Goal: Information Seeking & Learning: Learn about a topic

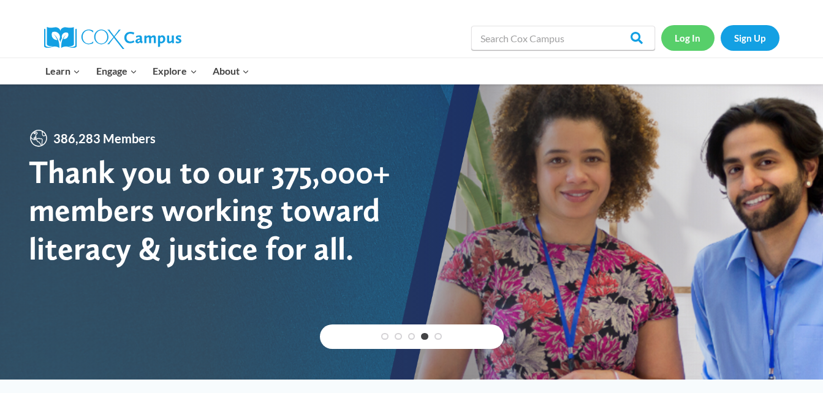
click at [686, 36] on link "Log In" at bounding box center [687, 37] width 53 height 25
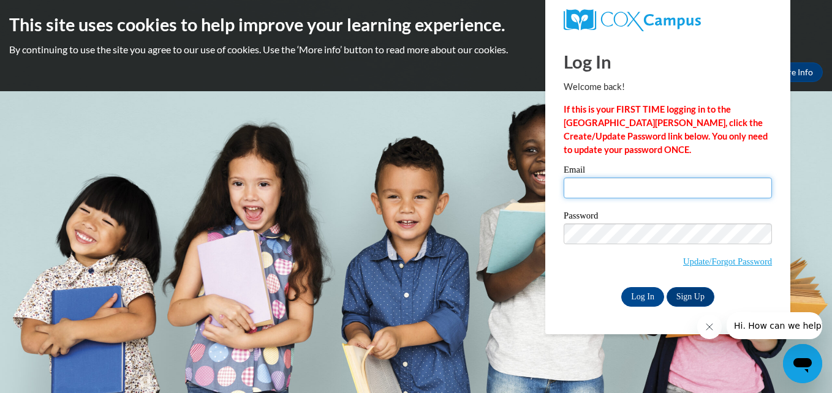
click at [583, 187] on input "Email" at bounding box center [668, 188] width 208 height 21
type input "Nataliej1973@gmail.com"
click at [819, 7] on div "This site uses cookies to help improve your learning experience. By continuing …" at bounding box center [416, 45] width 832 height 91
drag, startPoint x: 617, startPoint y: 244, endPoint x: 504, endPoint y: 275, distance: 116.4
click at [504, 275] on body "This site uses cookies to help improve your learning experience. By continuing …" at bounding box center [416, 196] width 832 height 393
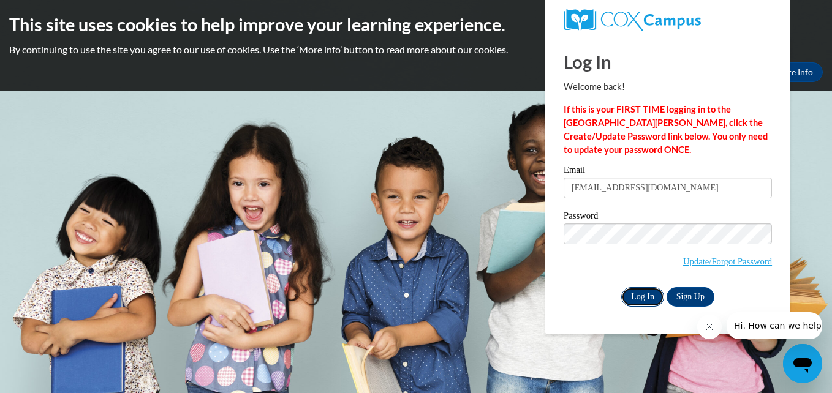
click at [632, 294] on input "Log In" at bounding box center [642, 297] width 43 height 20
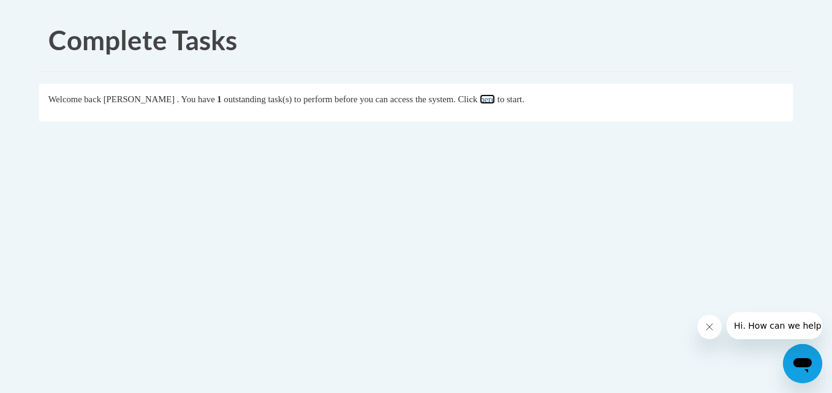
click at [495, 104] on link "here" at bounding box center [487, 99] width 15 height 10
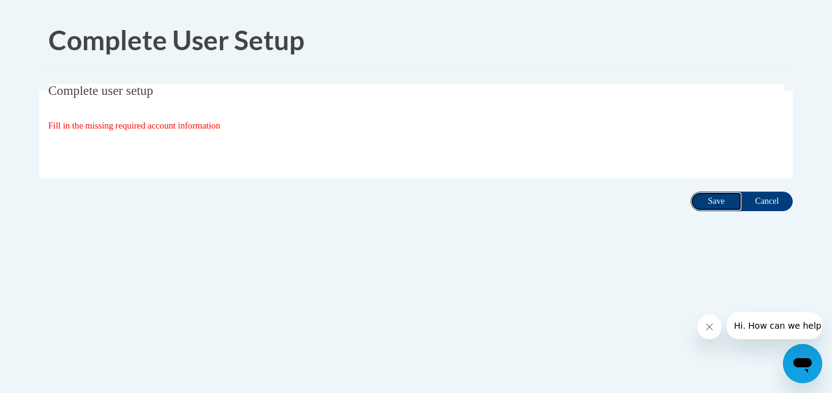
click at [715, 203] on input "Save" at bounding box center [716, 202] width 51 height 20
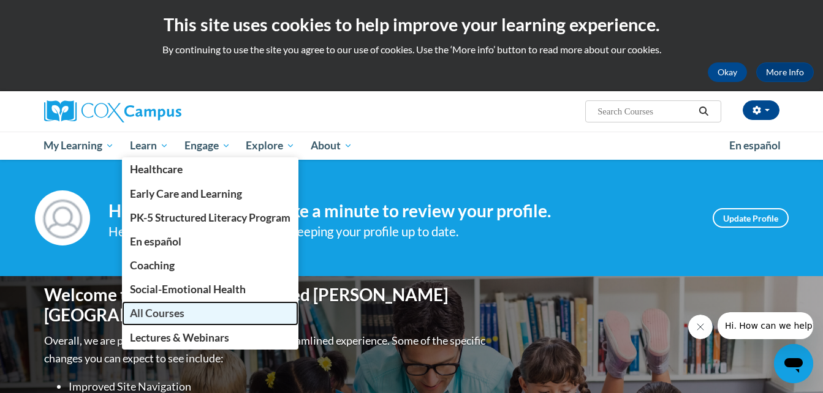
click at [158, 311] on span "All Courses" at bounding box center [157, 313] width 55 height 13
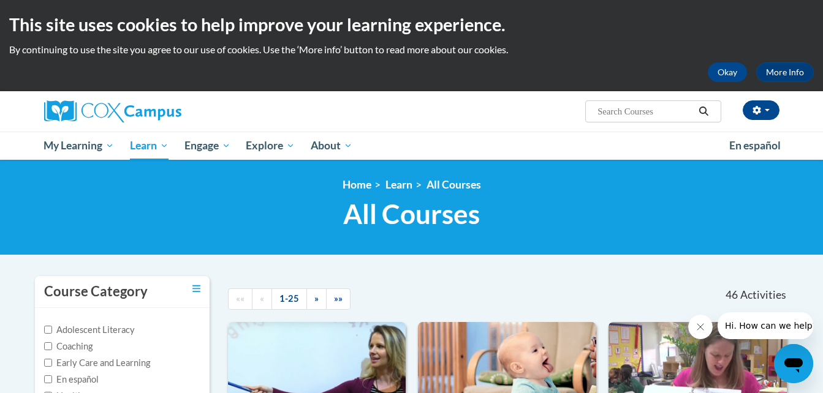
drag, startPoint x: 829, startPoint y: 42, endPoint x: 520, endPoint y: 98, distance: 313.3
click at [520, 98] on div "natalie Jackson (America/New_York UTC-04:00) My Profile Inbox My Transcripts Lo…" at bounding box center [537, 106] width 503 height 31
drag, startPoint x: 829, startPoint y: 94, endPoint x: 792, endPoint y: 58, distance: 51.6
click at [792, 58] on div "This site uses cookies to help improve your learning experience. By continuing …" at bounding box center [411, 45] width 823 height 91
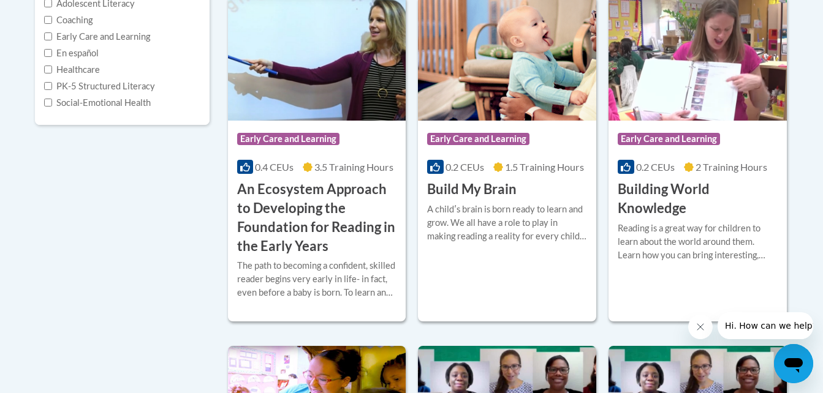
scroll to position [306, 0]
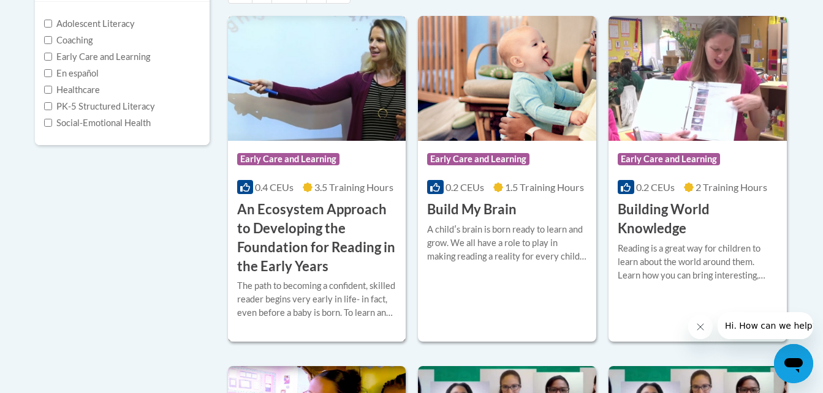
click at [343, 152] on div "Course Category: Early Care and Learning" at bounding box center [317, 161] width 160 height 28
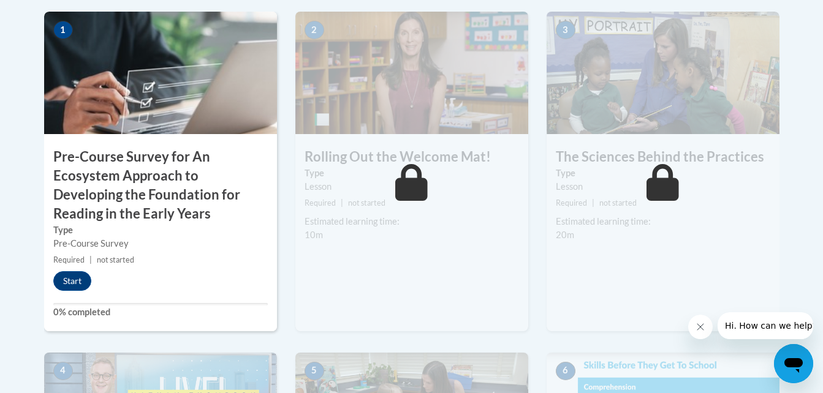
scroll to position [429, 0]
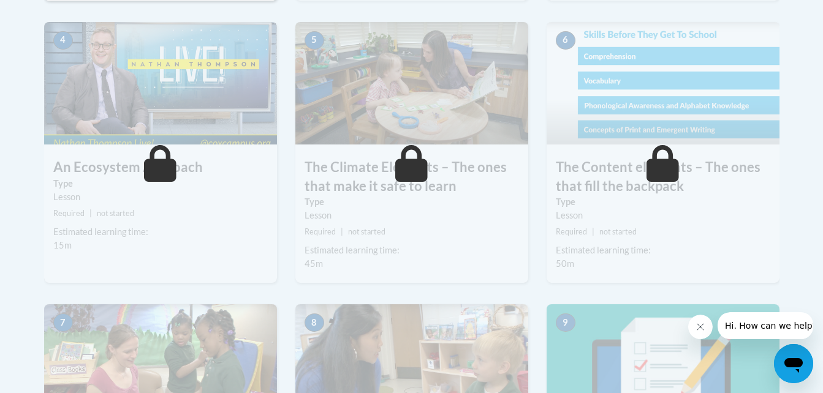
scroll to position [613, 0]
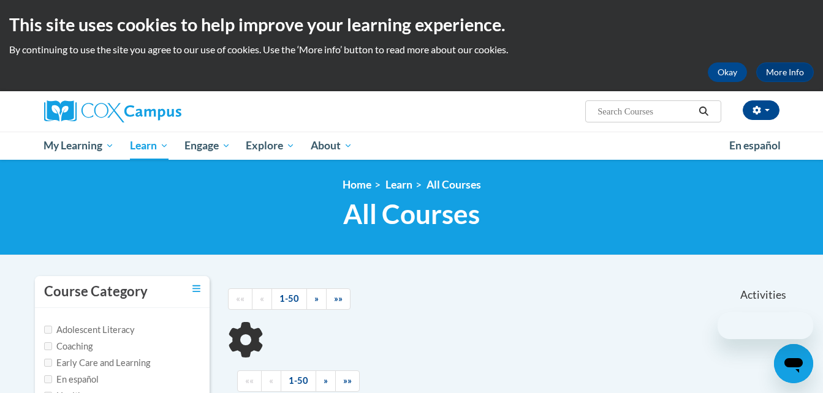
scroll to position [306, 0]
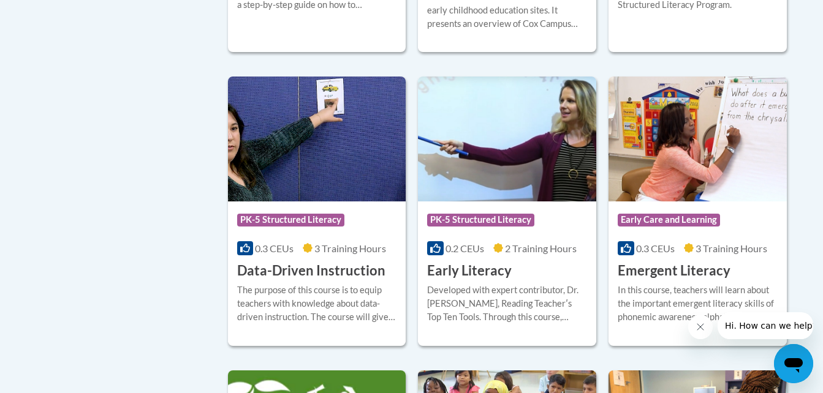
scroll to position [1287, 0]
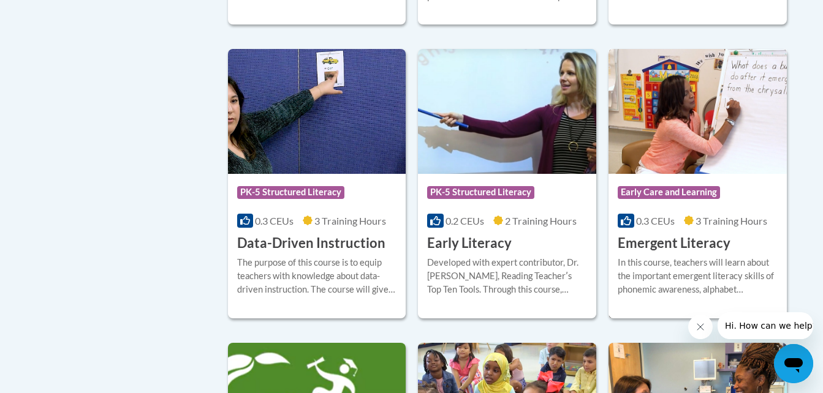
click at [658, 253] on h3 "Emergent Literacy" at bounding box center [674, 243] width 113 height 19
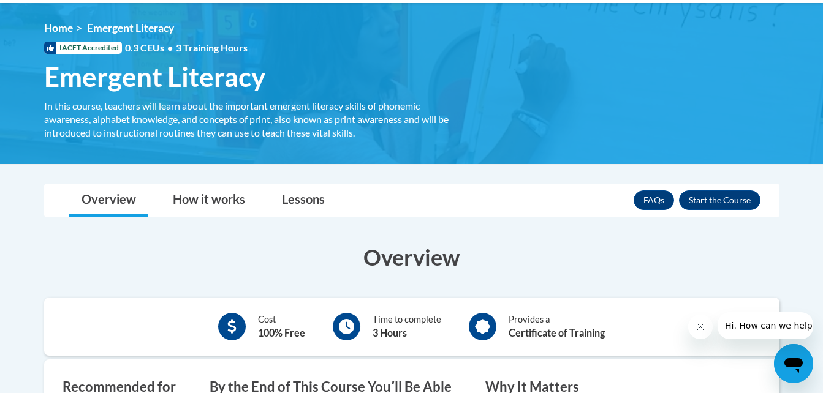
scroll to position [184, 0]
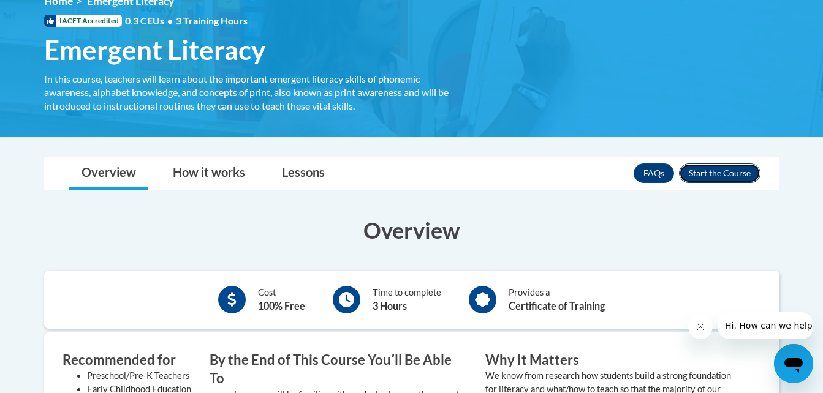
click at [720, 176] on button "Enroll" at bounding box center [720, 174] width 82 height 20
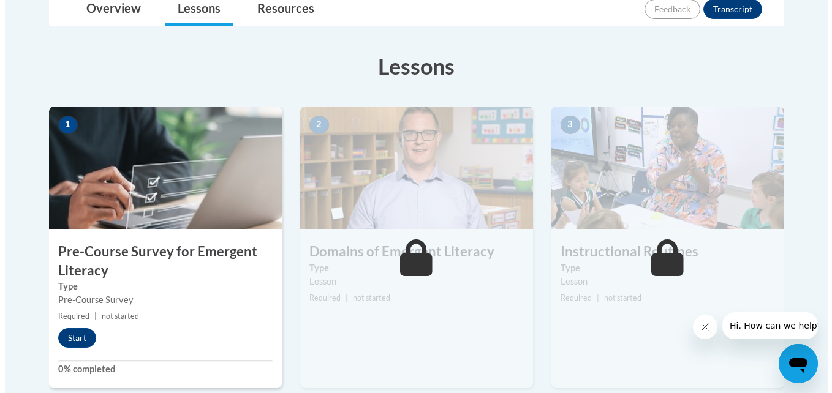
scroll to position [306, 0]
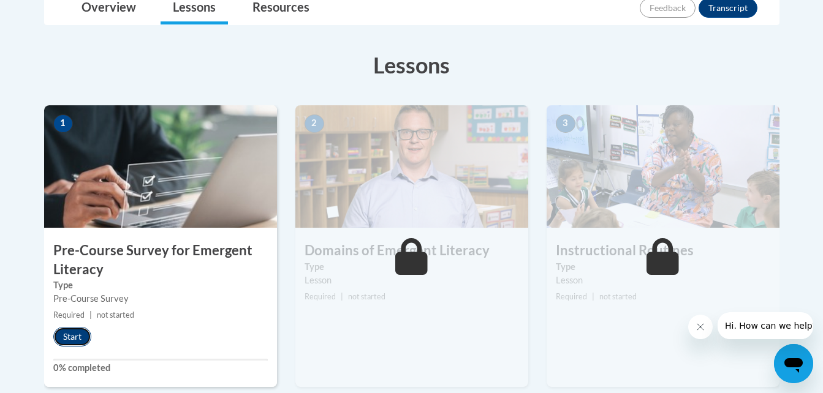
click at [78, 333] on button "Start" at bounding box center [72, 337] width 38 height 20
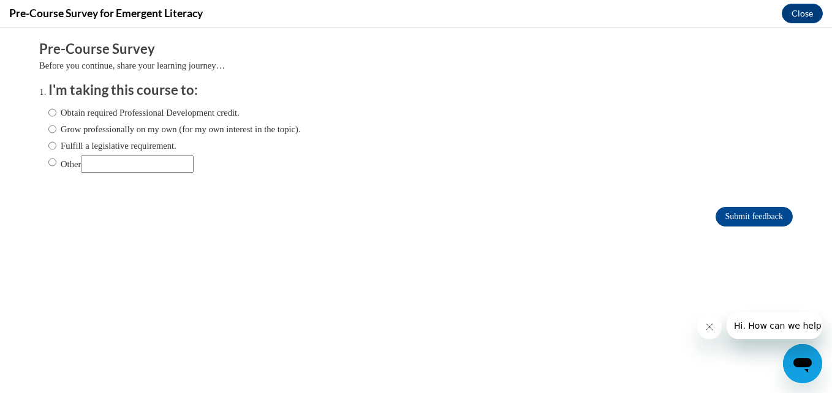
scroll to position [0, 0]
click at [48, 112] on input "Obtain required Professional Development credit." at bounding box center [52, 112] width 8 height 13
radio input "true"
click at [48, 131] on input "Grow professionally on my own (for my own interest in the topic)." at bounding box center [52, 129] width 8 height 13
radio input "true"
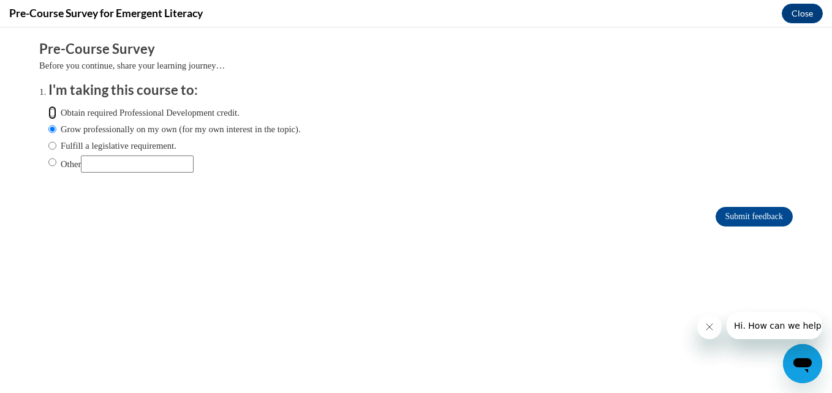
click at [48, 112] on input "Obtain required Professional Development credit." at bounding box center [52, 112] width 8 height 13
radio input "true"
click at [745, 215] on input "Submit feedback" at bounding box center [754, 217] width 77 height 20
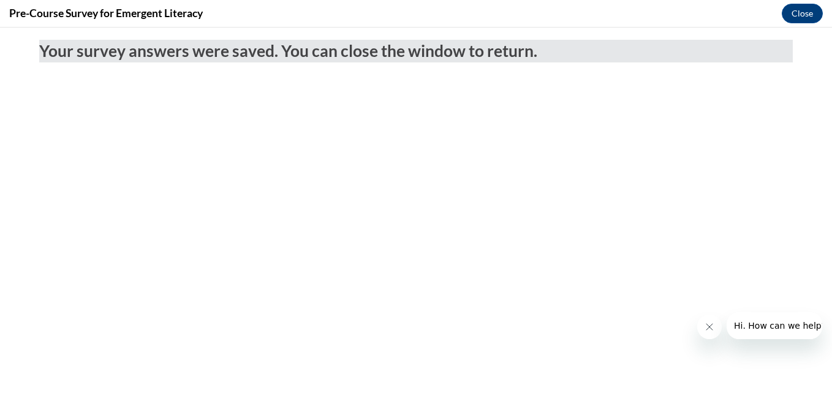
drag, startPoint x: 709, startPoint y: 327, endPoint x: 712, endPoint y: 316, distance: 11.6
click at [709, 326] on icon "Close message from company" at bounding box center [709, 327] width 10 height 10
click at [792, 15] on button "Close" at bounding box center [802, 14] width 41 height 20
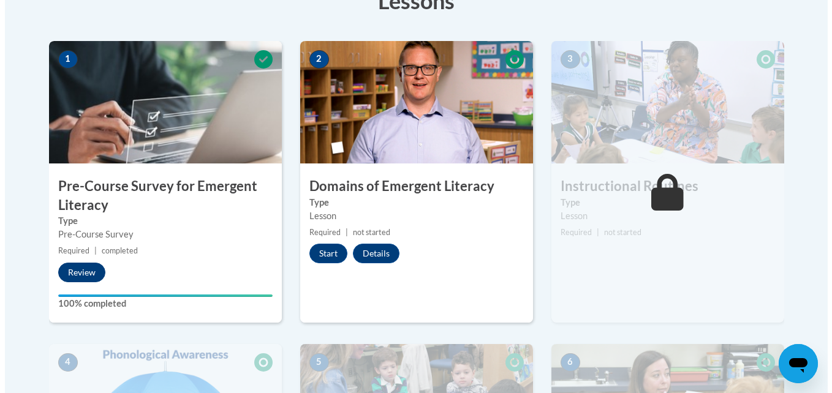
scroll to position [368, 0]
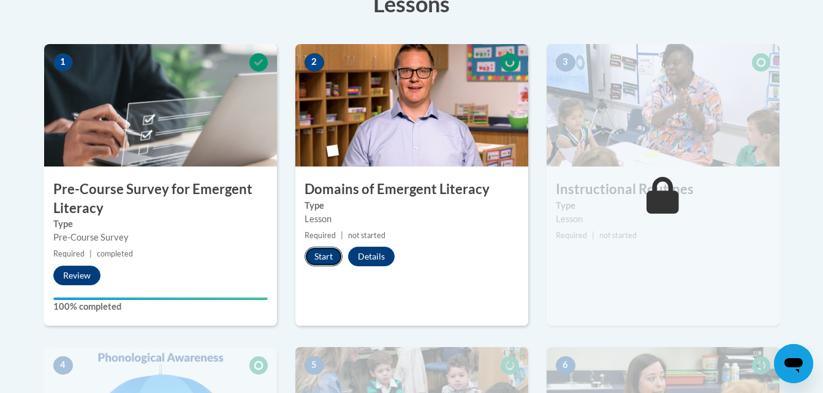
click at [316, 260] on button "Start" at bounding box center [324, 257] width 38 height 20
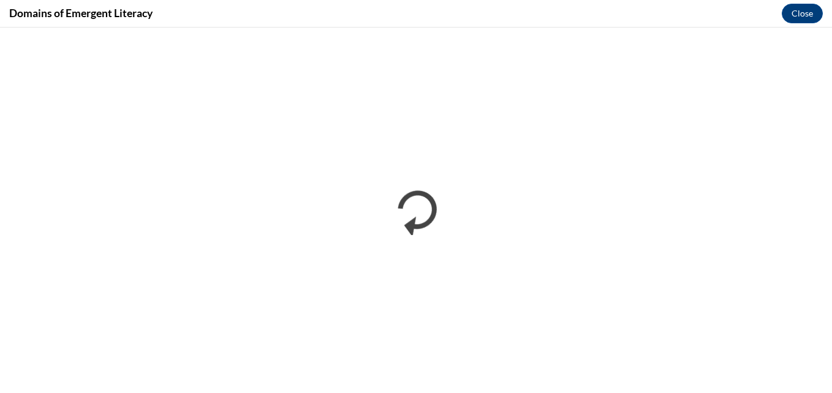
scroll to position [0, 0]
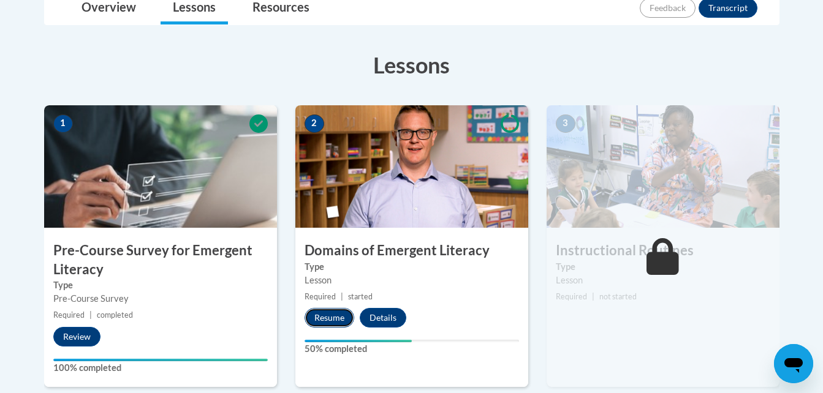
click at [332, 317] on button "Resume" at bounding box center [330, 318] width 50 height 20
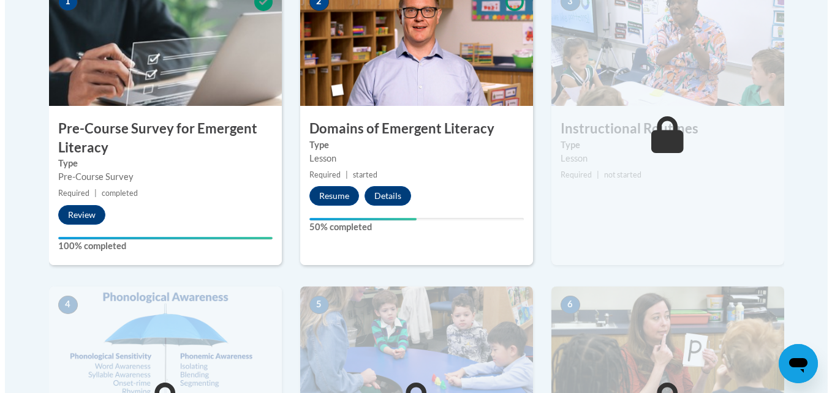
scroll to position [429, 0]
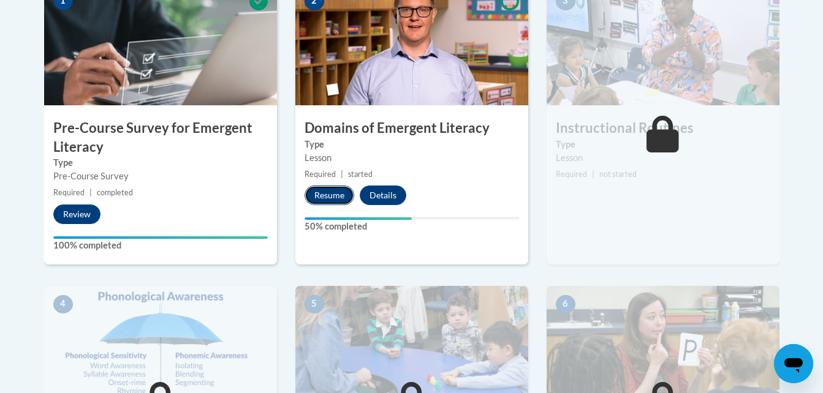
click at [321, 196] on button "Resume" at bounding box center [330, 196] width 50 height 20
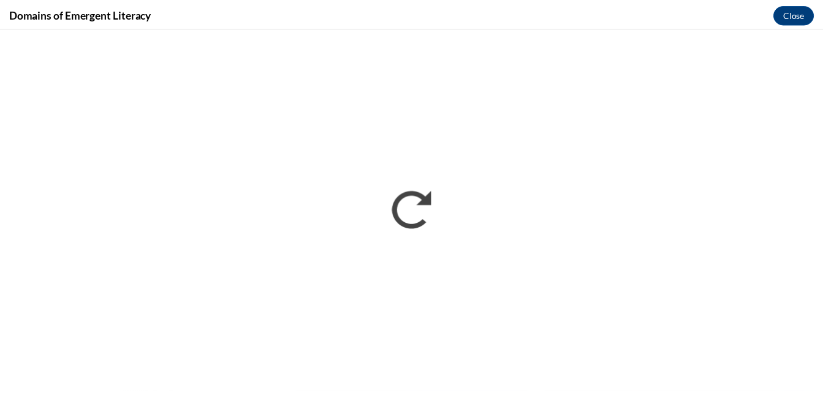
scroll to position [0, 0]
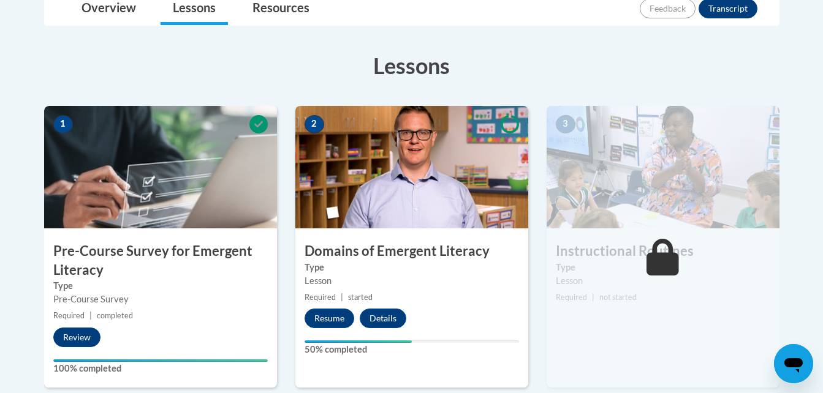
scroll to position [368, 0]
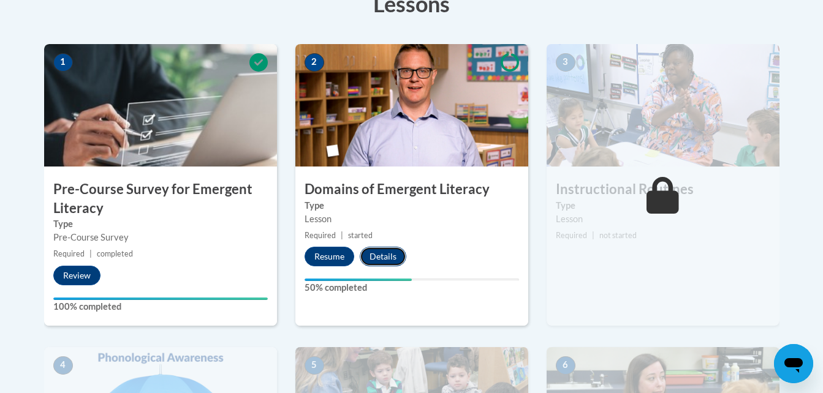
click at [382, 257] on button "Details" at bounding box center [383, 257] width 47 height 20
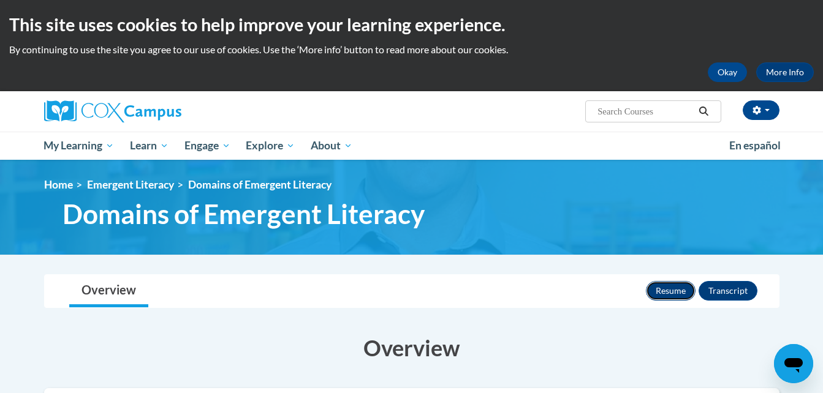
click at [673, 291] on button "Resume" at bounding box center [671, 291] width 50 height 20
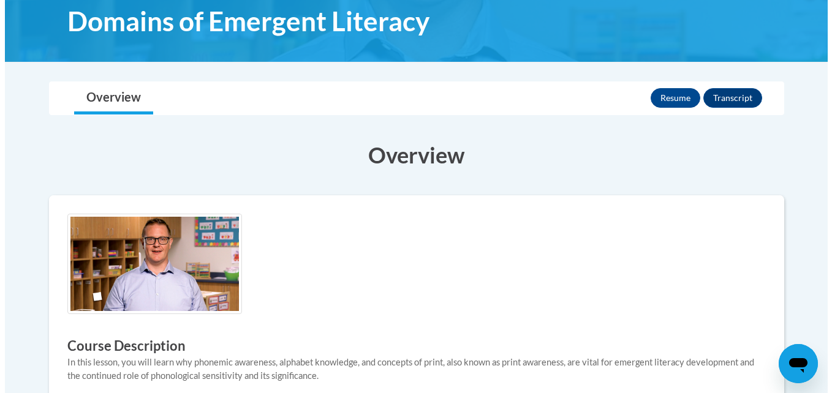
scroll to position [184, 0]
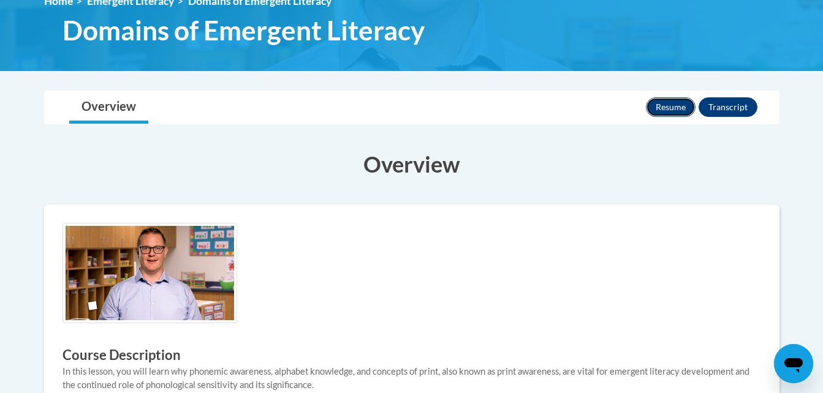
click at [663, 104] on button "Resume" at bounding box center [671, 107] width 50 height 20
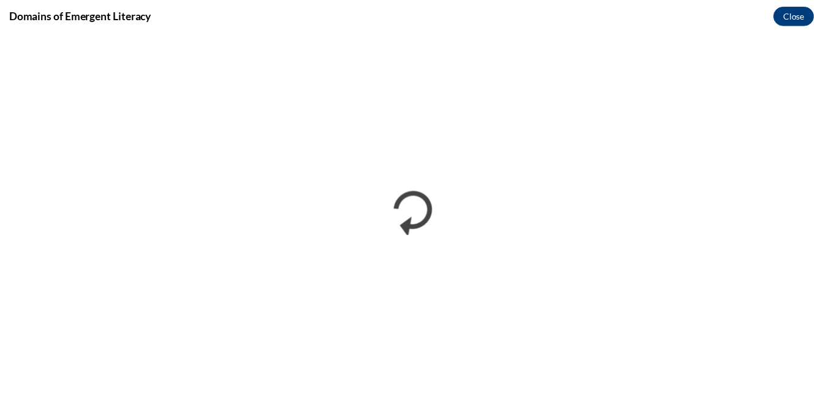
scroll to position [0, 0]
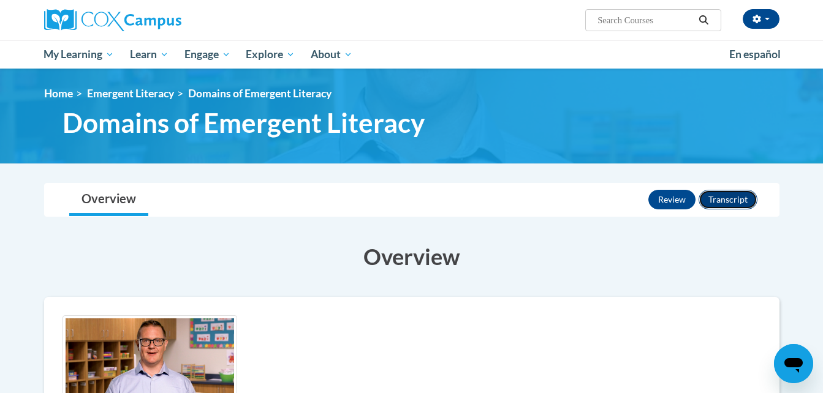
click at [737, 200] on button "Transcript" at bounding box center [728, 200] width 59 height 20
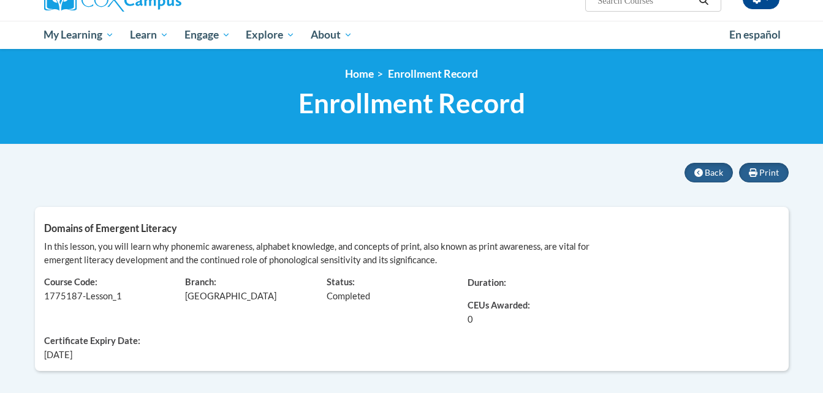
scroll to position [61, 0]
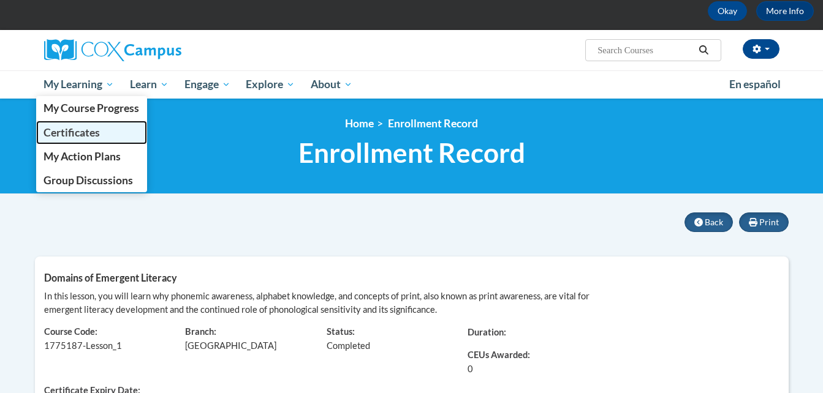
click at [80, 132] on span "Certificates" at bounding box center [72, 132] width 56 height 13
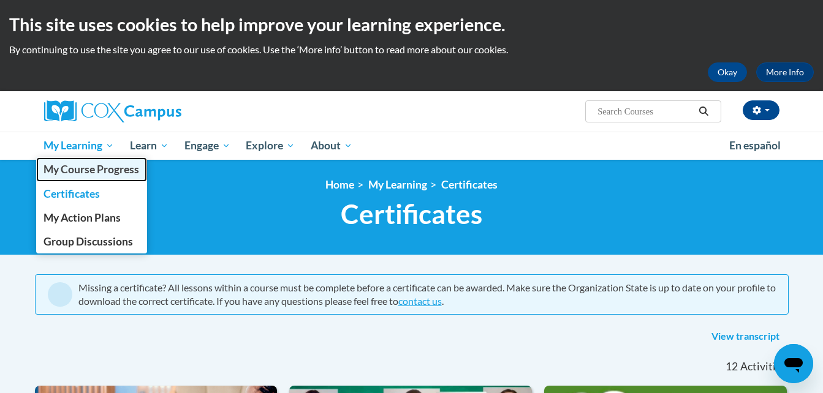
click at [104, 165] on span "My Course Progress" at bounding box center [92, 169] width 96 height 13
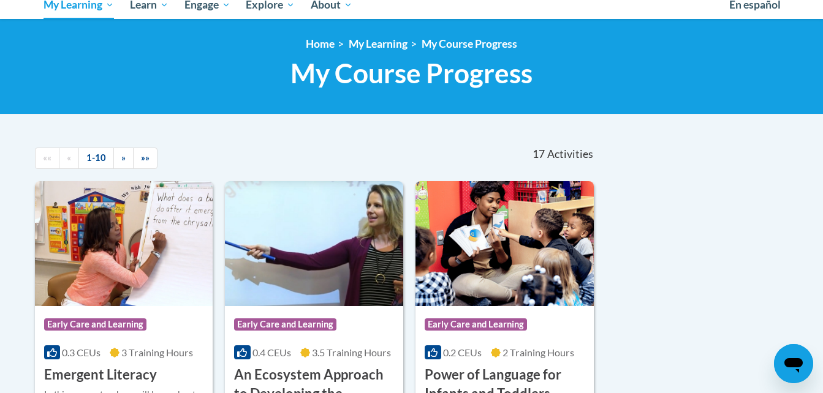
scroll to position [123, 0]
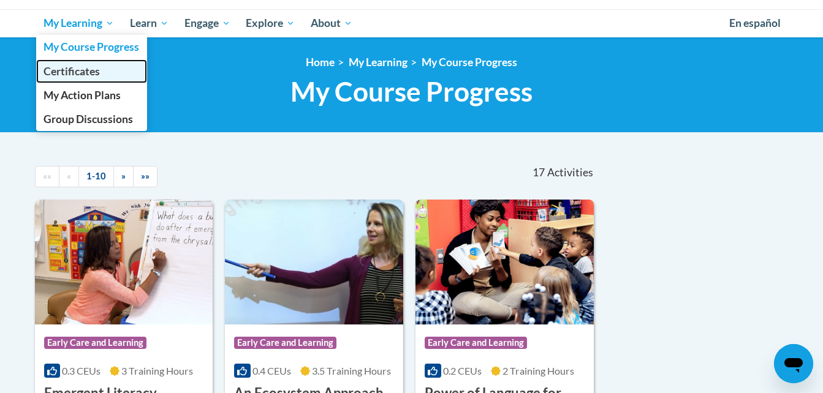
click at [85, 70] on span "Certificates" at bounding box center [72, 71] width 56 height 13
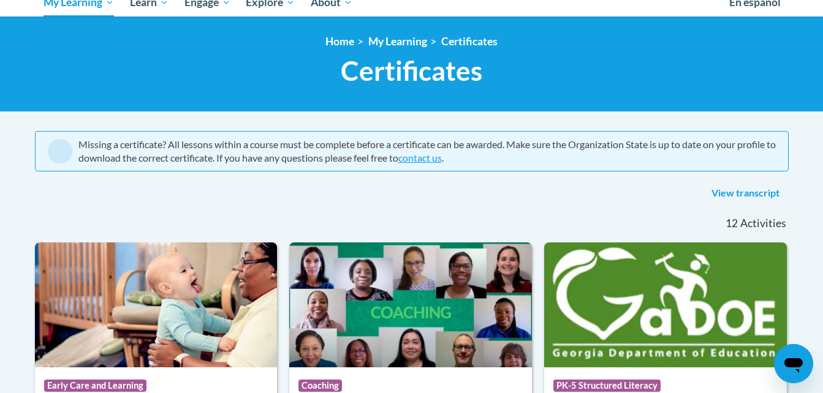
scroll to position [123, 0]
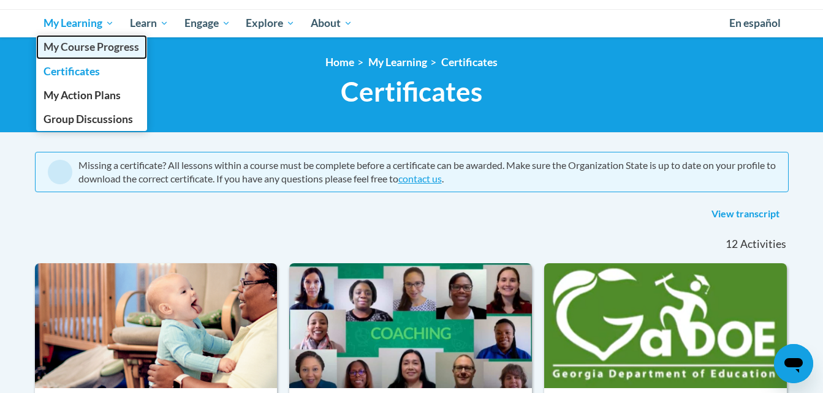
click at [101, 50] on span "My Course Progress" at bounding box center [92, 46] width 96 height 13
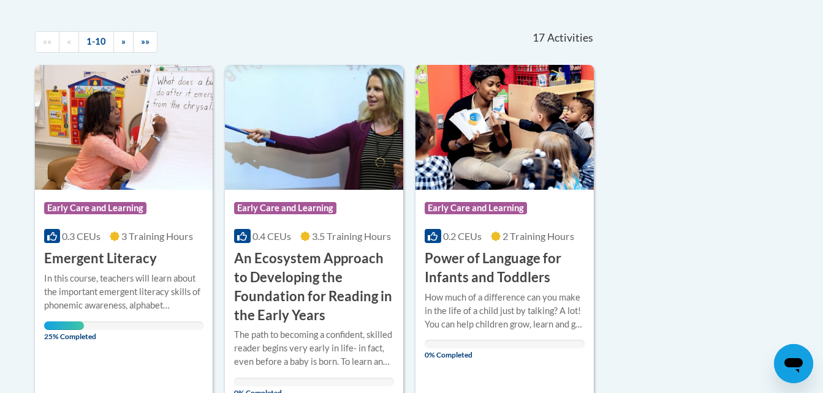
scroll to position [306, 0]
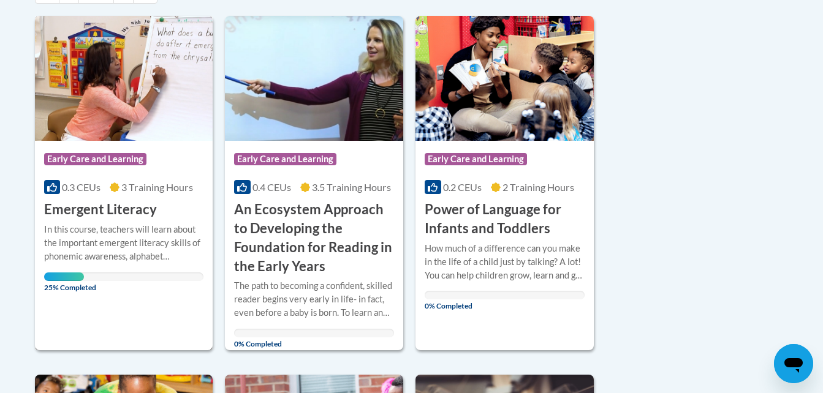
click at [58, 275] on span "25% Completed" at bounding box center [64, 283] width 40 height 20
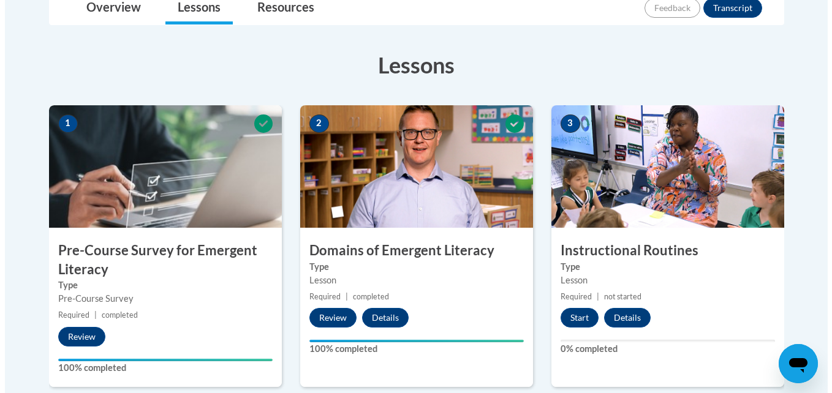
scroll to position [368, 0]
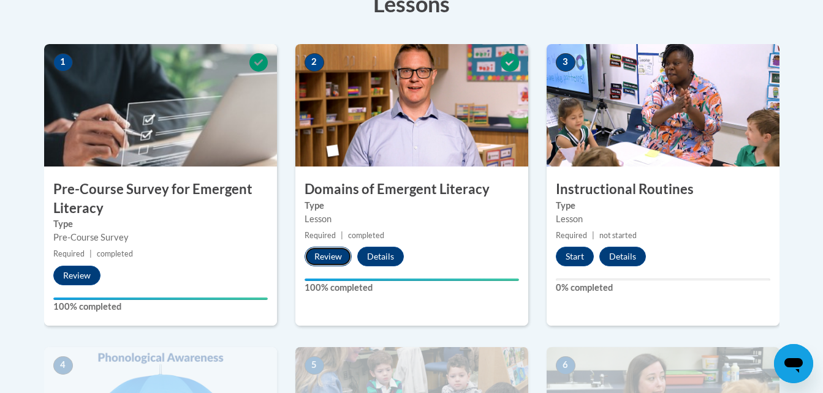
click at [319, 258] on button "Review" at bounding box center [328, 257] width 47 height 20
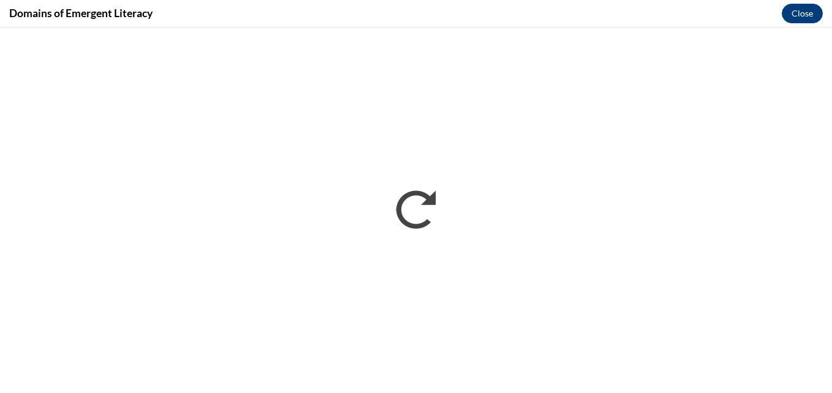
scroll to position [0, 0]
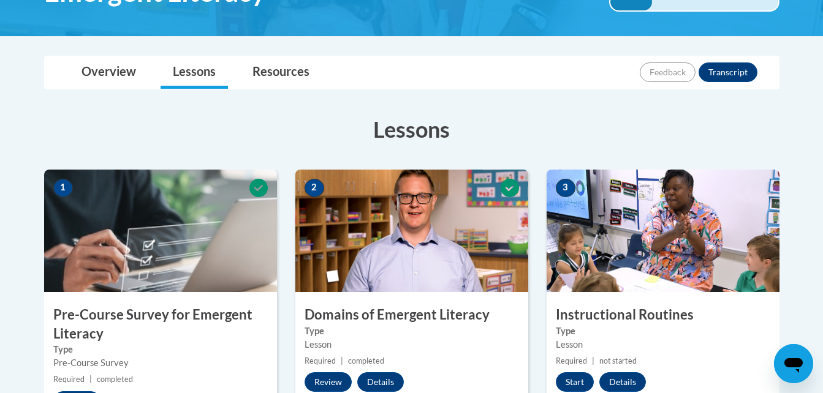
scroll to position [245, 0]
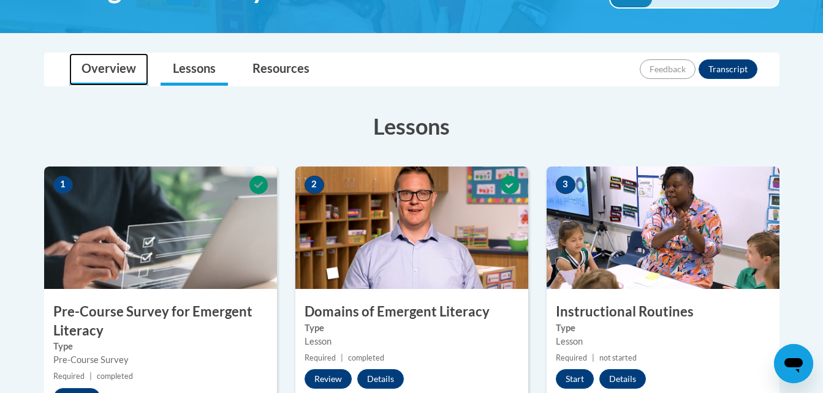
click at [89, 70] on link "Overview" at bounding box center [108, 69] width 79 height 32
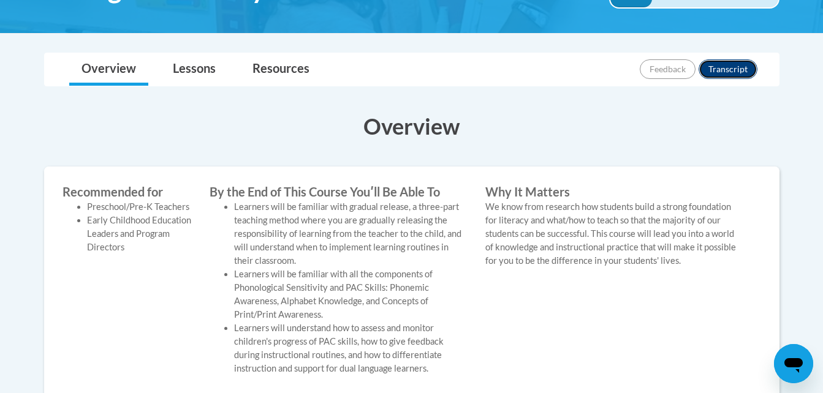
click at [732, 72] on button "Transcript" at bounding box center [728, 69] width 59 height 20
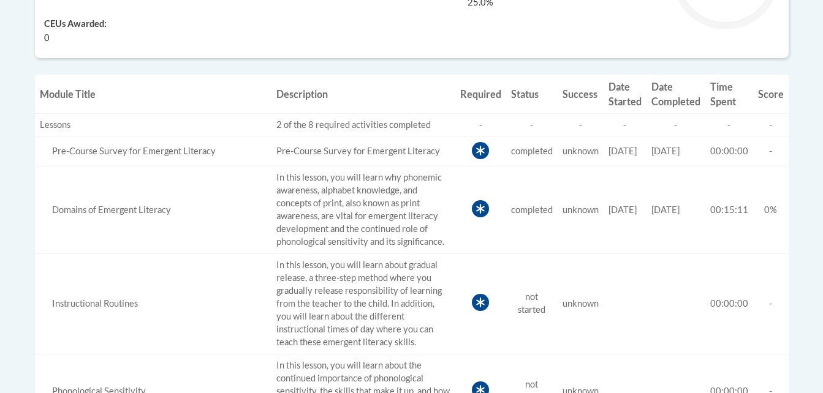
scroll to position [429, 0]
click at [476, 149] on icon at bounding box center [480, 150] width 9 height 10
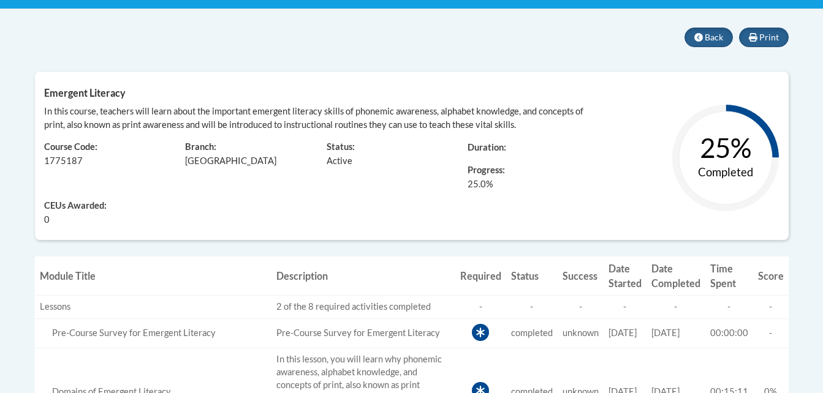
scroll to position [245, 0]
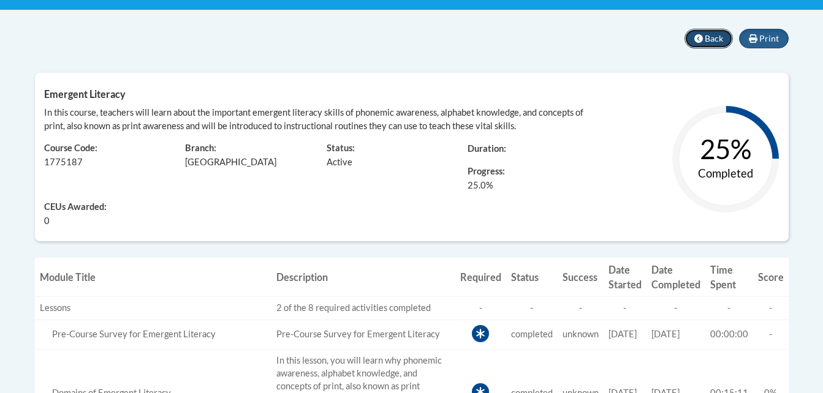
click at [712, 39] on span "Back" at bounding box center [714, 38] width 18 height 10
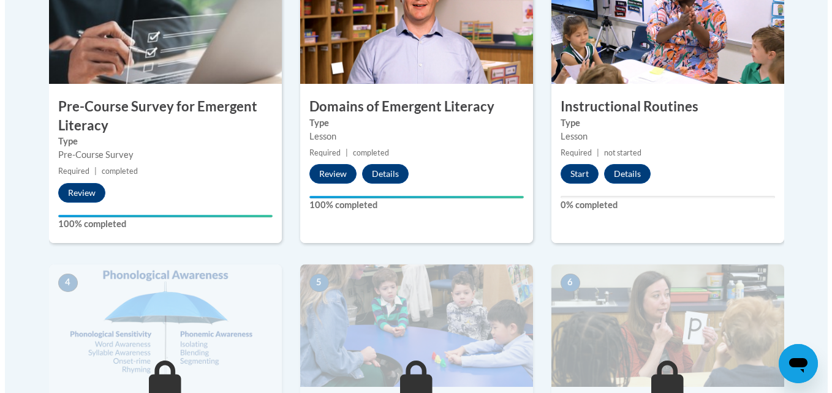
scroll to position [429, 0]
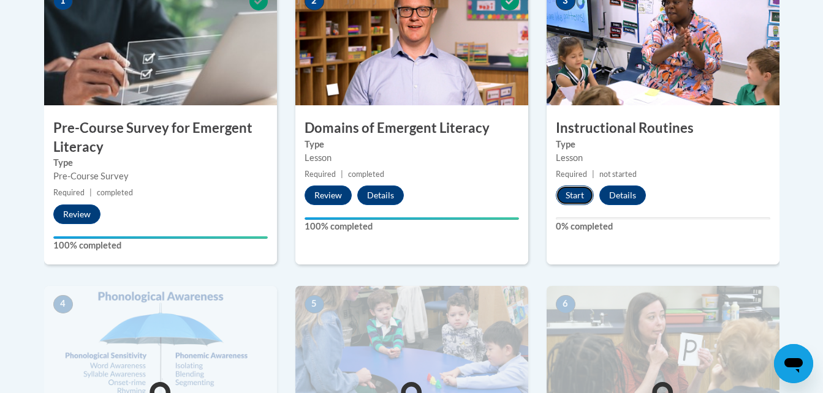
click at [579, 189] on button "Start" at bounding box center [575, 196] width 38 height 20
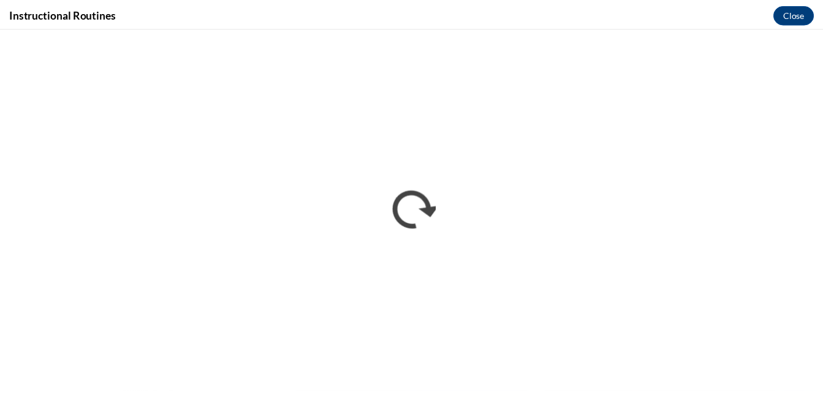
scroll to position [0, 0]
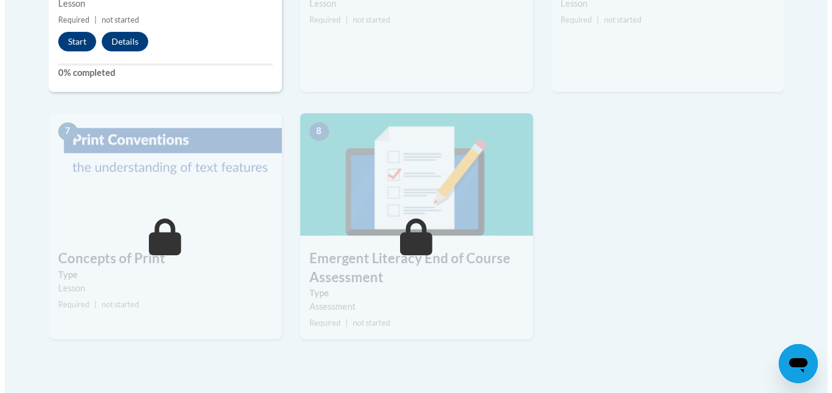
scroll to position [858, 0]
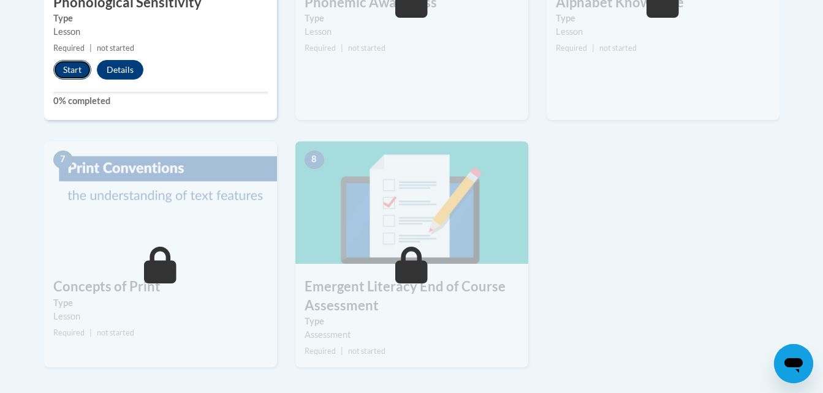
click at [66, 68] on button "Start" at bounding box center [72, 70] width 38 height 20
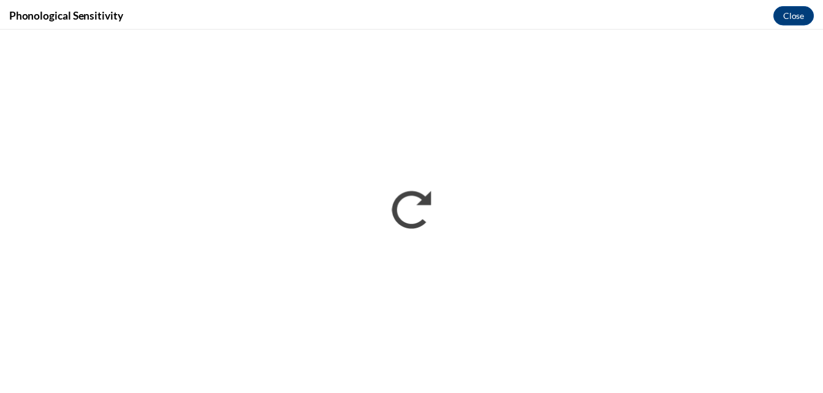
scroll to position [0, 0]
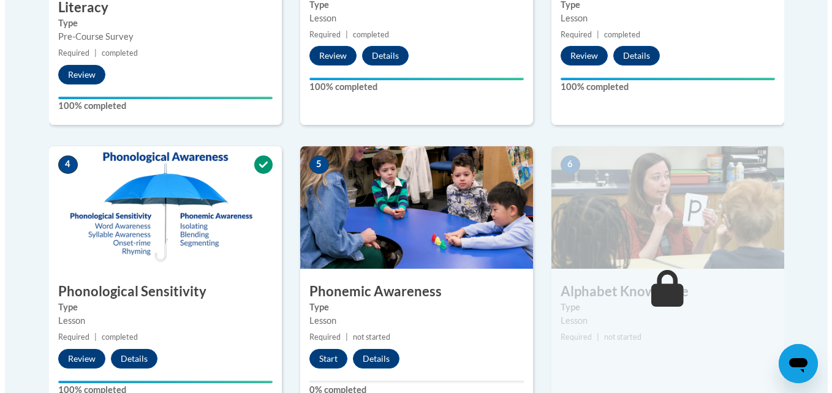
scroll to position [613, 0]
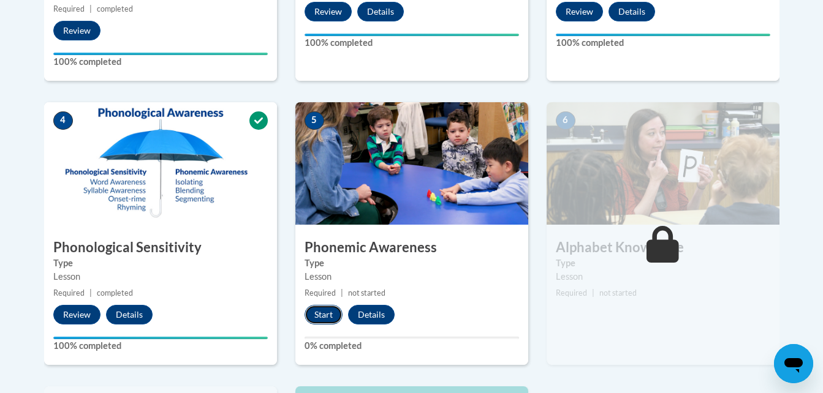
click at [321, 319] on button "Start" at bounding box center [324, 315] width 38 height 20
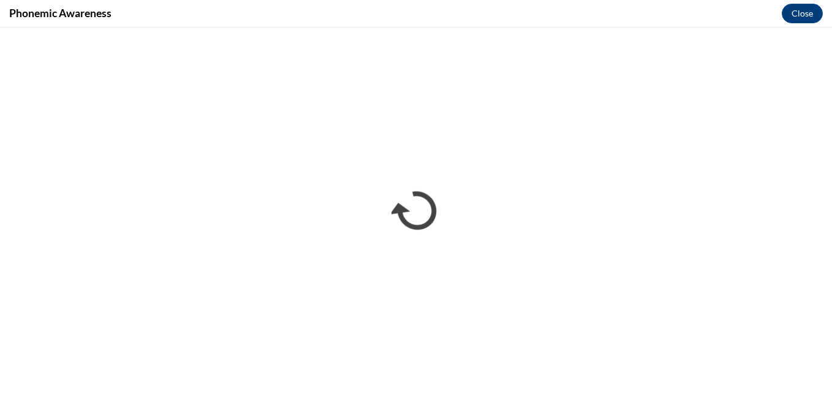
scroll to position [0, 0]
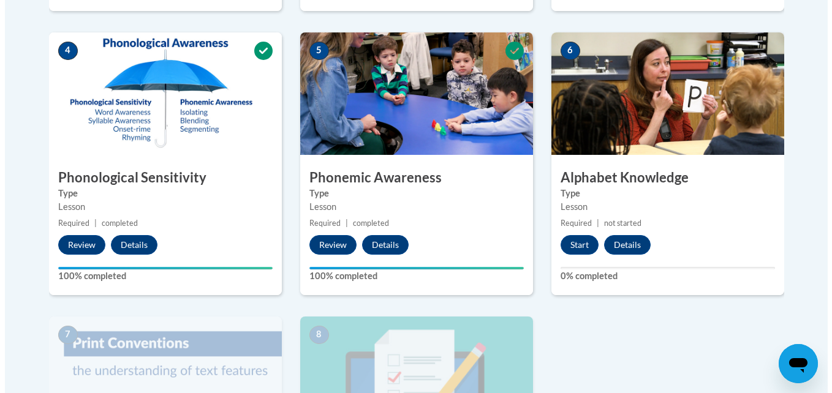
scroll to position [674, 0]
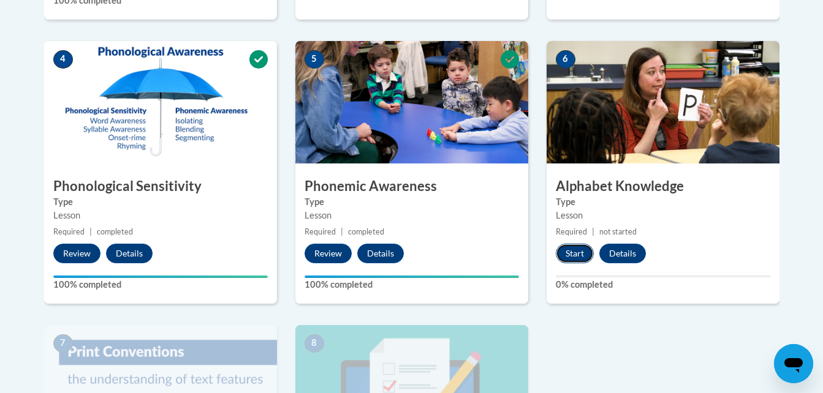
click at [583, 257] on button "Start" at bounding box center [575, 254] width 38 height 20
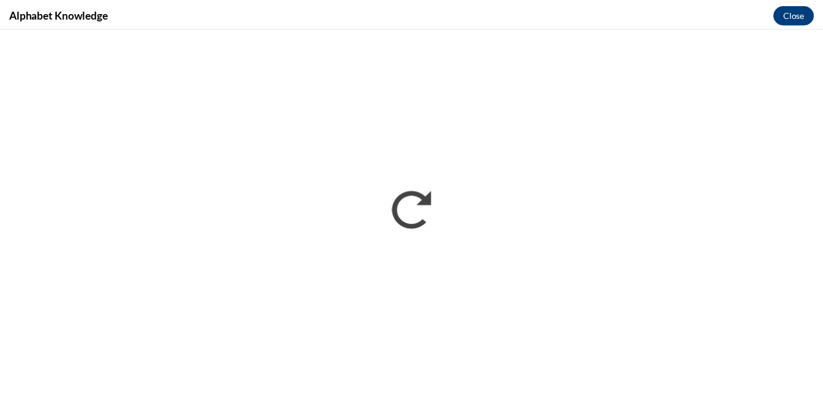
scroll to position [0, 0]
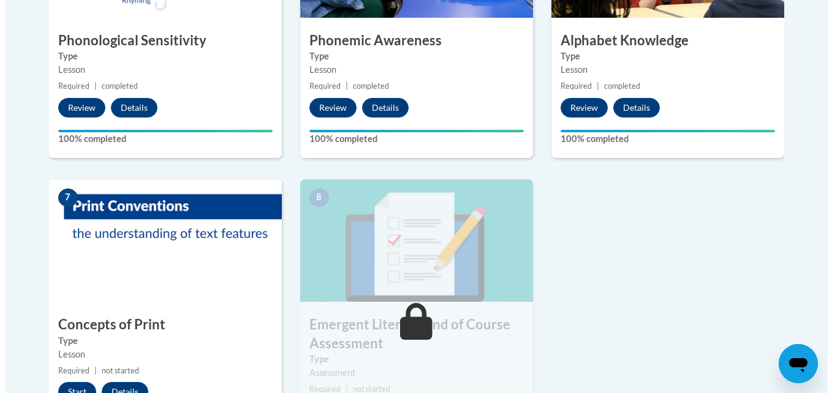
scroll to position [858, 0]
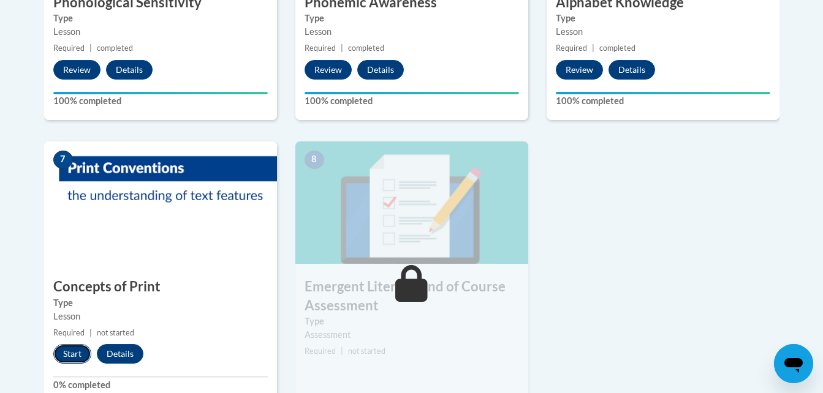
click at [66, 353] on button "Start" at bounding box center [72, 354] width 38 height 20
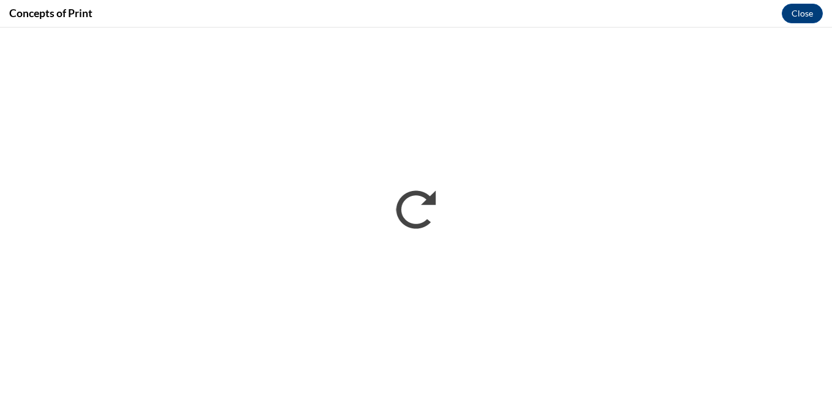
scroll to position [0, 0]
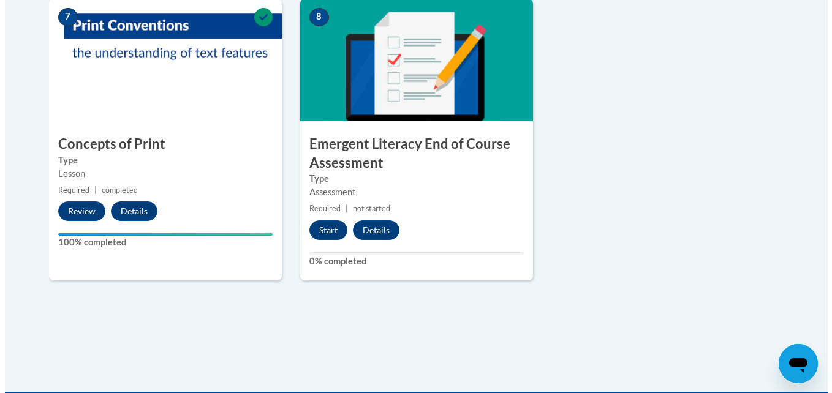
scroll to position [1042, 0]
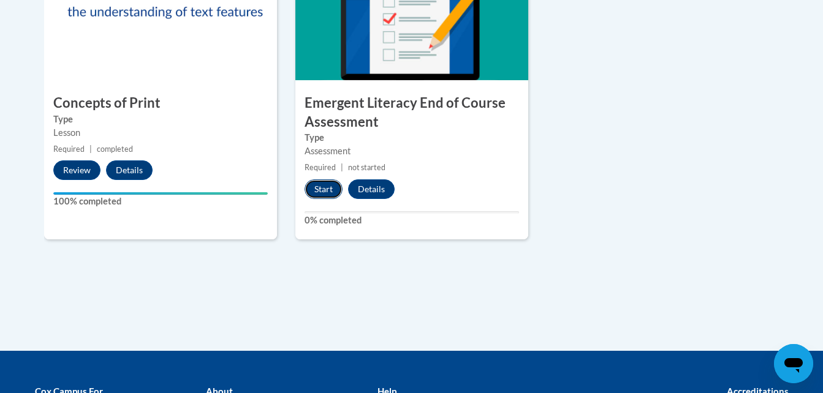
click at [322, 192] on button "Start" at bounding box center [324, 190] width 38 height 20
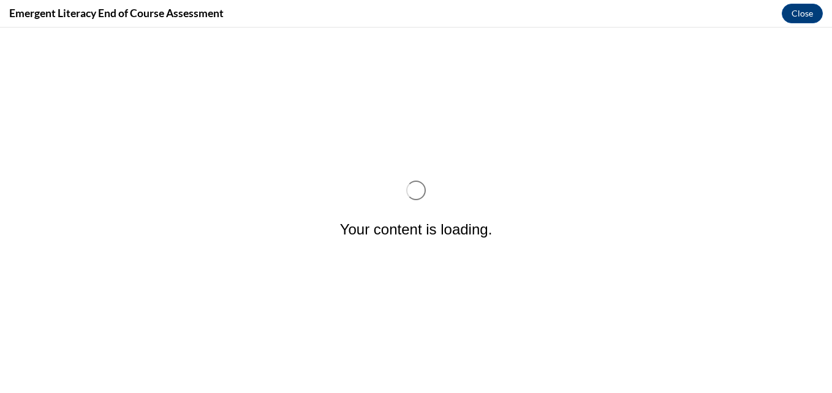
scroll to position [0, 0]
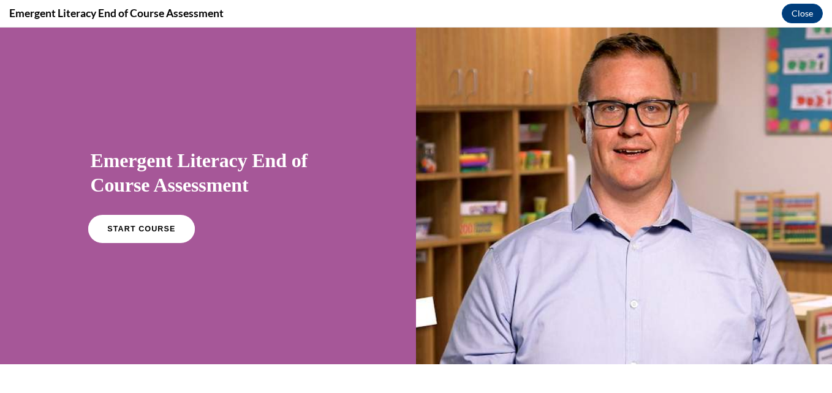
click at [156, 226] on span "START COURSE" at bounding box center [141, 229] width 68 height 9
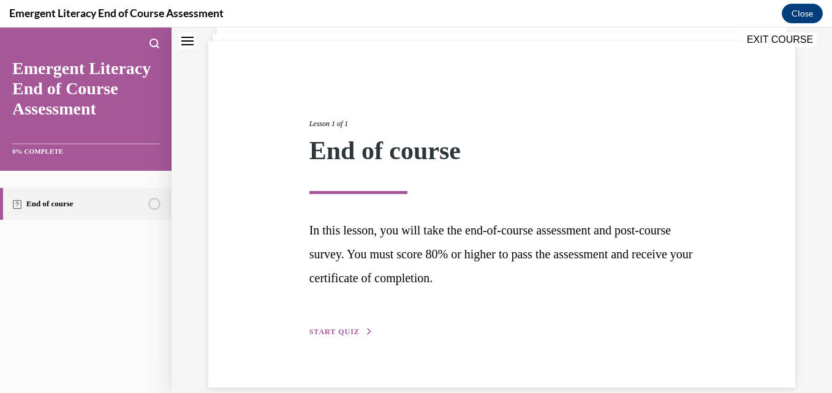
scroll to position [99, 0]
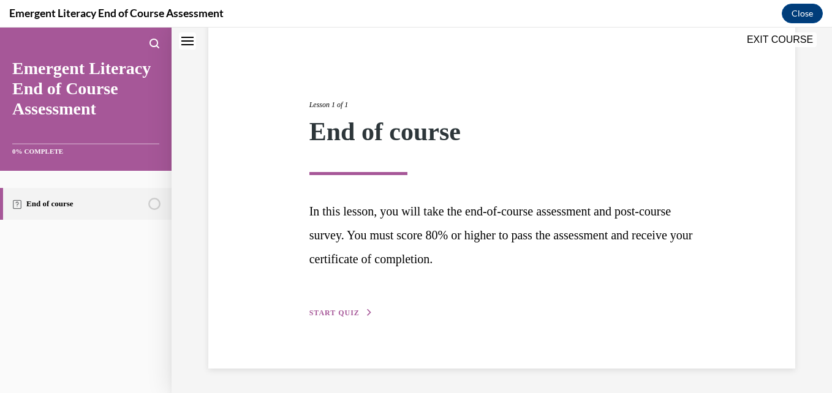
click at [337, 314] on span "START QUIZ" at bounding box center [335, 313] width 50 height 9
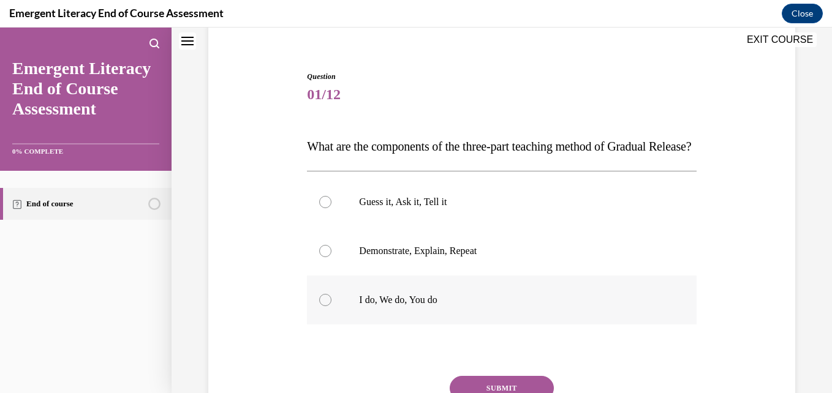
click at [325, 306] on div at bounding box center [325, 300] width 12 height 12
click at [325, 306] on input "I do, We do, You do" at bounding box center [325, 300] width 12 height 12
radio input "true"
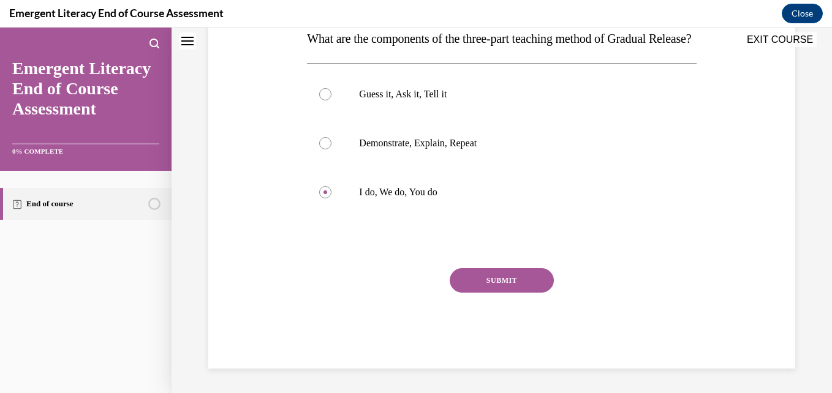
scroll to position [232, 0]
click at [505, 284] on button "SUBMIT" at bounding box center [502, 280] width 104 height 25
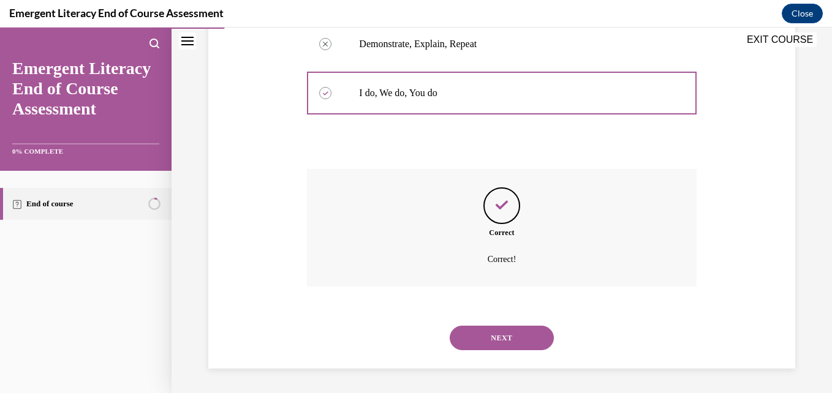
scroll to position [331, 0]
click at [499, 338] on button "NEXT" at bounding box center [502, 338] width 104 height 25
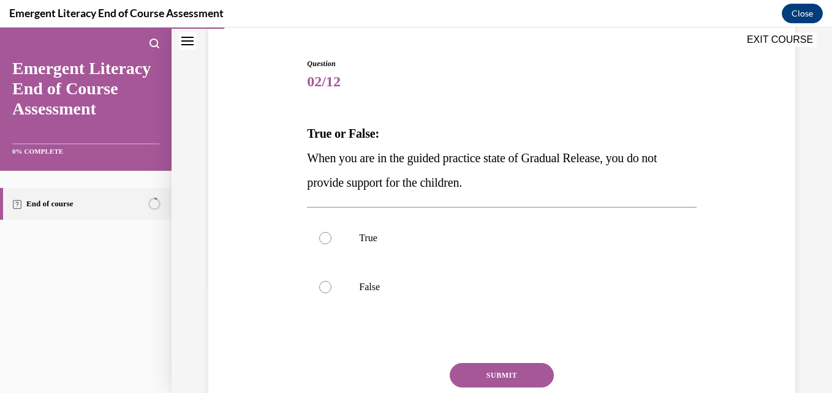
scroll to position [123, 0]
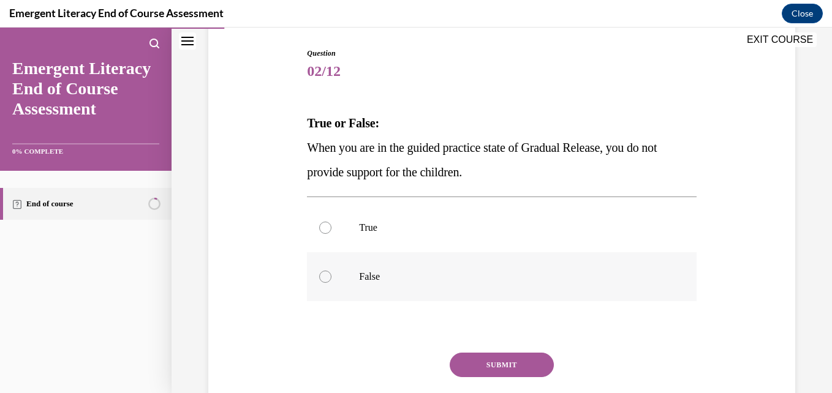
click at [325, 278] on div at bounding box center [325, 277] width 12 height 12
click at [325, 278] on input "False" at bounding box center [325, 277] width 12 height 12
radio input "true"
click at [521, 363] on button "SUBMIT" at bounding box center [502, 365] width 104 height 25
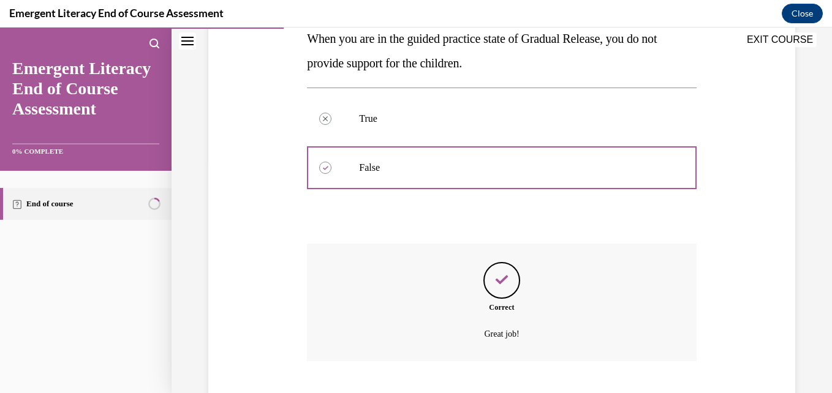
scroll to position [306, 0]
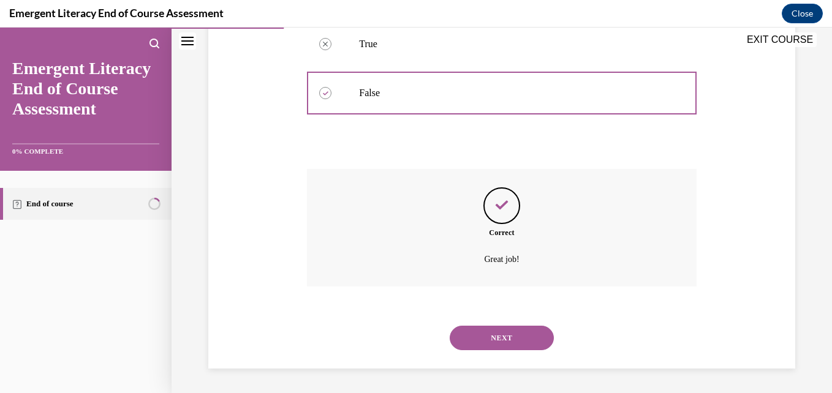
click at [487, 335] on button "NEXT" at bounding box center [502, 338] width 104 height 25
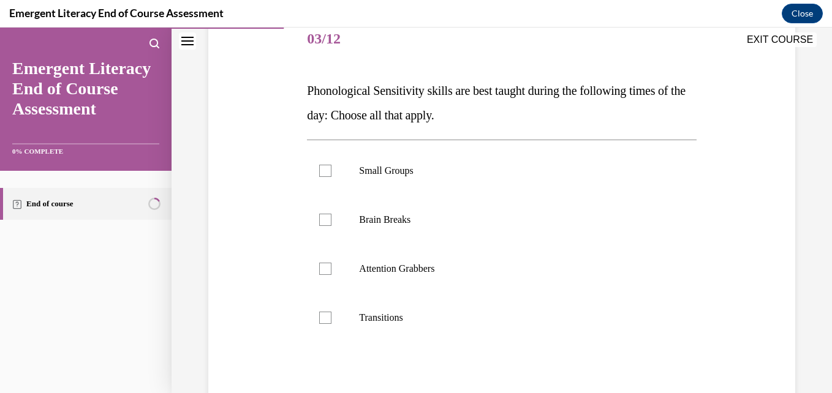
scroll to position [170, 0]
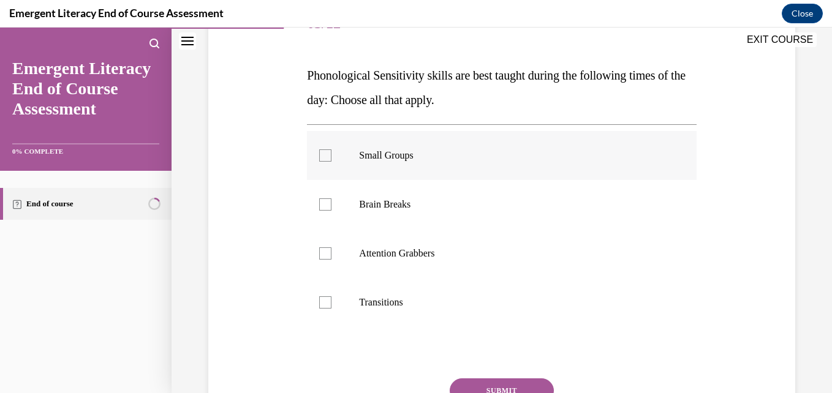
click at [322, 158] on div at bounding box center [325, 156] width 12 height 12
click at [322, 158] on input "Small Groups" at bounding box center [325, 156] width 12 height 12
click at [323, 158] on icon at bounding box center [326, 156] width 6 height 4
click at [322, 158] on input "Small Groups" at bounding box center [325, 156] width 12 height 12
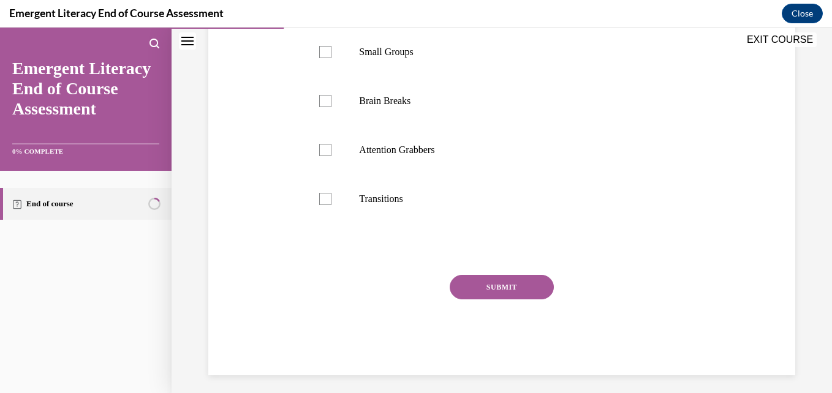
scroll to position [278, 0]
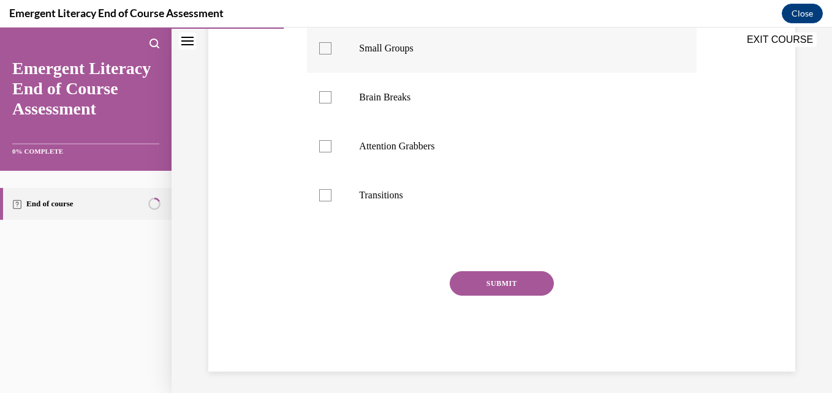
click at [321, 51] on div at bounding box center [325, 48] width 12 height 12
click at [321, 51] on input "Small Groups" at bounding box center [325, 48] width 12 height 12
checkbox input "true"
click at [436, 77] on label "Brain Breaks" at bounding box center [501, 97] width 389 height 49
click at [332, 91] on input "Brain Breaks" at bounding box center [325, 97] width 12 height 12
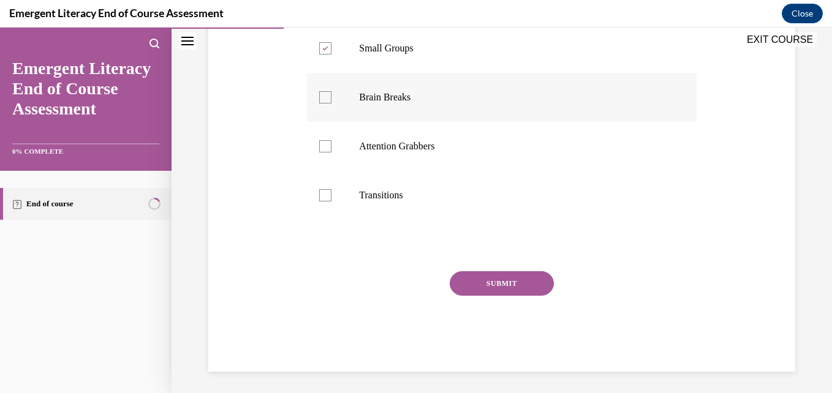
checkbox input "true"
click at [325, 193] on div at bounding box center [325, 195] width 12 height 12
click at [325, 193] on input "Transitions" at bounding box center [325, 195] width 12 height 12
checkbox input "true"
click at [487, 278] on button "SUBMIT" at bounding box center [502, 284] width 104 height 25
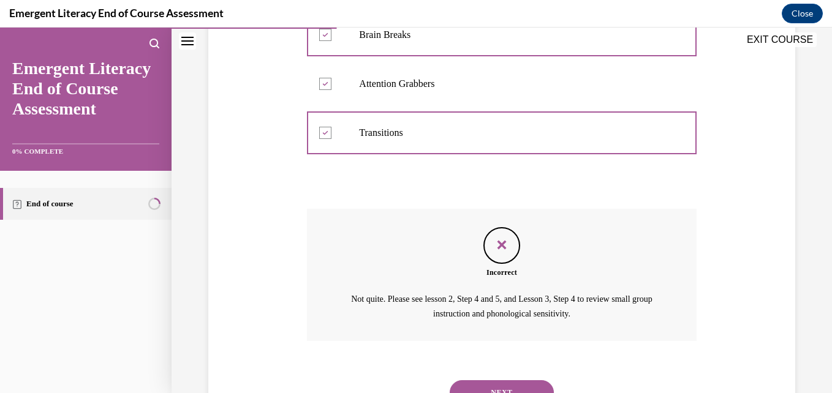
scroll to position [395, 0]
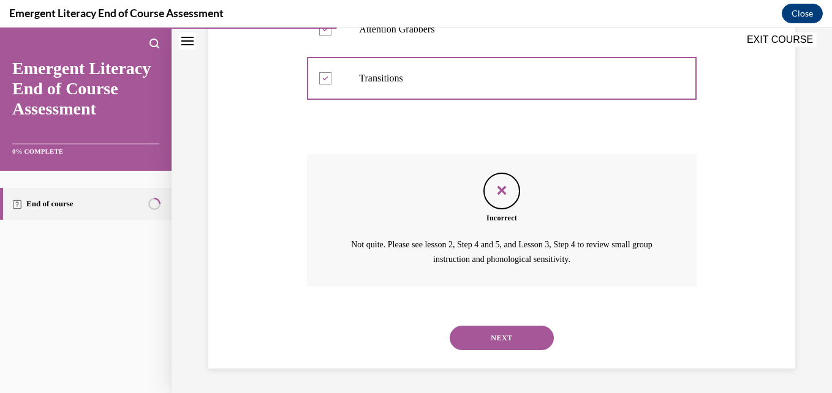
drag, startPoint x: 832, startPoint y: 232, endPoint x: 450, endPoint y: 207, distance: 382.6
click at [450, 207] on div "Incorrect Not quite. Please see lesson 2, Step 4 and 5, and Lesson 3, Step 4 to…" at bounding box center [501, 220] width 389 height 132
drag, startPoint x: 832, startPoint y: 196, endPoint x: 561, endPoint y: 142, distance: 276.2
click at [553, 144] on div "Question 03/12 Phonological Sensitivity skills are best taught during the follo…" at bounding box center [501, 72] width 389 height 593
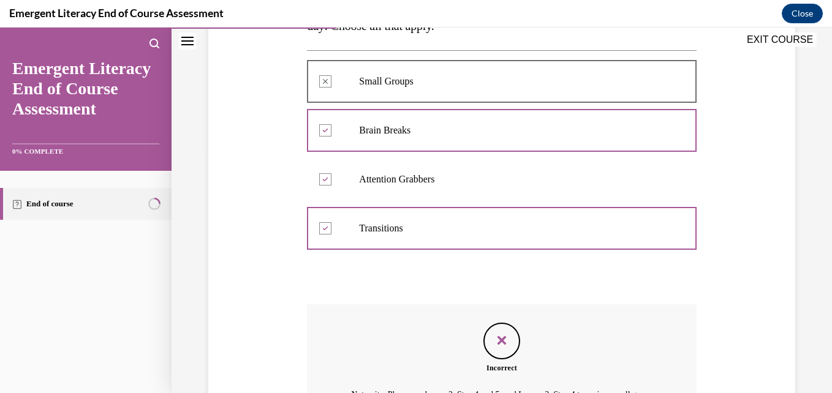
scroll to position [243, 0]
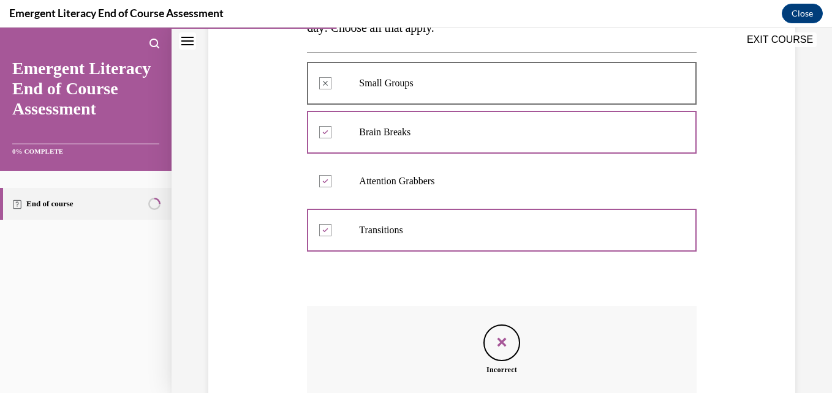
click at [441, 173] on label "Attention Grabbers" at bounding box center [501, 181] width 389 height 49
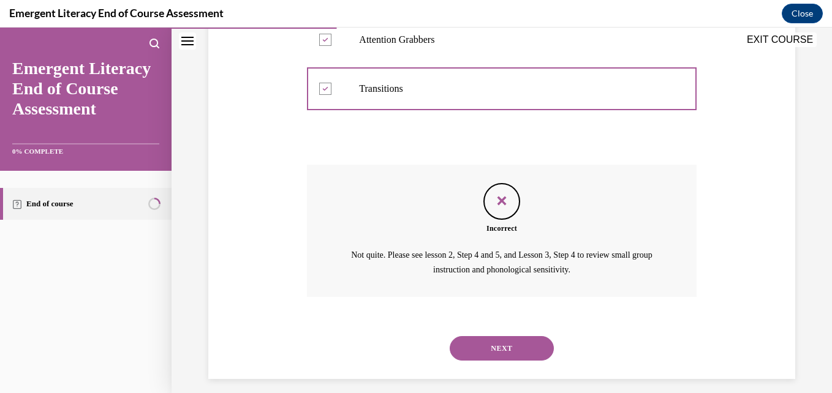
scroll to position [395, 0]
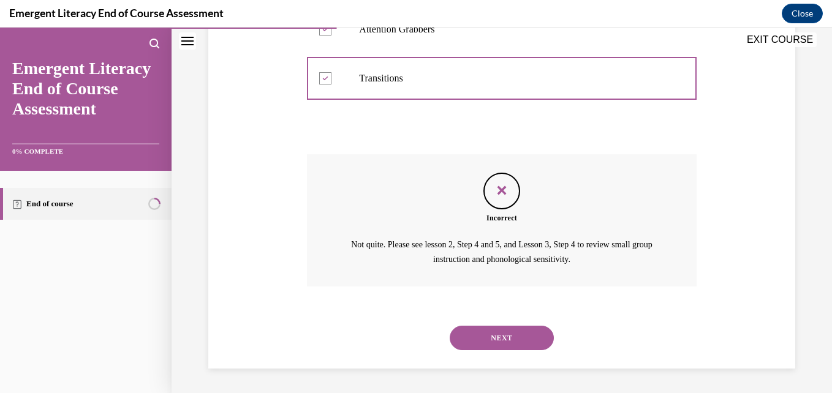
click at [509, 339] on button "NEXT" at bounding box center [502, 338] width 104 height 25
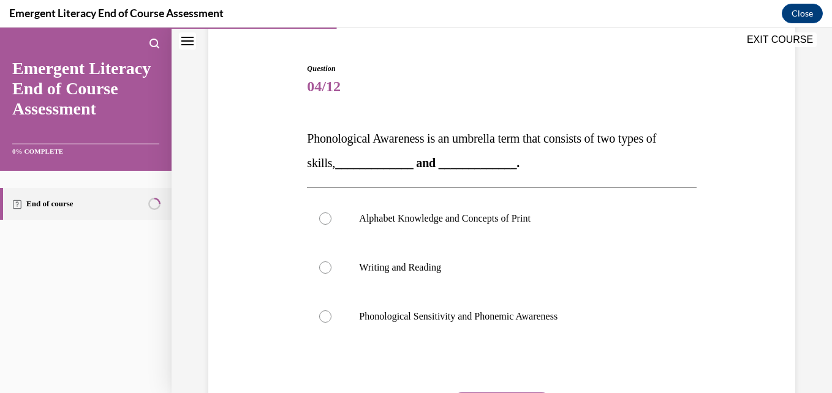
scroll to position [123, 0]
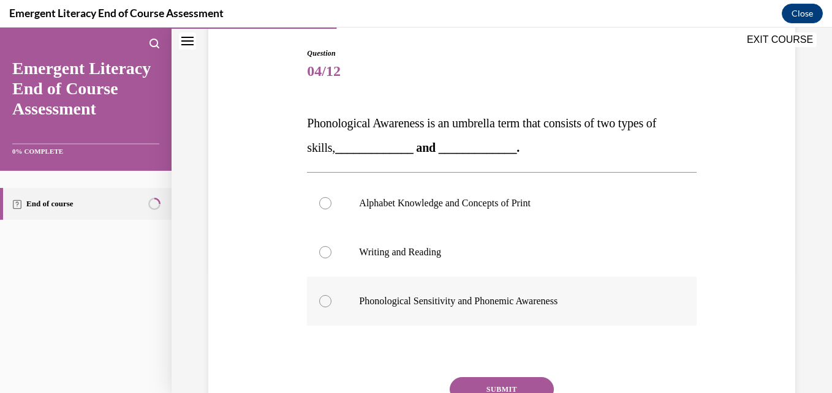
click at [324, 298] on div at bounding box center [325, 301] width 12 height 12
click at [324, 298] on input "Phonological Sensitivity and Phonemic Awareness" at bounding box center [325, 301] width 12 height 12
radio input "true"
click at [485, 386] on button "SUBMIT" at bounding box center [502, 390] width 104 height 25
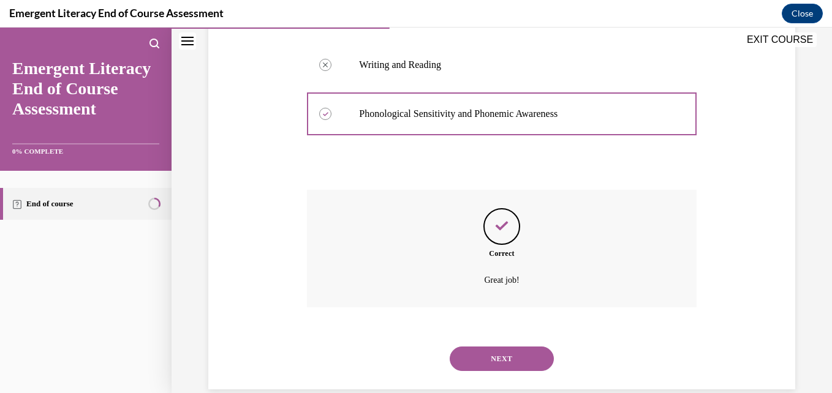
scroll to position [331, 0]
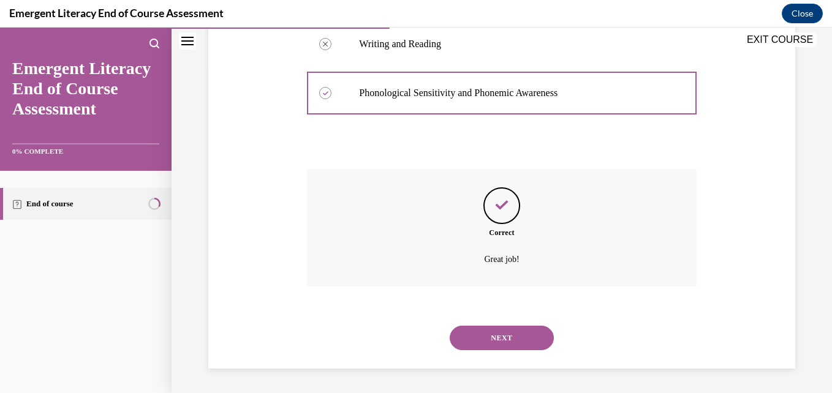
click at [477, 335] on button "NEXT" at bounding box center [502, 338] width 104 height 25
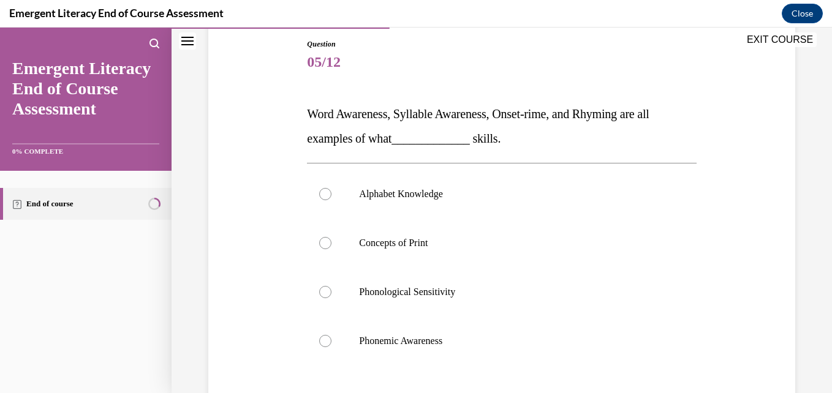
scroll to position [134, 0]
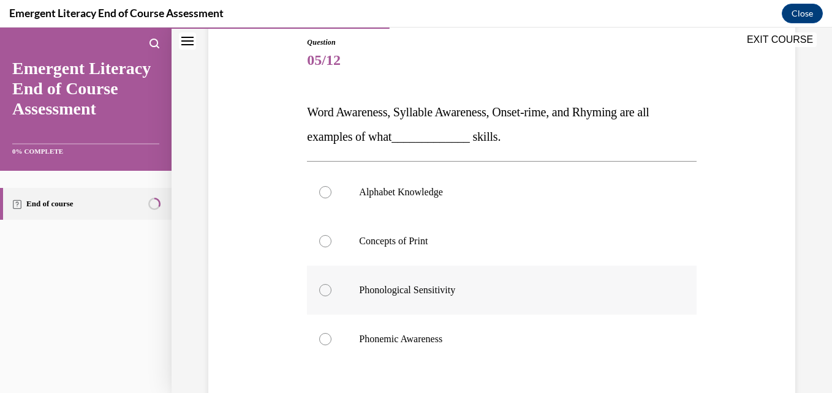
click at [325, 291] on div at bounding box center [325, 290] width 12 height 12
click at [325, 291] on input "Phonological Sensitivity" at bounding box center [325, 290] width 12 height 12
radio input "true"
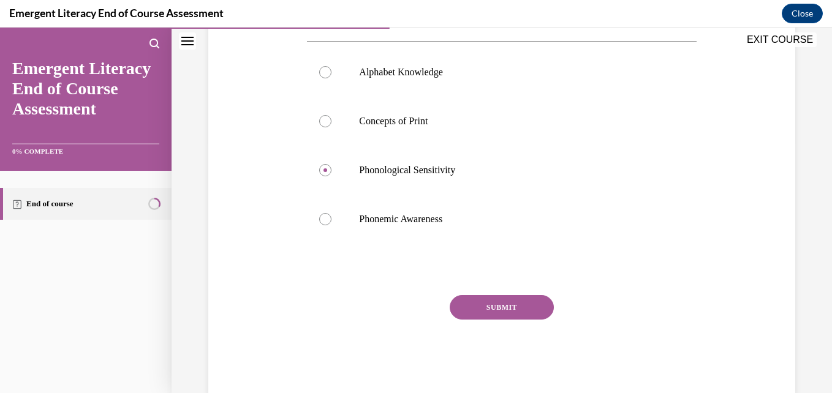
scroll to position [256, 0]
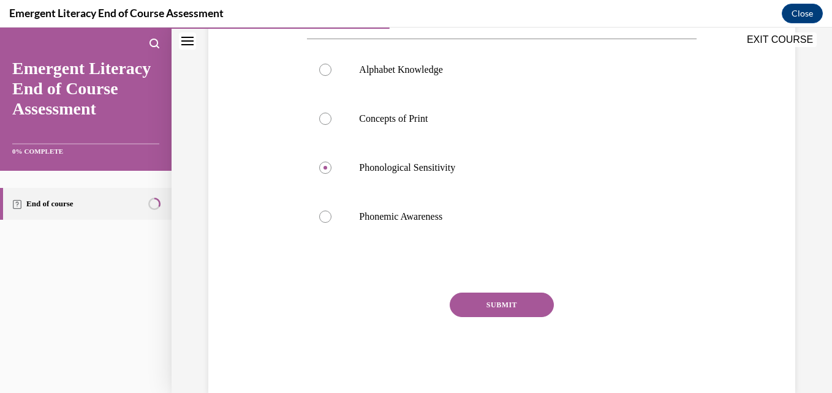
click at [493, 297] on button "SUBMIT" at bounding box center [502, 305] width 104 height 25
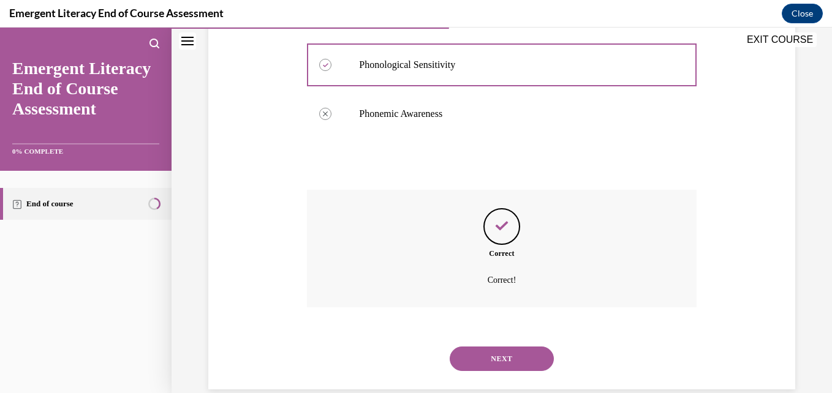
scroll to position [380, 0]
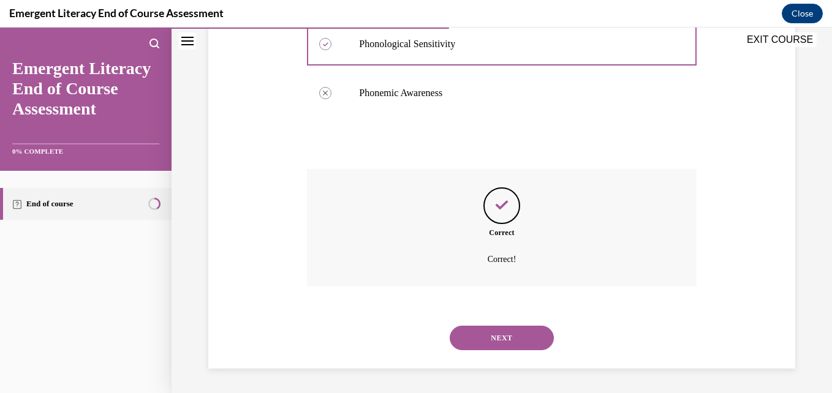
click at [491, 339] on button "NEXT" at bounding box center [502, 338] width 104 height 25
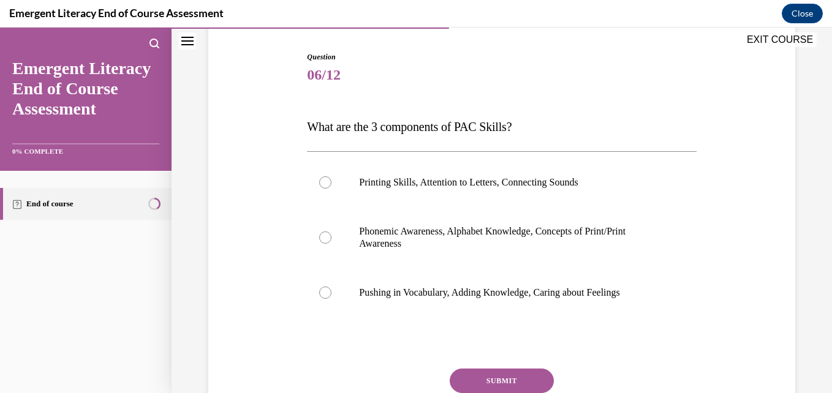
scroll to position [124, 0]
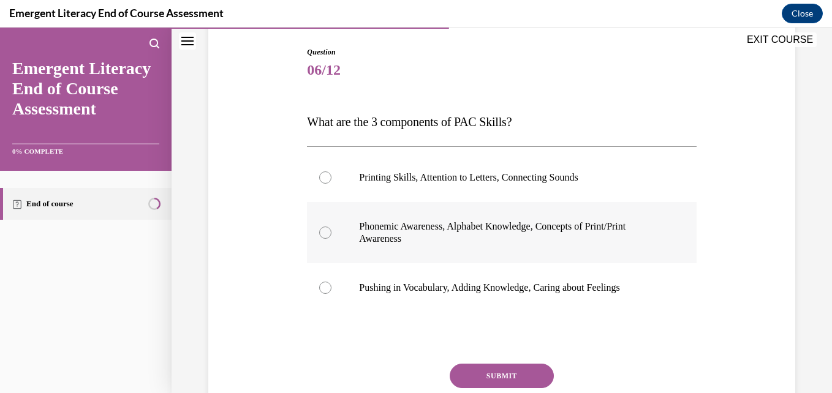
click at [321, 235] on div at bounding box center [325, 233] width 12 height 12
click at [321, 235] on input "Phonemic Awareness, Alphabet Knowledge, Concepts of Print/Print Awareness" at bounding box center [325, 233] width 12 height 12
radio input "true"
click at [512, 375] on button "SUBMIT" at bounding box center [502, 376] width 104 height 25
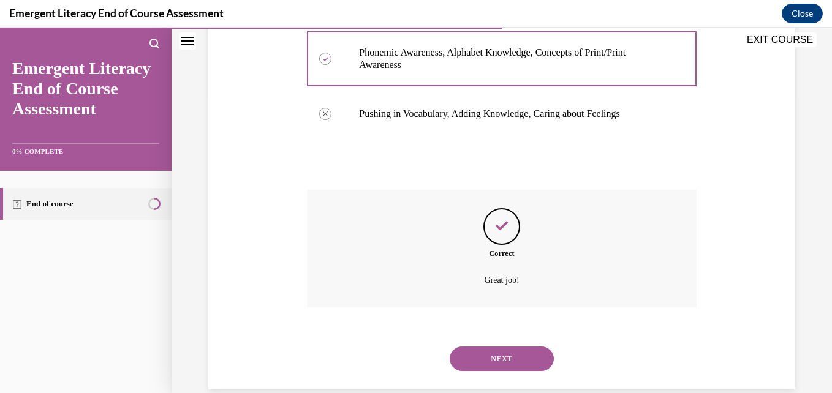
scroll to position [319, 0]
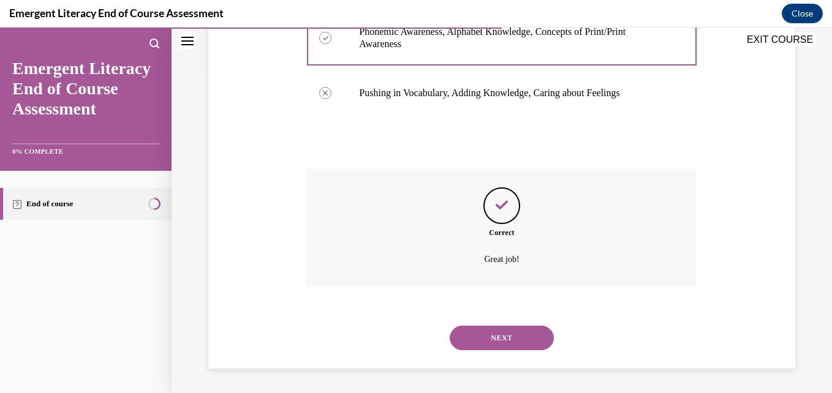
click at [502, 335] on button "NEXT" at bounding box center [502, 338] width 104 height 25
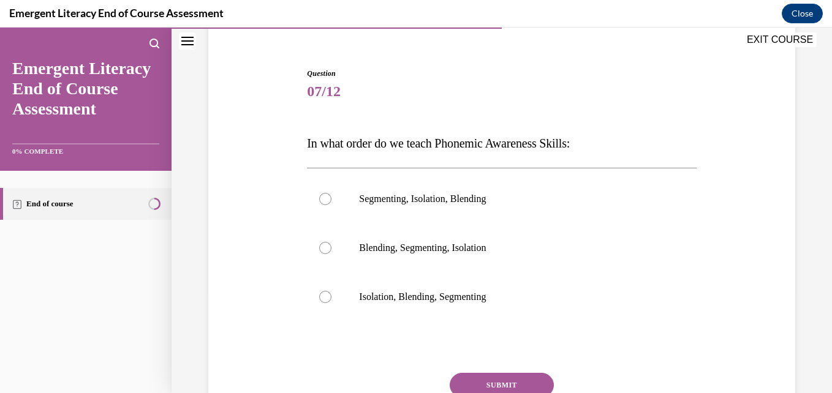
scroll to position [123, 0]
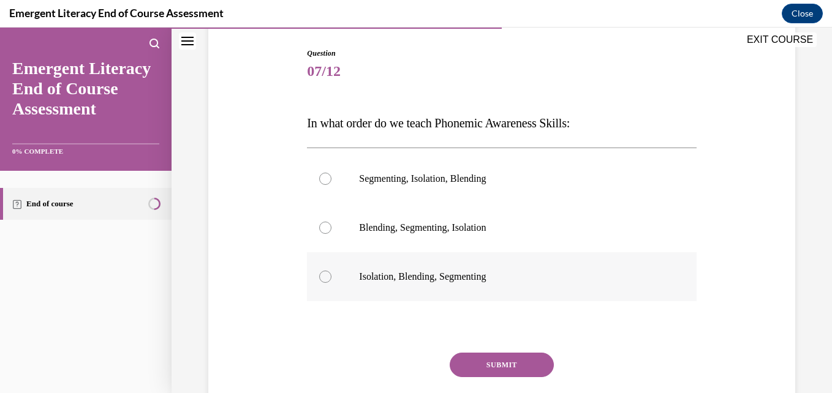
click at [321, 276] on div at bounding box center [325, 277] width 12 height 12
click at [321, 276] on input "Isolation, Blending, Segmenting" at bounding box center [325, 277] width 12 height 12
radio input "true"
click at [498, 362] on button "SUBMIT" at bounding box center [502, 365] width 104 height 25
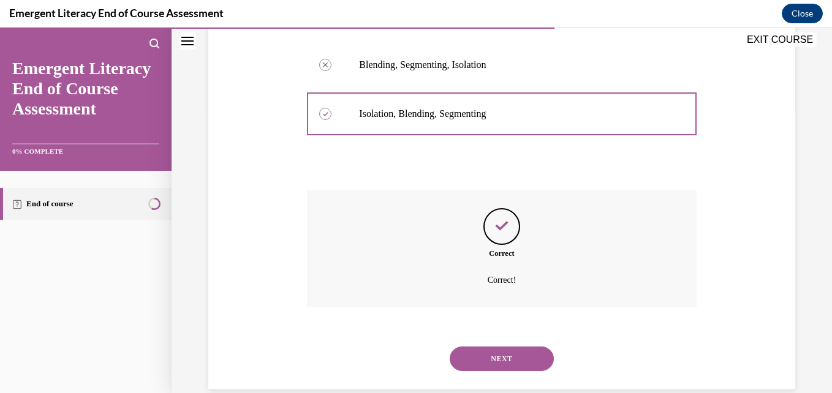
scroll to position [306, 0]
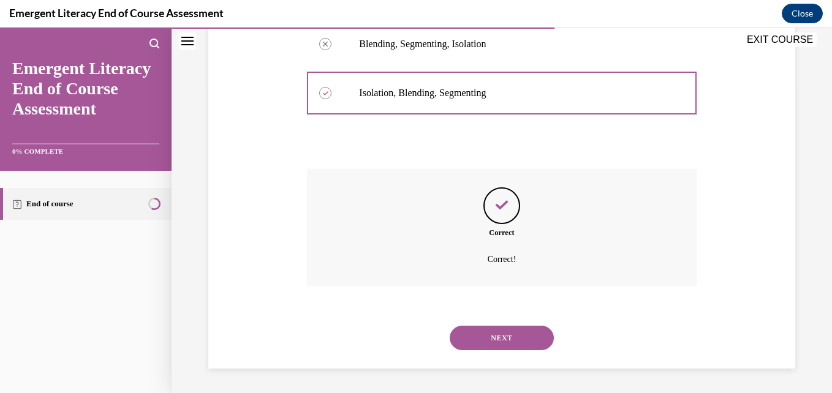
click at [496, 335] on button "NEXT" at bounding box center [502, 338] width 104 height 25
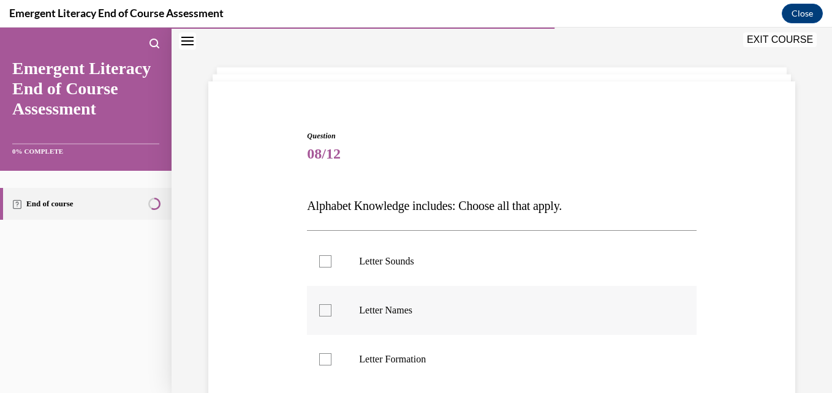
scroll to position [61, 0]
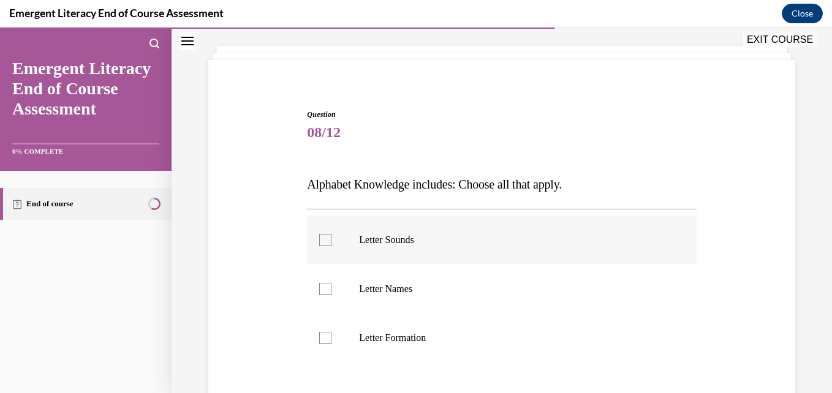
click at [324, 237] on div at bounding box center [325, 240] width 12 height 12
click at [324, 237] on input "Letter Sounds" at bounding box center [325, 240] width 12 height 12
checkbox input "true"
click at [321, 294] on div at bounding box center [325, 289] width 12 height 12
click at [321, 294] on input "Letter Names" at bounding box center [325, 289] width 12 height 12
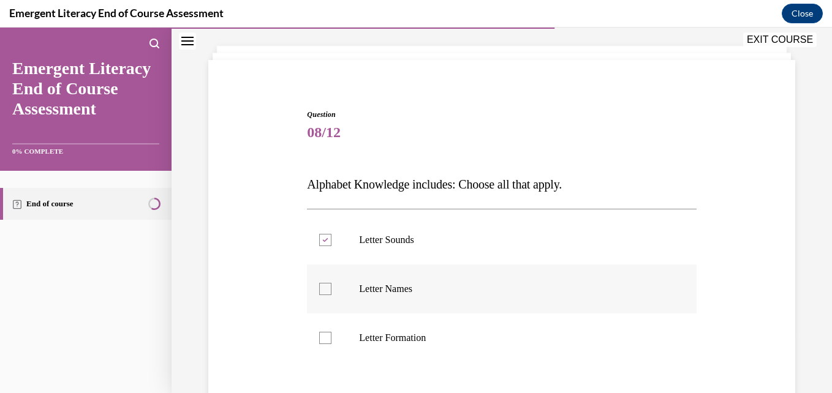
checkbox input "true"
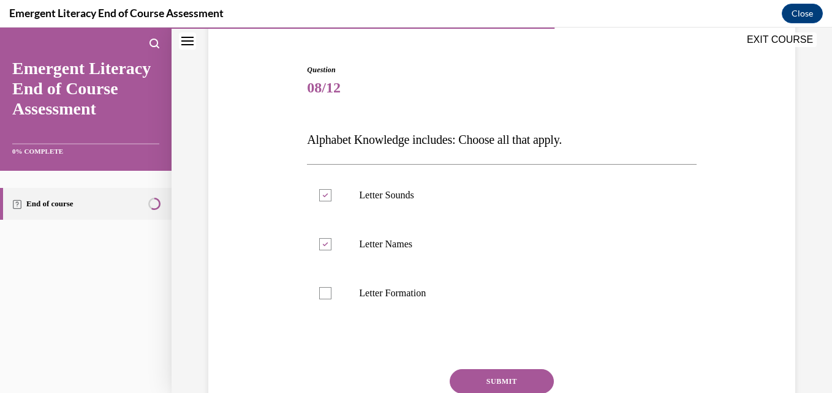
scroll to position [123, 0]
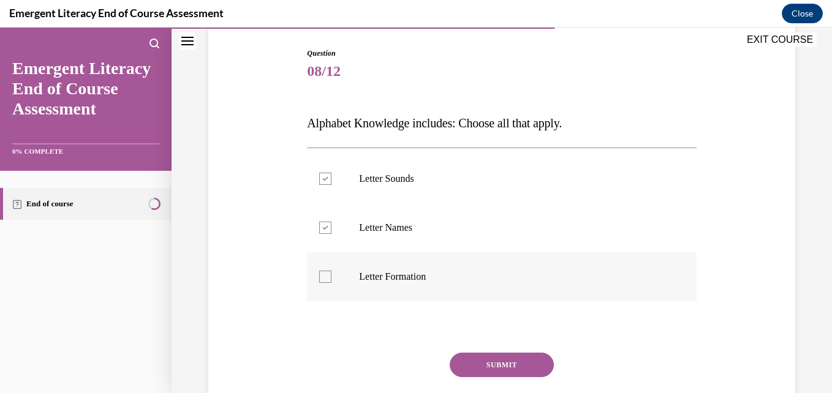
click at [322, 281] on div at bounding box center [325, 277] width 12 height 12
click at [322, 281] on input "Letter Formation" at bounding box center [325, 277] width 12 height 12
checkbox input "true"
click at [496, 368] on button "SUBMIT" at bounding box center [502, 365] width 104 height 25
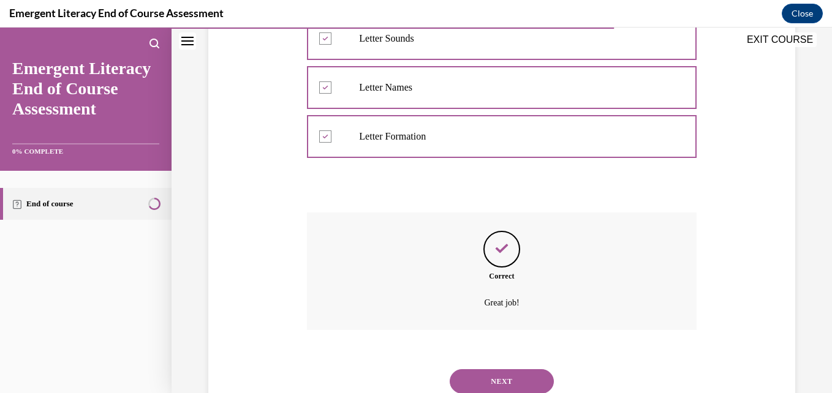
scroll to position [306, 0]
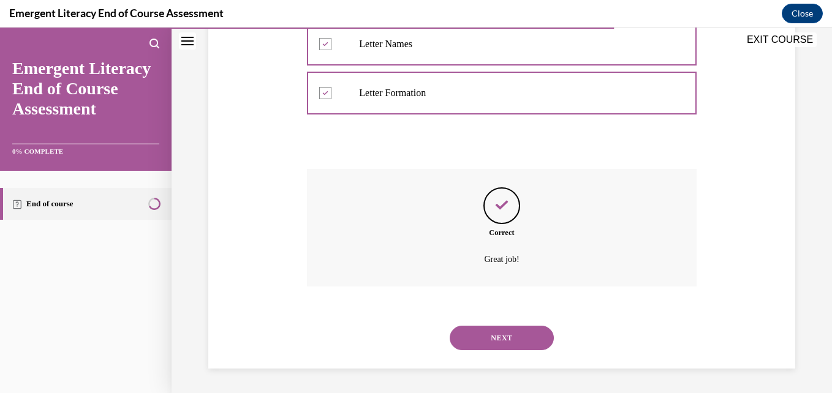
click at [499, 338] on button "NEXT" at bounding box center [502, 338] width 104 height 25
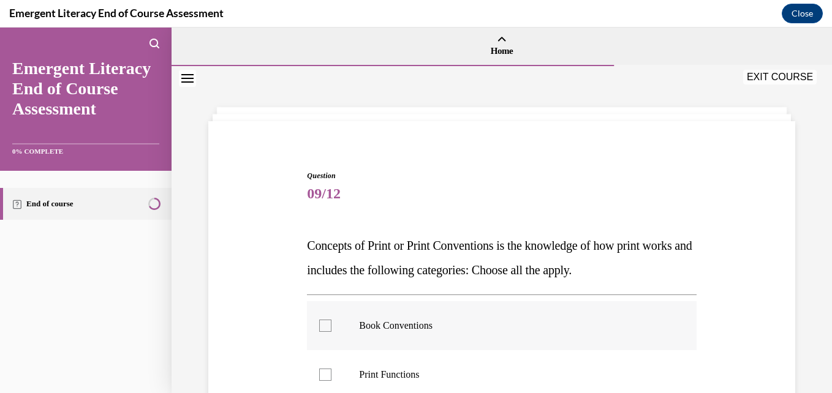
scroll to position [61, 0]
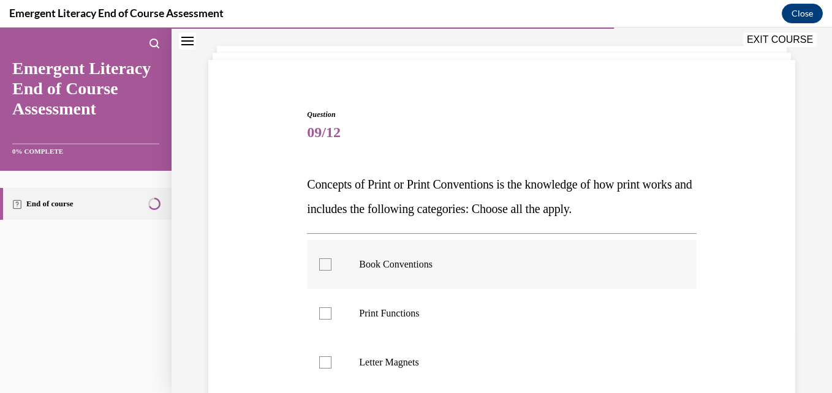
click at [324, 263] on div at bounding box center [325, 265] width 12 height 12
click at [324, 263] on input "Book Conventions" at bounding box center [325, 265] width 12 height 12
checkbox input "true"
click at [322, 315] on div at bounding box center [325, 314] width 12 height 12
click at [322, 315] on input "Print Functions" at bounding box center [325, 314] width 12 height 12
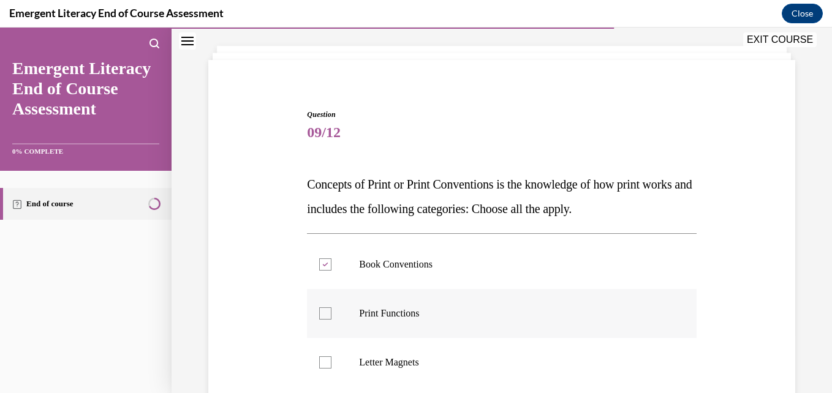
checkbox input "true"
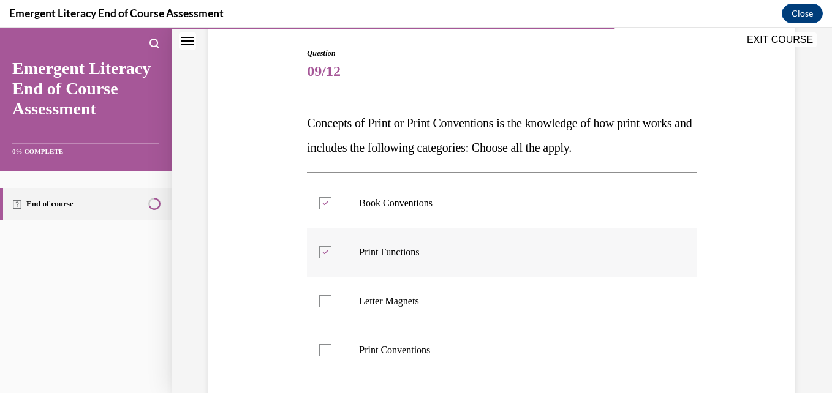
scroll to position [184, 0]
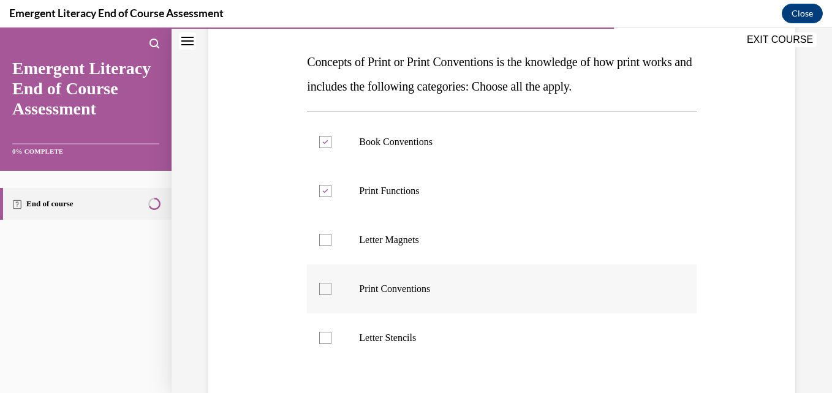
click at [321, 294] on div at bounding box center [325, 289] width 12 height 12
click at [321, 294] on input "Print Conventions" at bounding box center [325, 289] width 12 height 12
checkbox input "true"
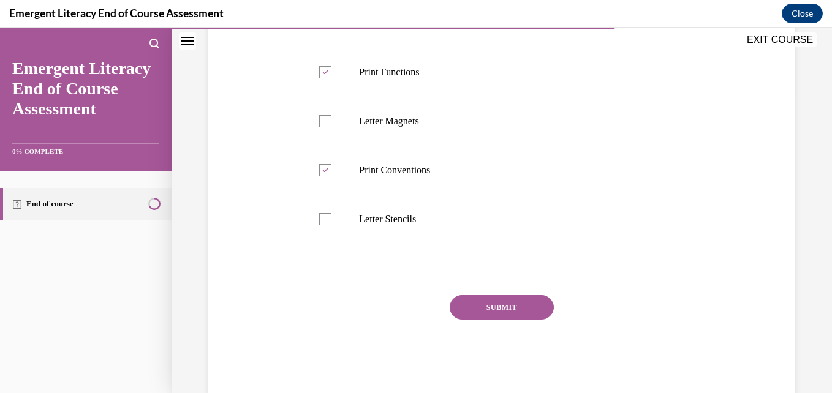
scroll to position [306, 0]
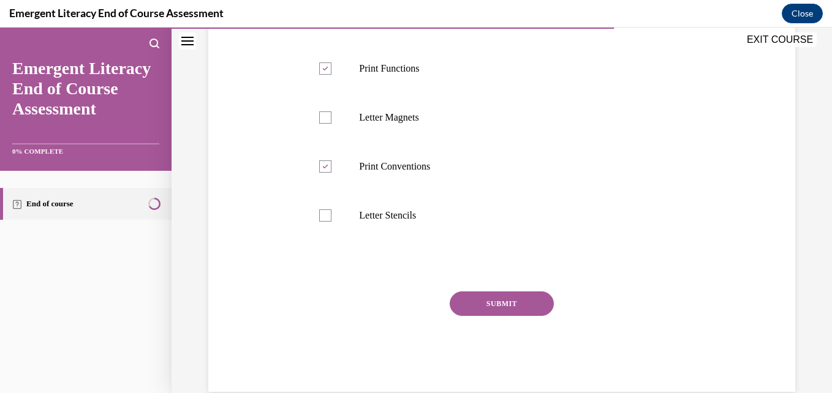
click at [496, 303] on button "SUBMIT" at bounding box center [502, 304] width 104 height 25
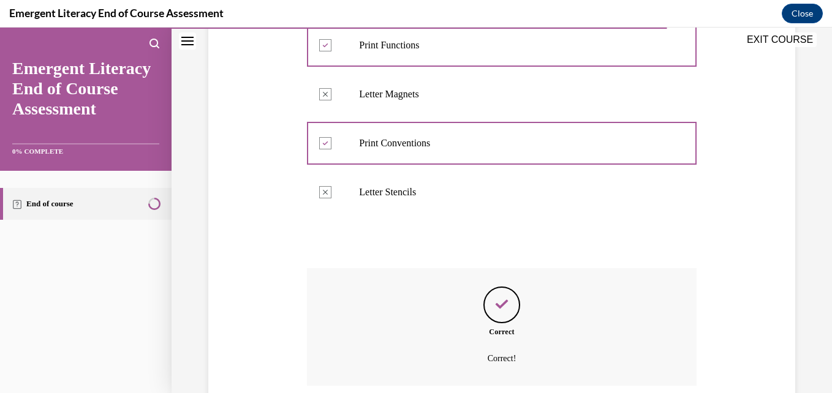
scroll to position [429, 0]
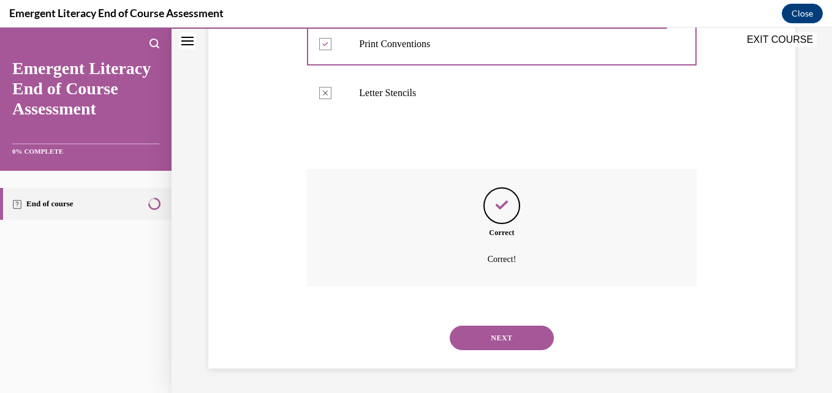
click at [495, 334] on button "NEXT" at bounding box center [502, 338] width 104 height 25
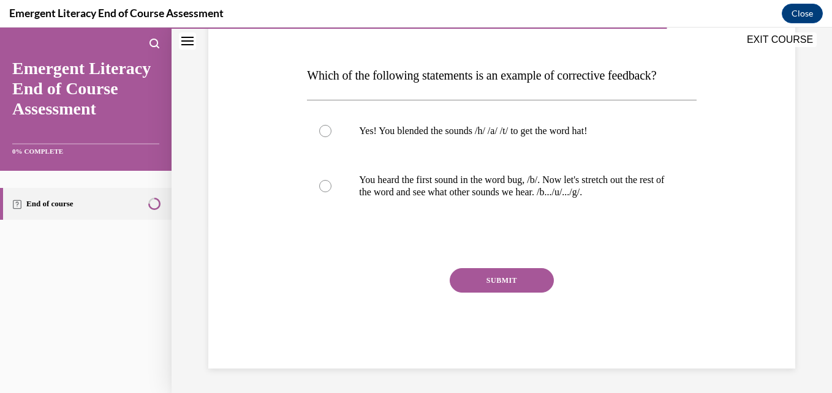
scroll to position [136, 0]
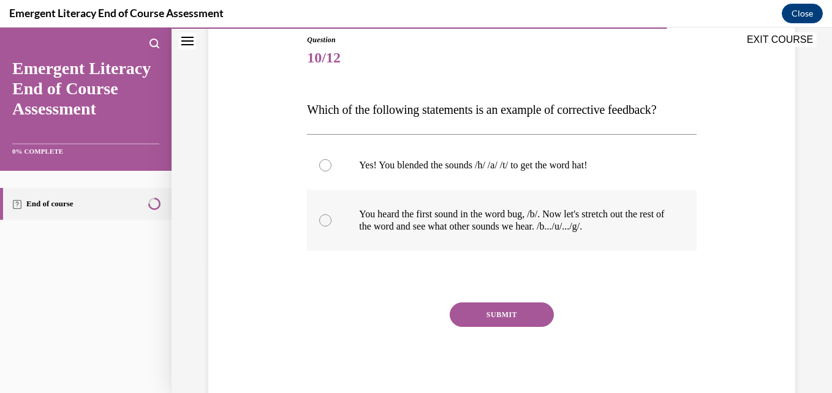
click at [327, 223] on div at bounding box center [325, 221] width 12 height 12
click at [327, 223] on input "You heard the first sound in the word bug, /b/. Now let's stretch out the rest …" at bounding box center [325, 221] width 12 height 12
radio input "true"
click at [502, 314] on button "SUBMIT" at bounding box center [502, 315] width 104 height 25
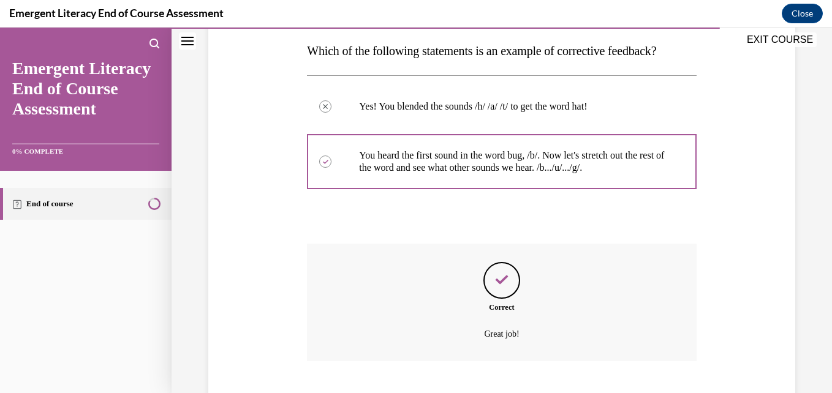
scroll to position [270, 0]
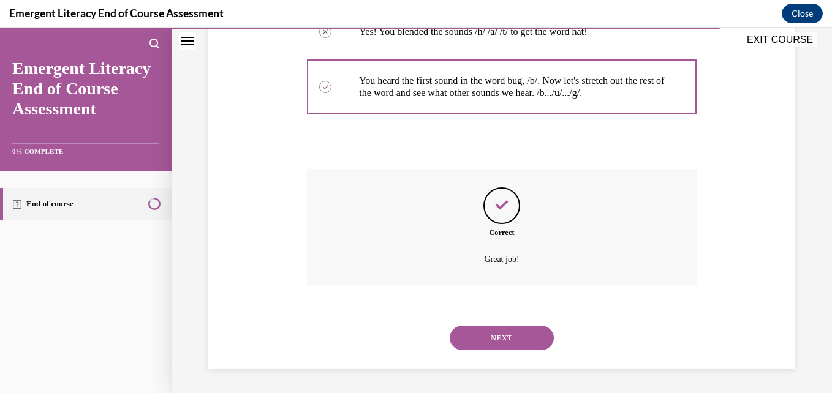
click at [503, 333] on button "NEXT" at bounding box center [502, 338] width 104 height 25
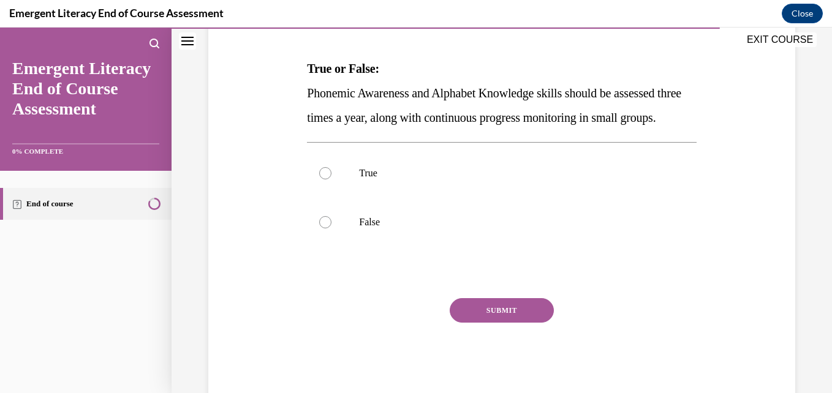
scroll to position [184, 0]
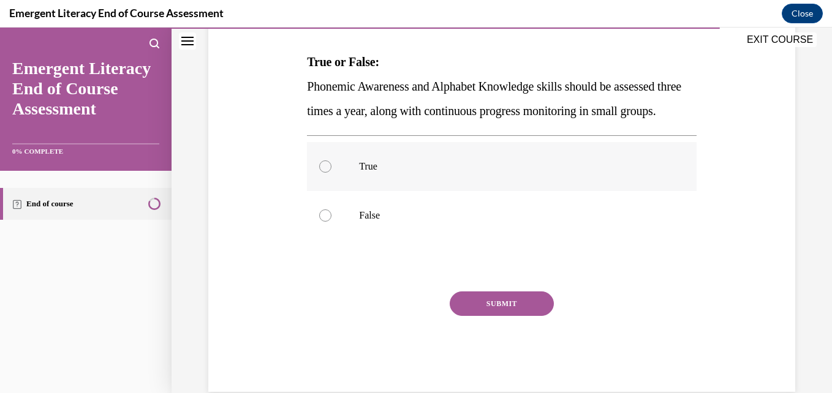
click at [325, 173] on div at bounding box center [325, 167] width 12 height 12
click at [325, 173] on input "True" at bounding box center [325, 167] width 12 height 12
radio input "true"
click at [510, 316] on button "SUBMIT" at bounding box center [502, 304] width 104 height 25
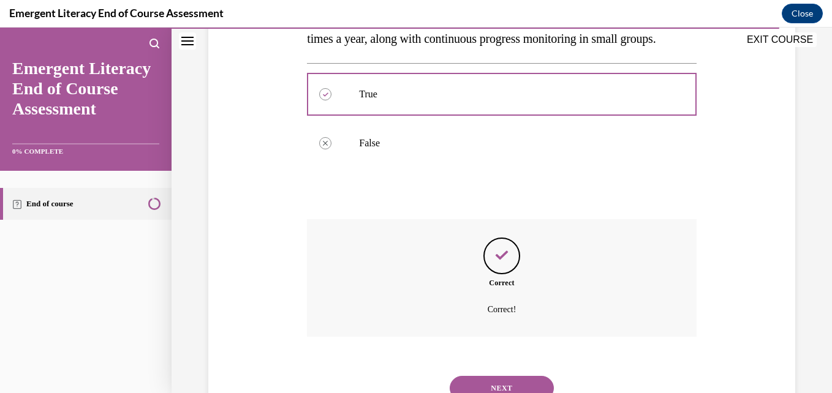
scroll to position [331, 0]
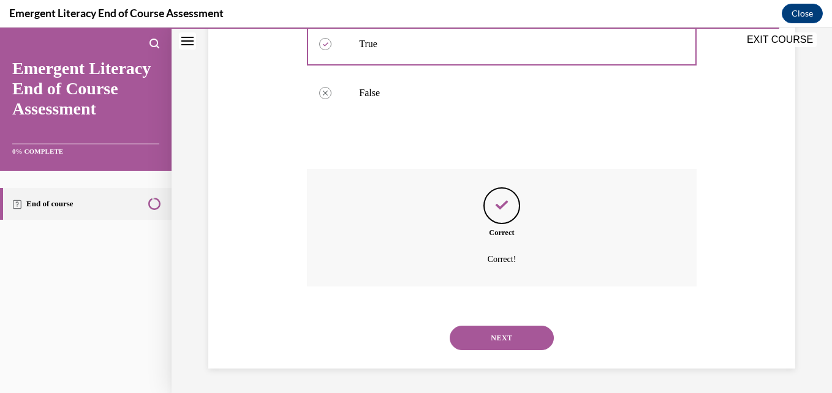
click at [501, 335] on button "NEXT" at bounding box center [502, 338] width 104 height 25
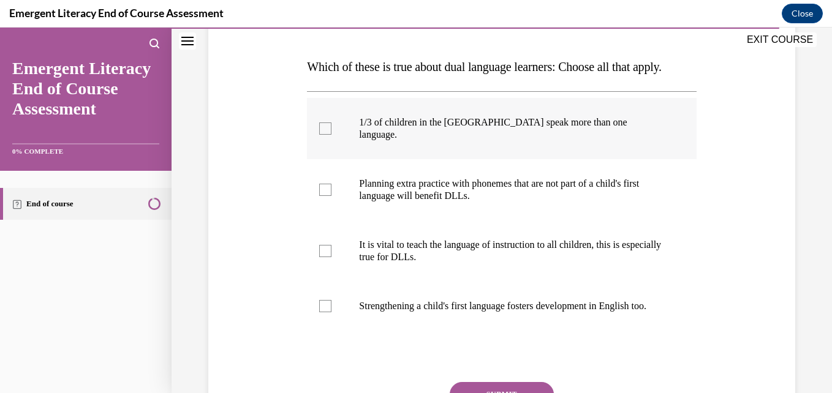
scroll to position [184, 0]
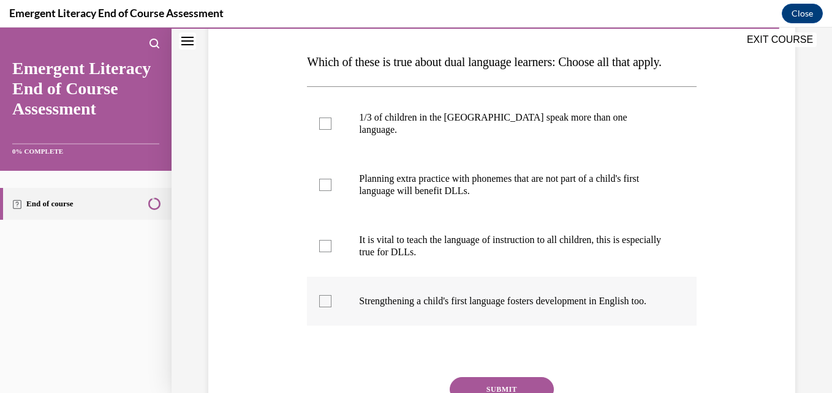
click at [322, 308] on div at bounding box center [325, 301] width 12 height 12
click at [322, 308] on input "Strengthening a child's first language fosters development in English too." at bounding box center [325, 301] width 12 height 12
checkbox input "true"
drag, startPoint x: 325, startPoint y: 260, endPoint x: 326, endPoint y: 231, distance: 29.4
click at [325, 253] on div at bounding box center [325, 246] width 12 height 12
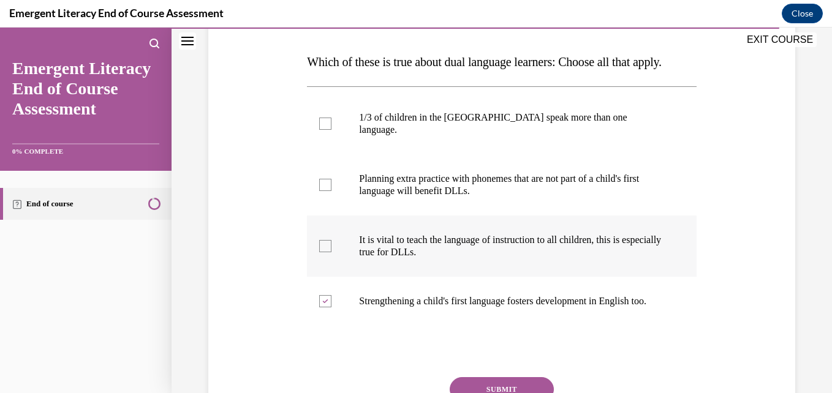
click at [325, 253] on input "It is vital to teach the language of instruction to all children, this is espec…" at bounding box center [325, 246] width 12 height 12
checkbox input "true"
drag, startPoint x: 323, startPoint y: 197, endPoint x: 325, endPoint y: 180, distance: 17.9
click at [323, 191] on div at bounding box center [325, 185] width 12 height 12
click at [323, 191] on input "Planning extra practice with phonemes that are not part of a child's first lang…" at bounding box center [325, 185] width 12 height 12
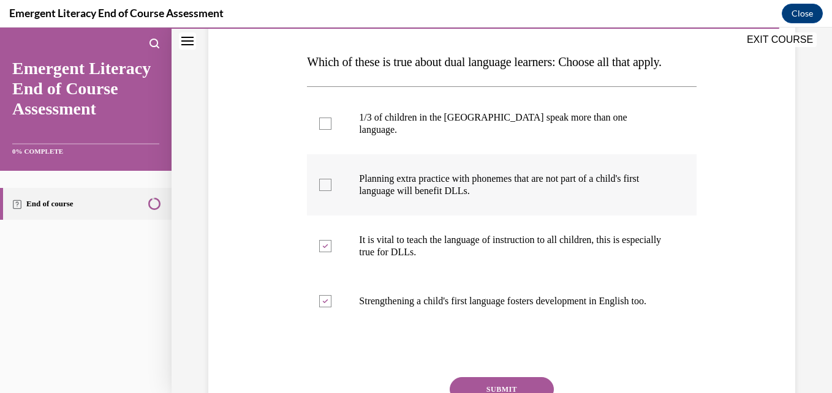
checkbox input "true"
click at [326, 130] on div at bounding box center [325, 124] width 12 height 12
click at [326, 130] on input "1/3 of children in the US speak more than one language." at bounding box center [325, 124] width 12 height 12
checkbox input "true"
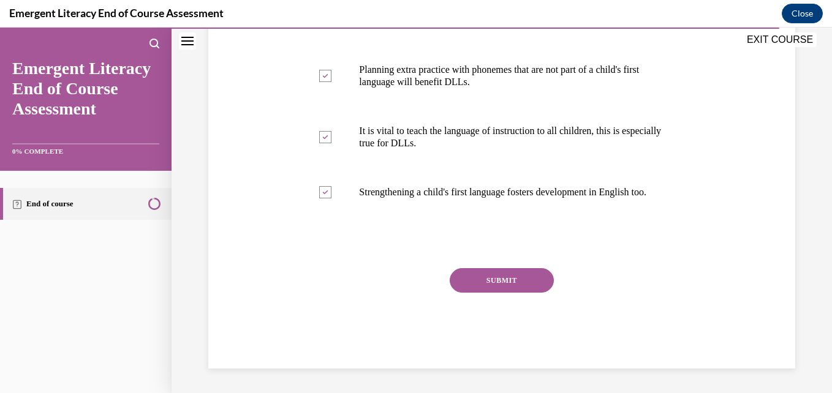
scroll to position [317, 0]
click at [492, 281] on button "SUBMIT" at bounding box center [502, 280] width 104 height 25
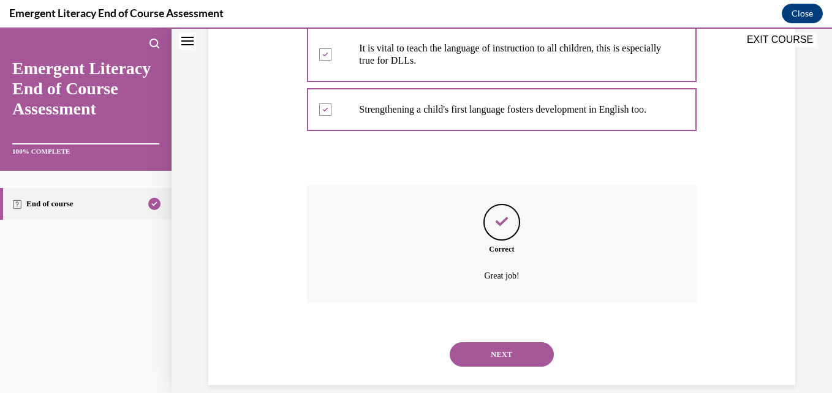
scroll to position [417, 0]
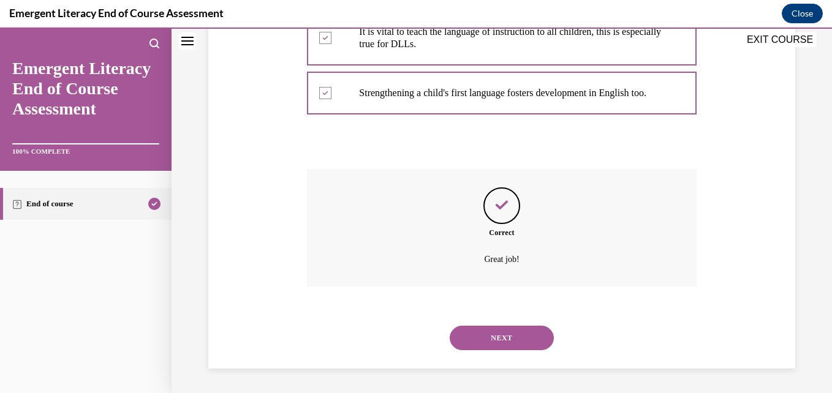
click at [493, 341] on button "NEXT" at bounding box center [502, 338] width 104 height 25
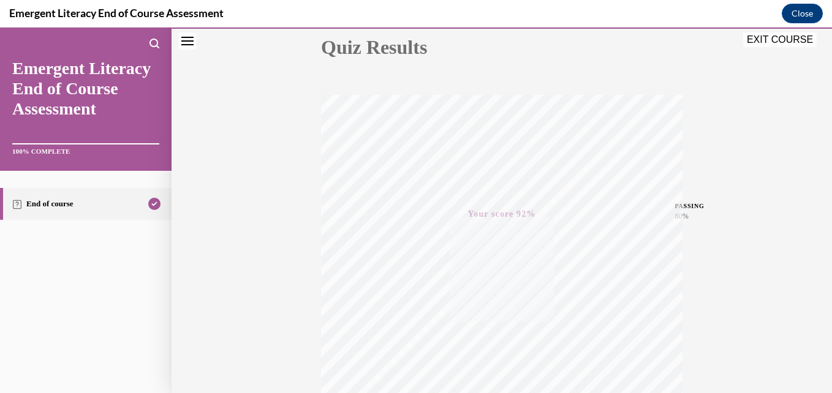
scroll to position [140, 0]
click at [778, 37] on button "EXIT COURSE" at bounding box center [780, 39] width 74 height 15
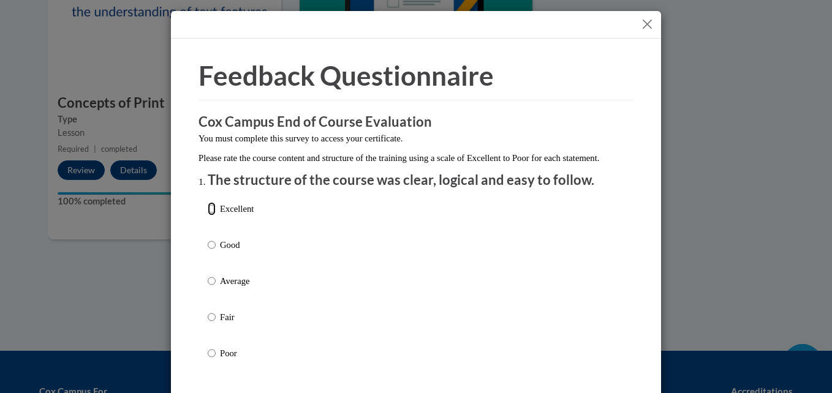
click at [208, 216] on input "Excellent" at bounding box center [212, 208] width 8 height 13
radio input "true"
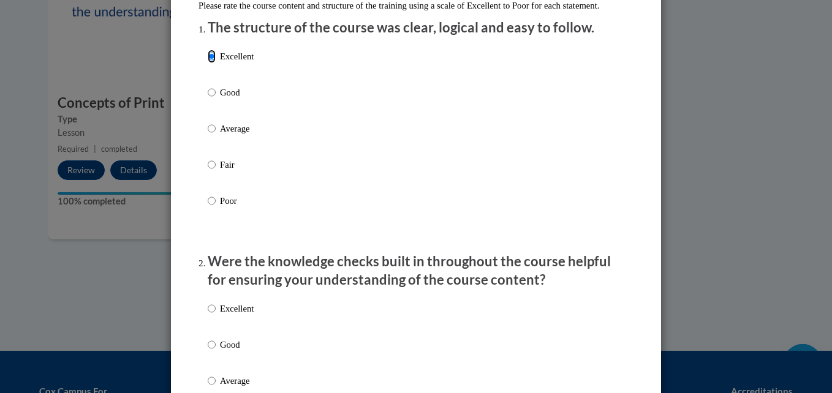
scroll to position [184, 0]
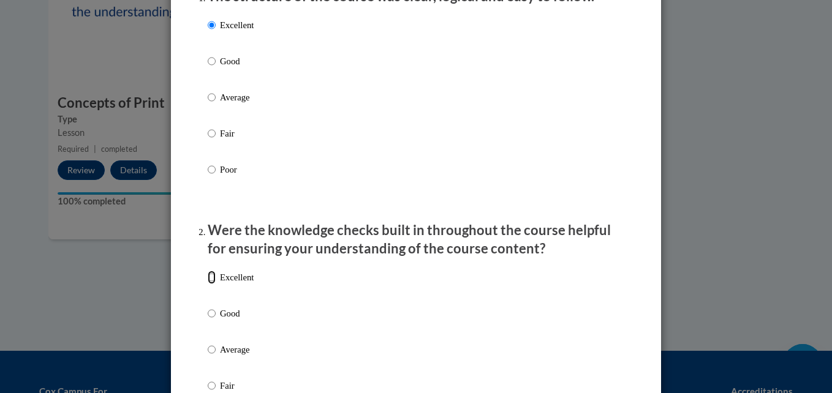
click at [208, 284] on input "Excellent" at bounding box center [212, 277] width 8 height 13
radio input "true"
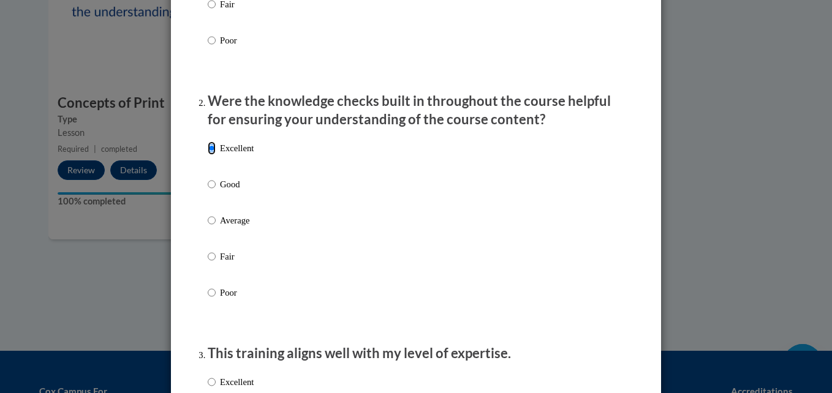
scroll to position [368, 0]
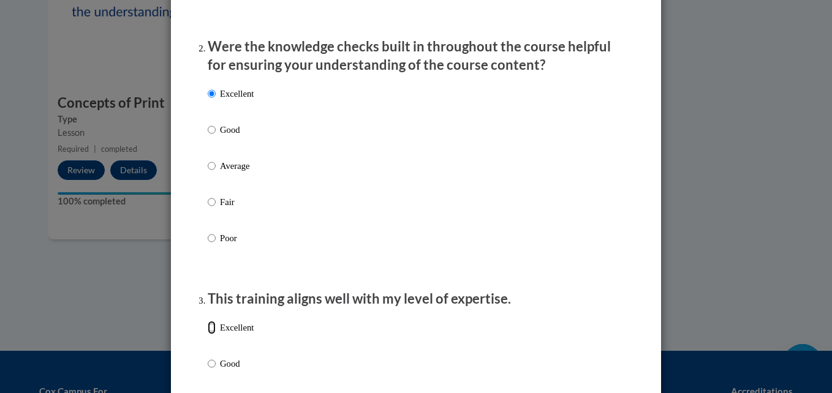
click at [208, 335] on input "Excellent" at bounding box center [212, 327] width 8 height 13
radio input "true"
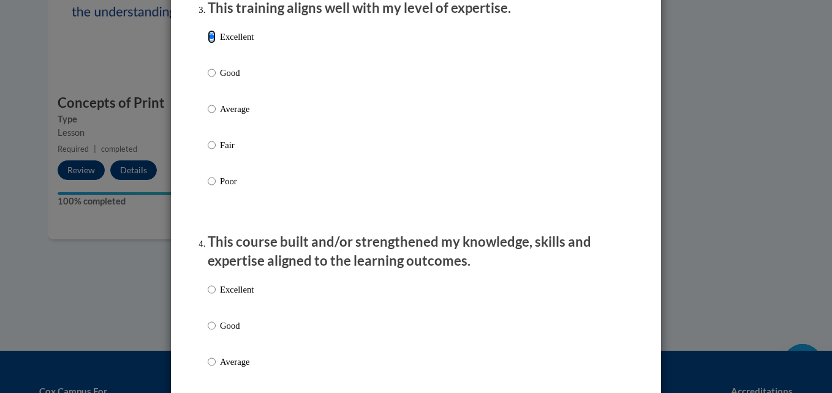
scroll to position [674, 0]
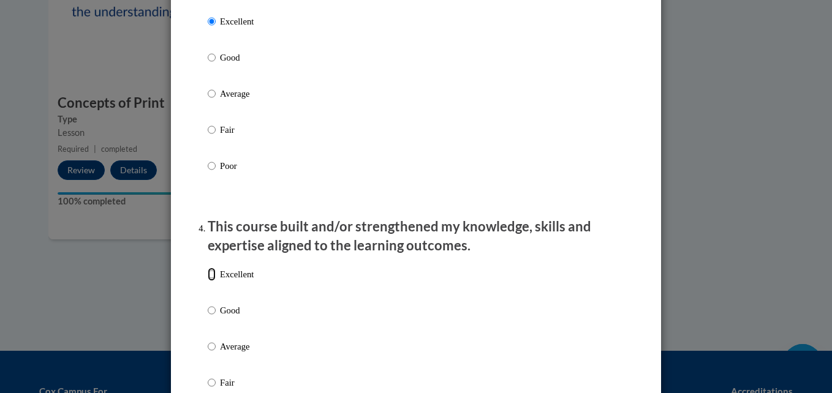
click at [208, 281] on input "Excellent" at bounding box center [212, 274] width 8 height 13
radio input "true"
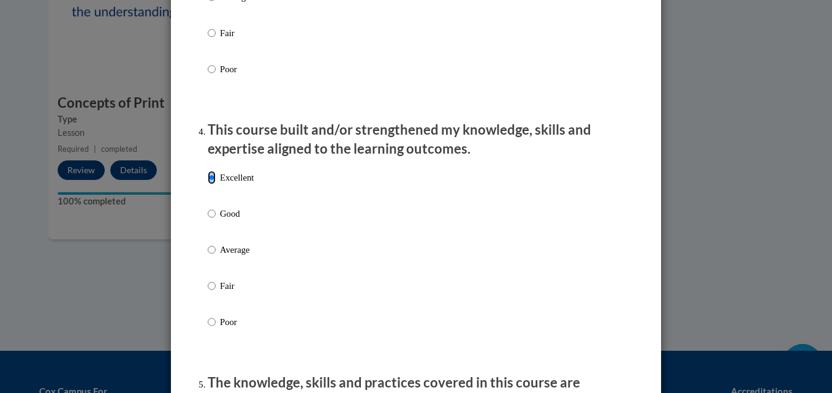
scroll to position [858, 0]
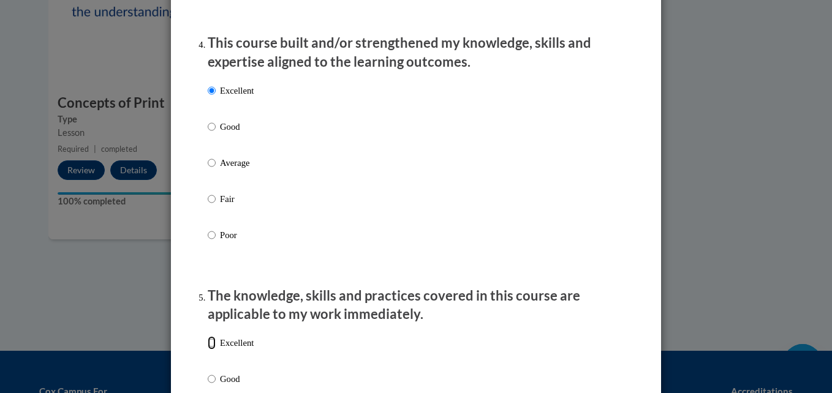
click at [208, 350] on input "Excellent" at bounding box center [212, 342] width 8 height 13
radio input "true"
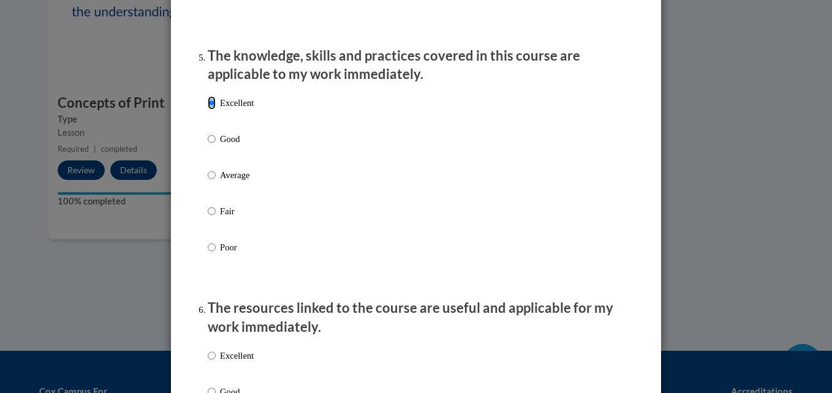
scroll to position [1226, 0]
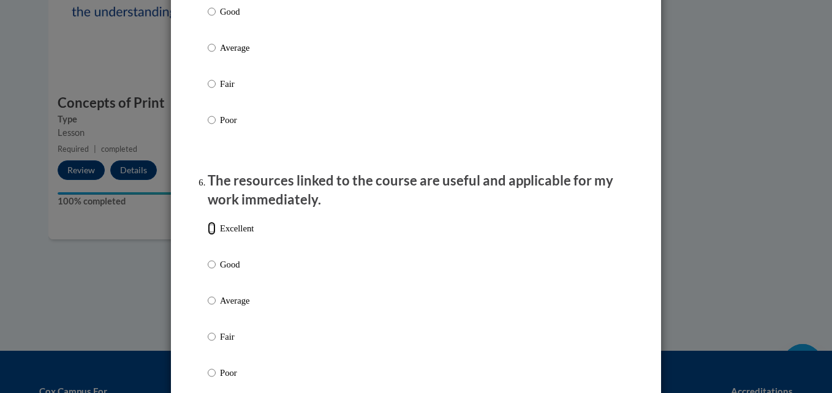
click at [208, 234] on input "Excellent" at bounding box center [212, 228] width 8 height 13
radio input "true"
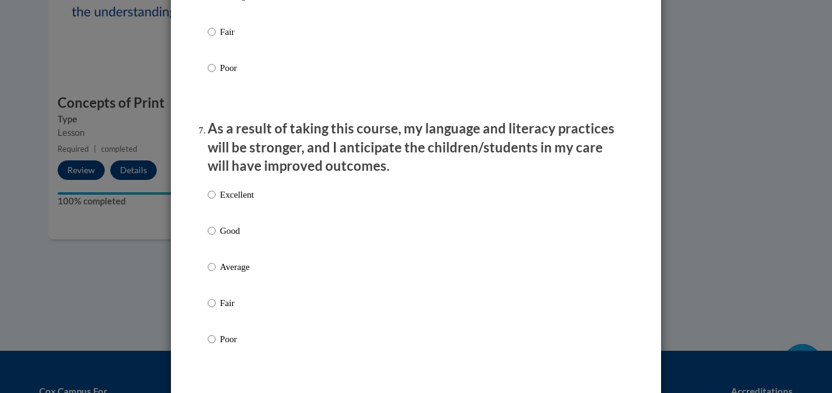
scroll to position [1532, 0]
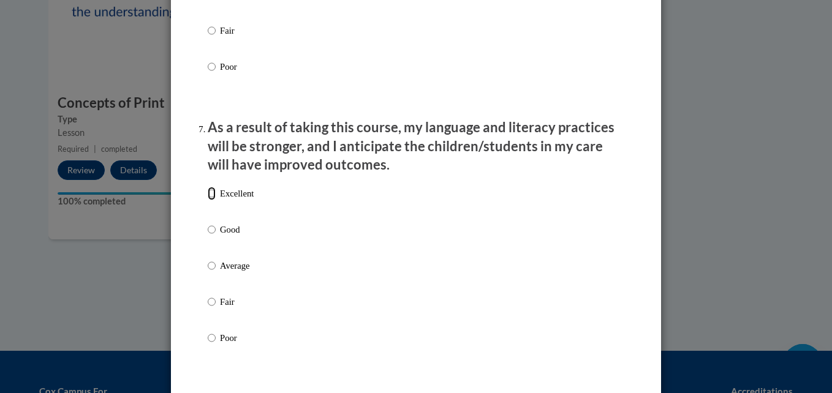
click at [208, 200] on input "Excellent" at bounding box center [212, 193] width 8 height 13
radio input "true"
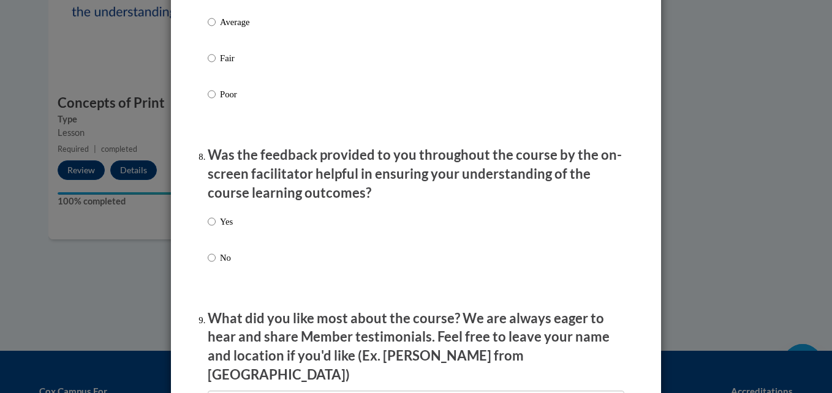
scroll to position [1777, 0]
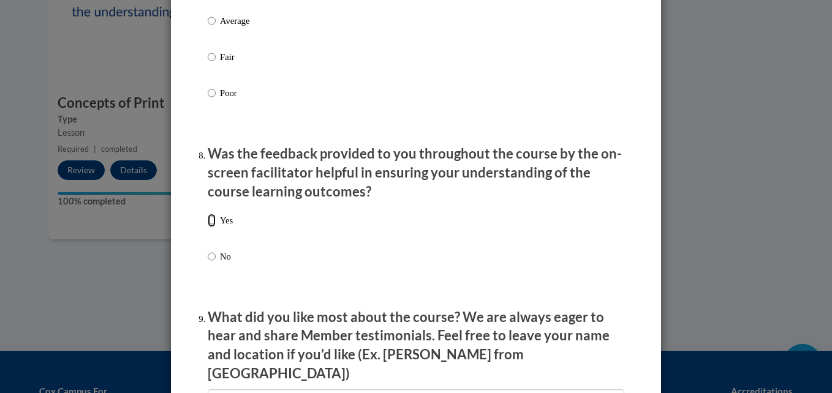
click at [210, 227] on input "Yes" at bounding box center [212, 220] width 8 height 13
radio input "true"
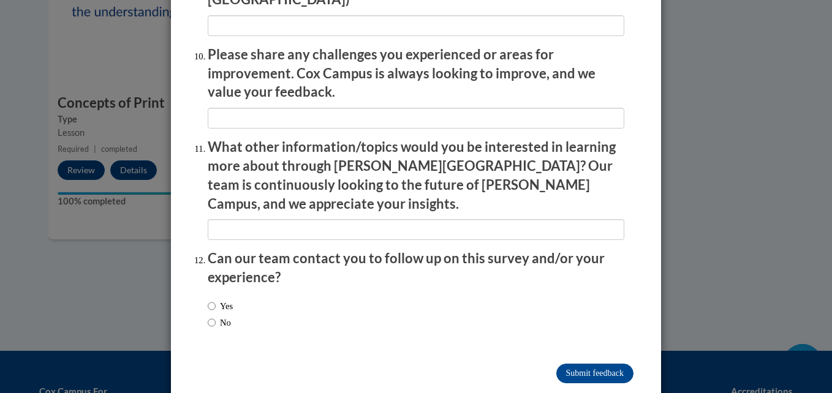
scroll to position [2153, 0]
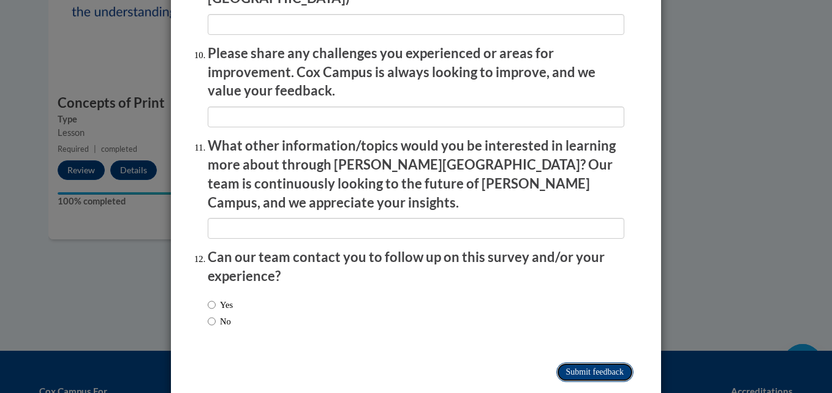
click at [584, 363] on input "Submit feedback" at bounding box center [595, 373] width 77 height 20
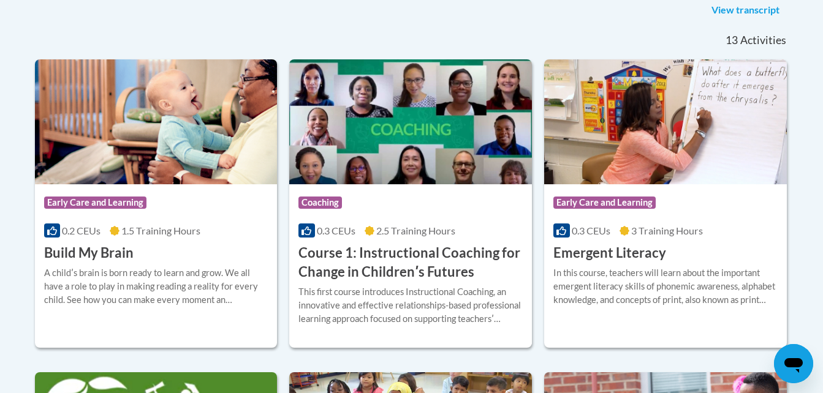
scroll to position [323, 0]
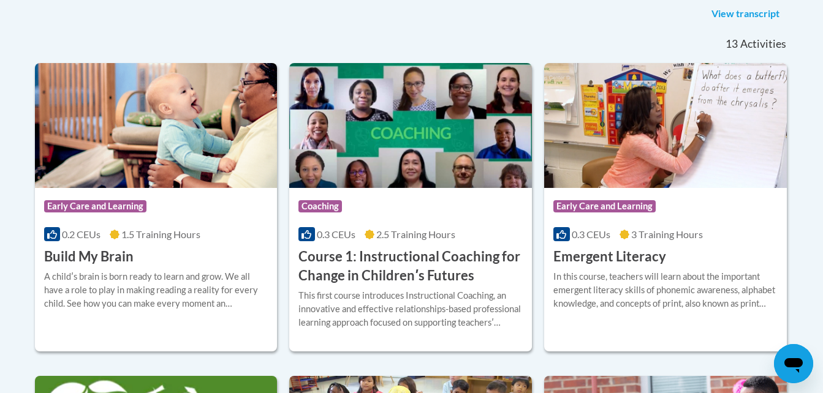
drag, startPoint x: 827, startPoint y: 117, endPoint x: 807, endPoint y: 53, distance: 67.1
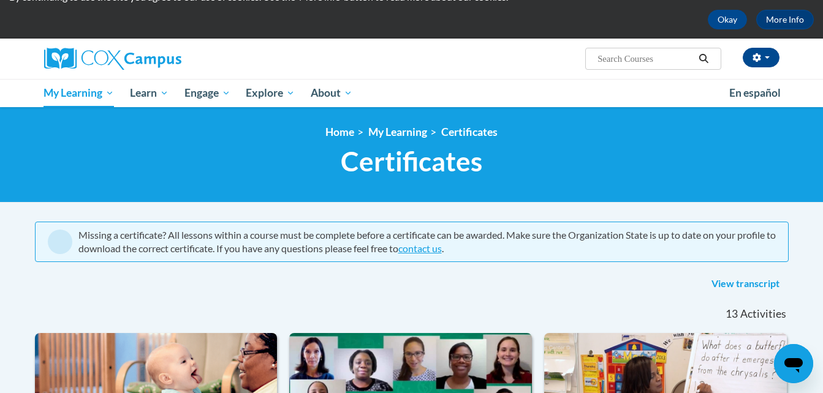
scroll to position [45, 0]
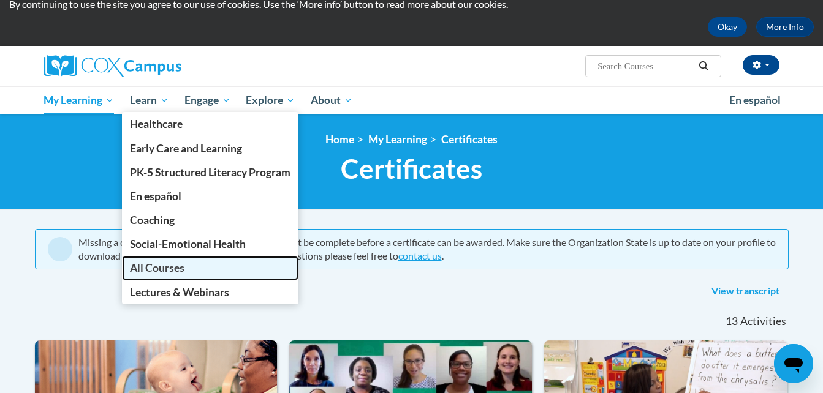
click at [154, 271] on span "All Courses" at bounding box center [157, 268] width 55 height 13
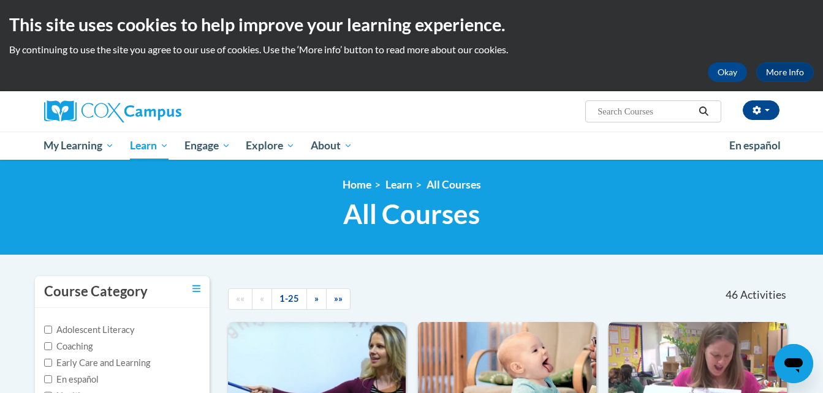
drag, startPoint x: 832, startPoint y: 88, endPoint x: 691, endPoint y: 60, distance: 143.6
click at [691, 61] on div "This site uses cookies to help improve your learning experience. By continuing …" at bounding box center [411, 45] width 823 height 91
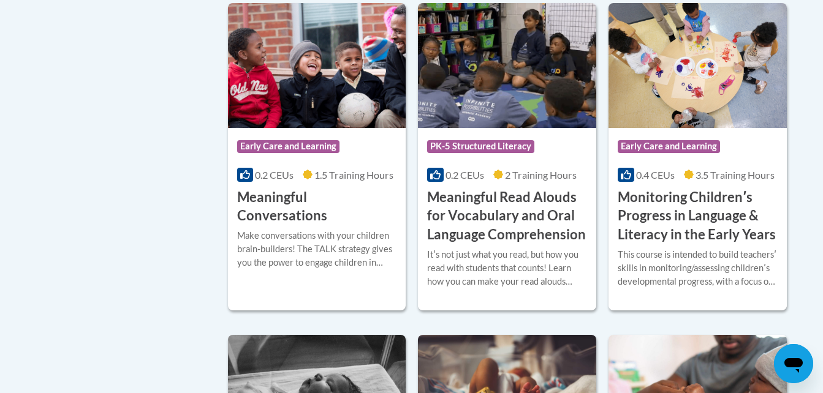
scroll to position [1934, 0]
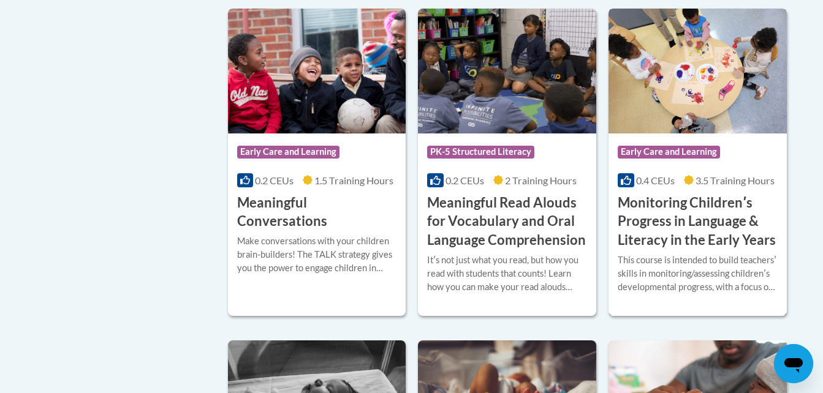
click at [729, 235] on h3 "Monitoring Childrenʹs Progress in Language & Literacy in the Early Years" at bounding box center [698, 222] width 160 height 56
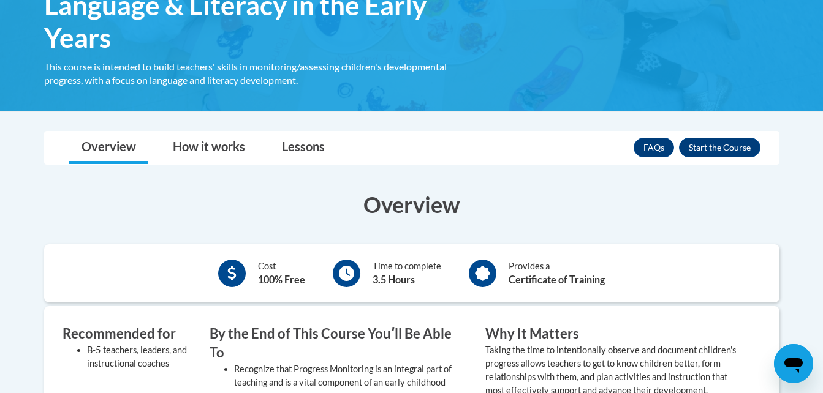
scroll to position [306, 0]
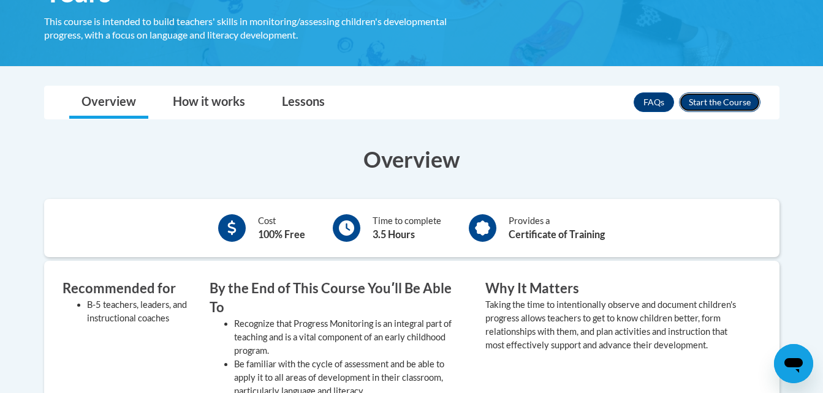
click at [709, 104] on button "Enroll" at bounding box center [720, 103] width 82 height 20
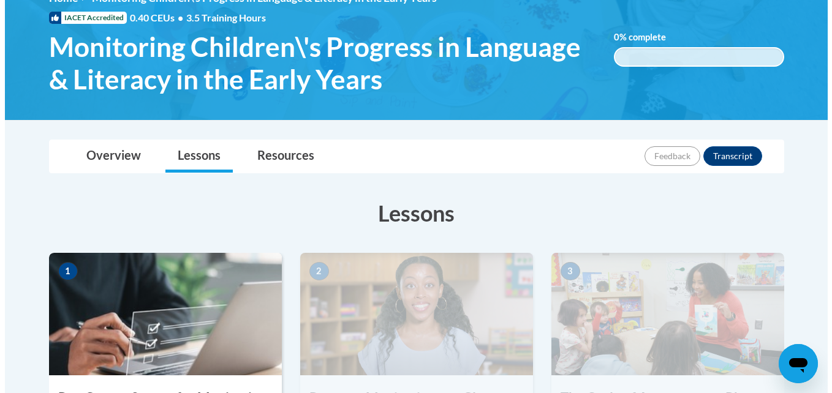
scroll to position [306, 0]
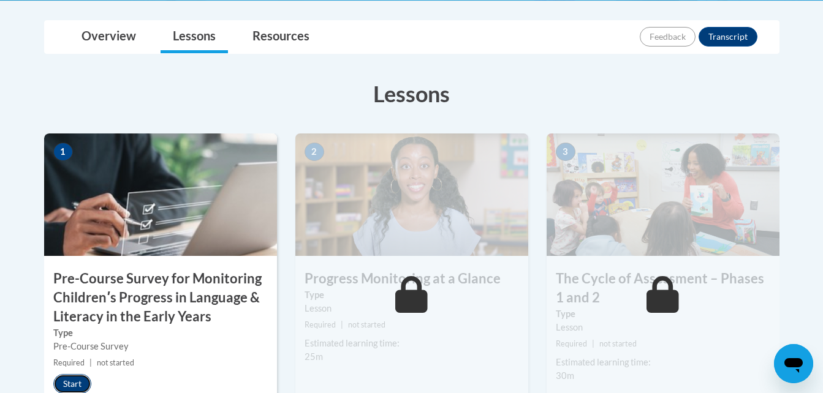
click at [69, 386] on button "Start" at bounding box center [72, 384] width 38 height 20
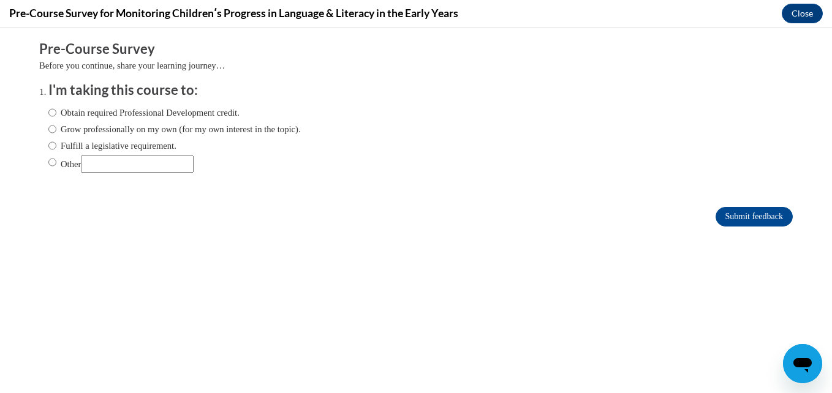
scroll to position [0, 0]
click at [48, 114] on input "Obtain required Professional Development credit." at bounding box center [52, 112] width 8 height 13
radio input "true"
click at [753, 216] on input "Submit feedback" at bounding box center [754, 217] width 77 height 20
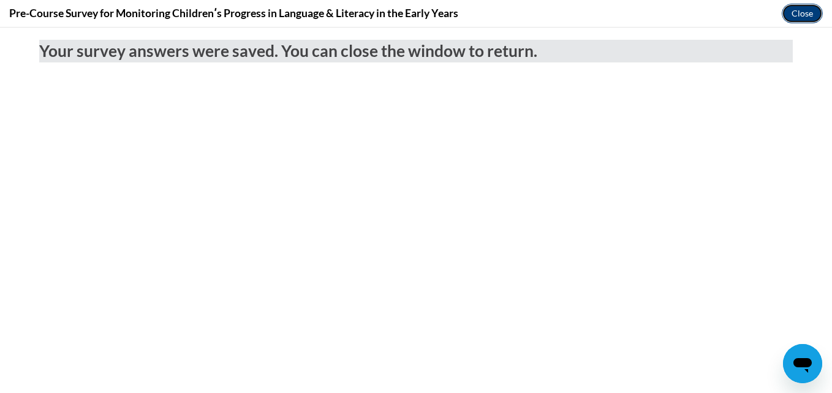
click at [799, 14] on button "Close" at bounding box center [802, 14] width 41 height 20
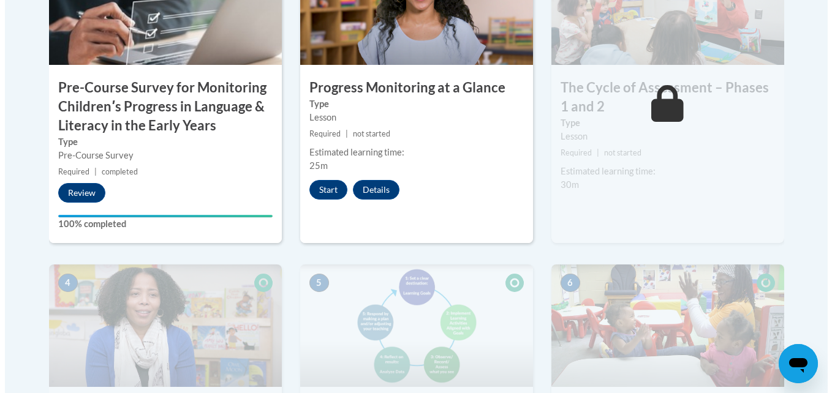
scroll to position [490, 0]
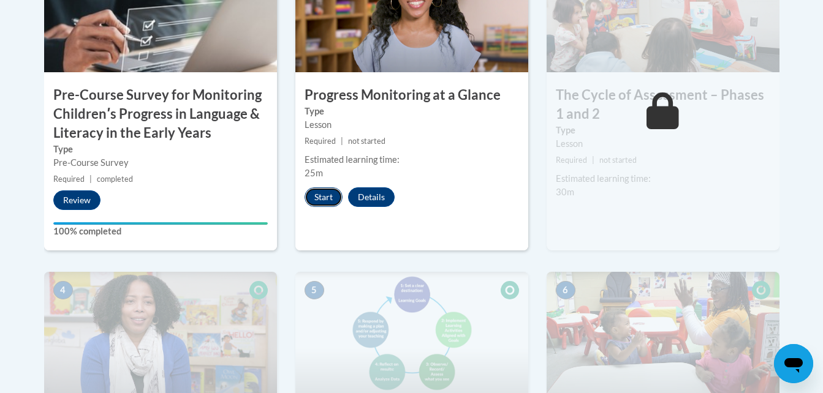
click at [329, 199] on button "Start" at bounding box center [324, 198] width 38 height 20
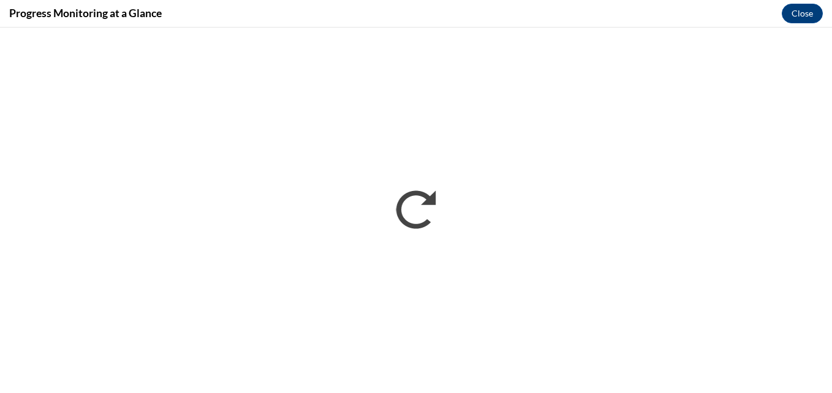
scroll to position [0, 0]
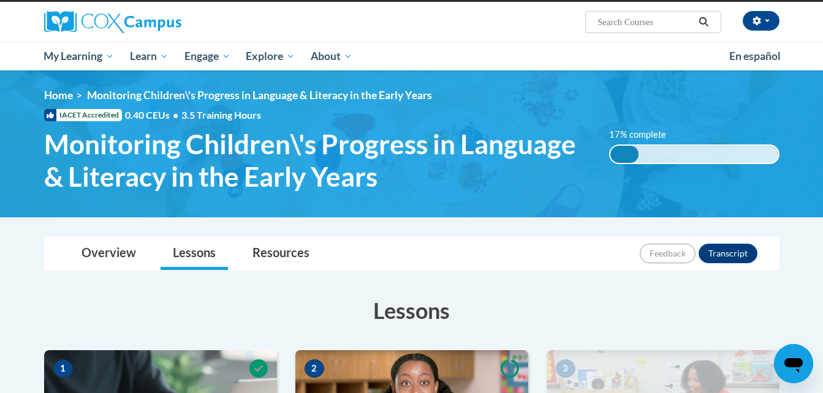
scroll to position [61, 0]
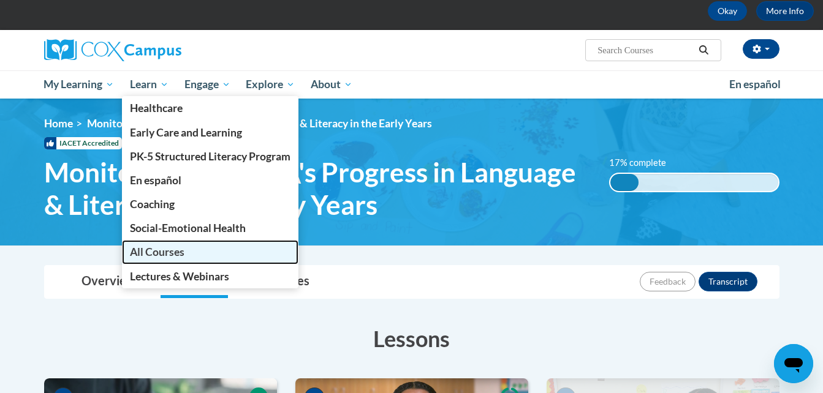
click at [151, 254] on span "All Courses" at bounding box center [157, 252] width 55 height 13
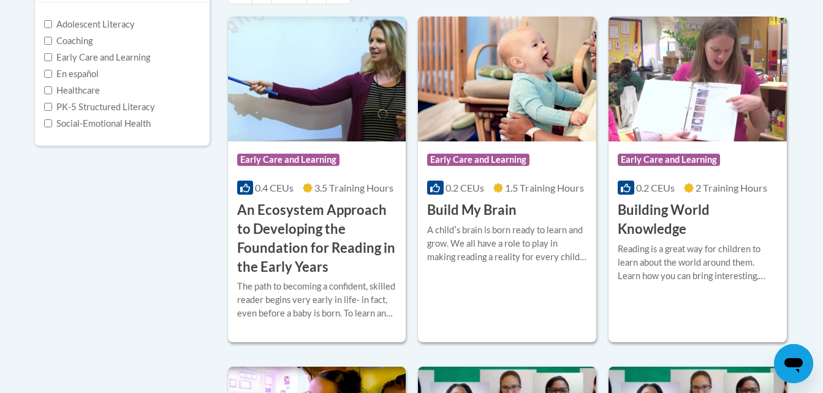
scroll to position [306, 0]
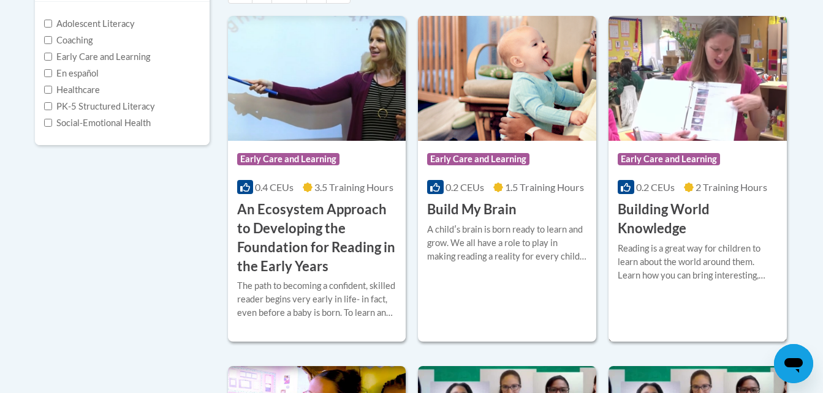
click at [650, 228] on h3 "Building World Knowledge" at bounding box center [698, 219] width 160 height 38
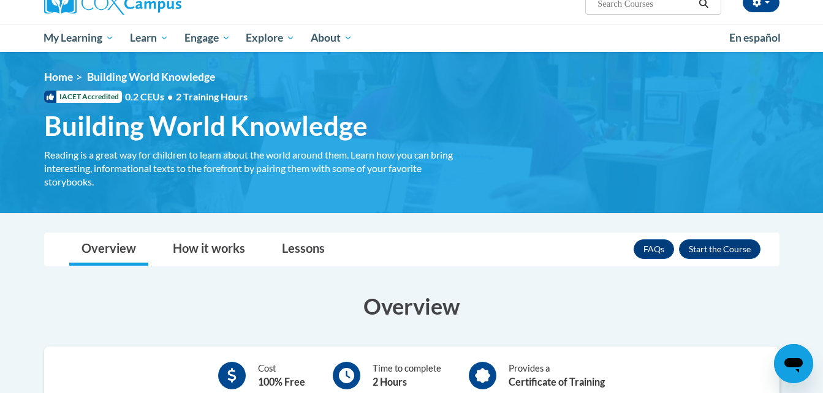
scroll to position [123, 0]
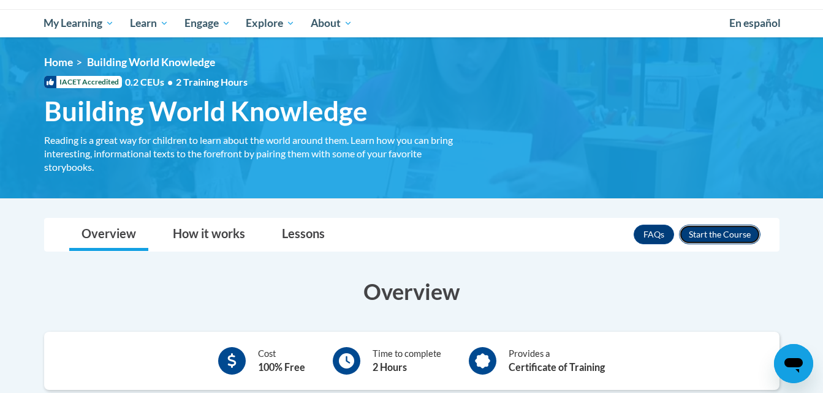
click at [710, 229] on button "Enroll" at bounding box center [720, 235] width 82 height 20
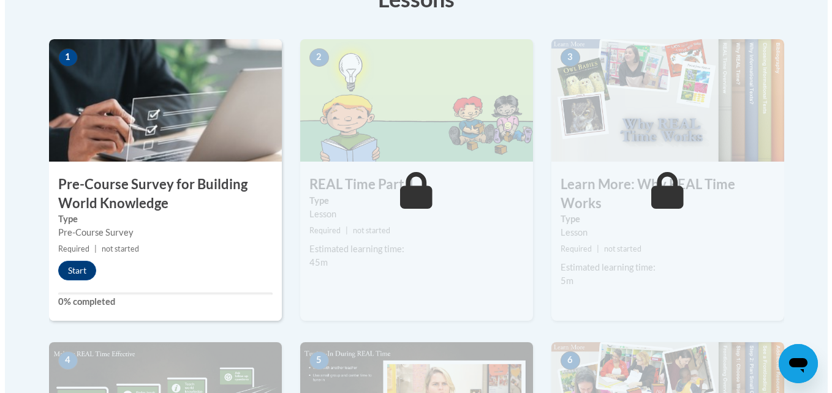
scroll to position [368, 0]
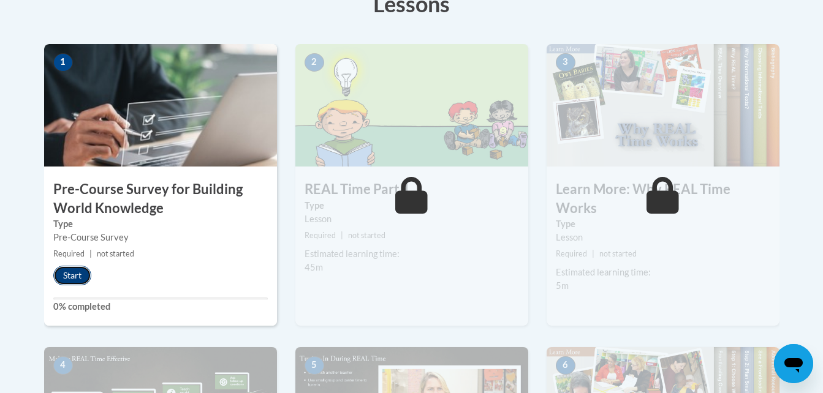
click at [78, 277] on button "Start" at bounding box center [72, 276] width 38 height 20
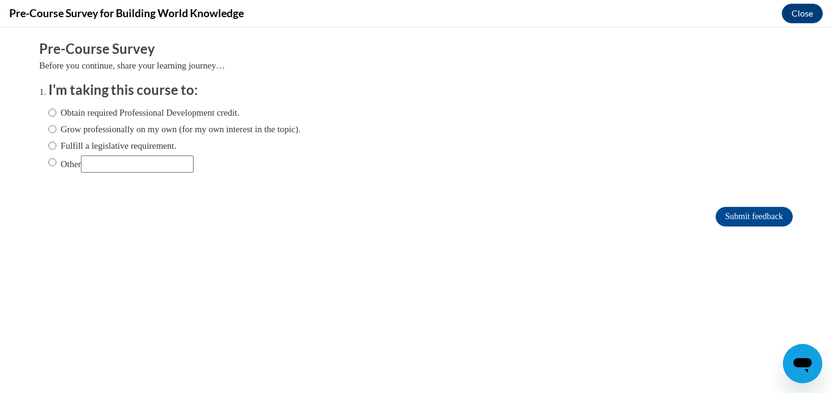
scroll to position [0, 0]
drag, startPoint x: 44, startPoint y: 116, endPoint x: 49, endPoint y: 113, distance: 6.6
click at [48, 116] on input "Obtain required Professional Development credit." at bounding box center [52, 112] width 8 height 13
radio input "true"
click at [753, 211] on input "Submit feedback" at bounding box center [754, 217] width 77 height 20
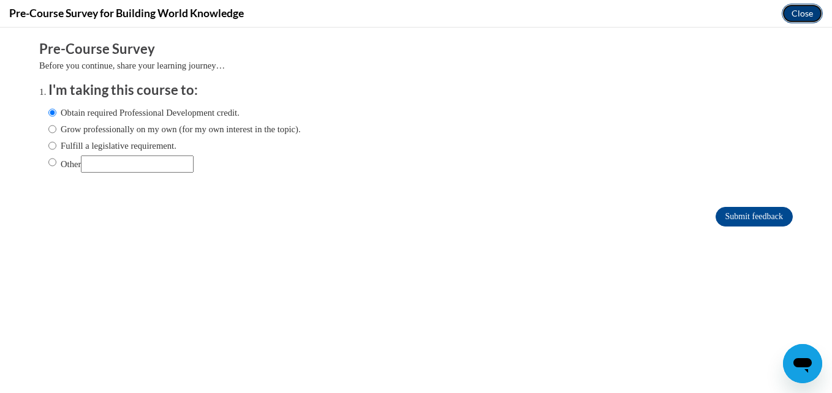
click at [793, 17] on button "Close" at bounding box center [802, 14] width 41 height 20
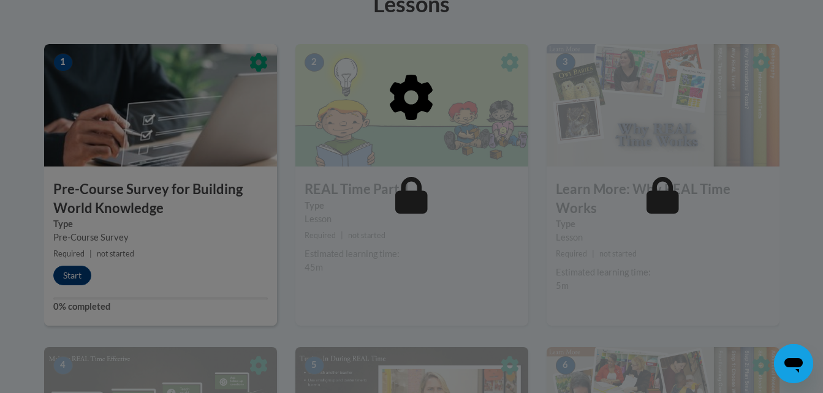
click at [275, 277] on div at bounding box center [411, 196] width 823 height 393
click at [79, 276] on div at bounding box center [411, 160] width 735 height 233
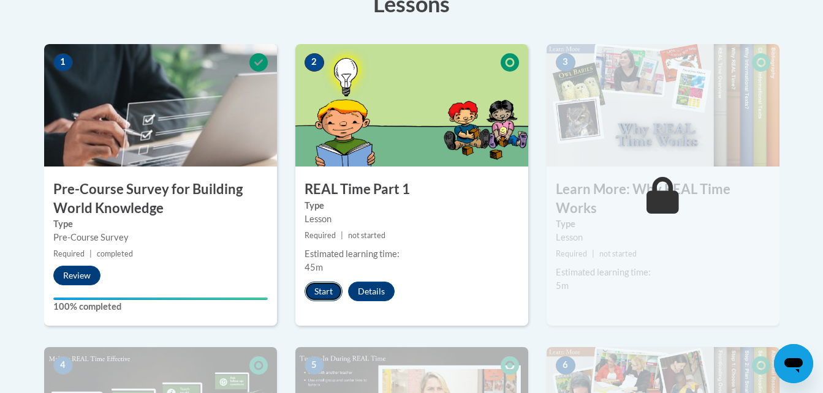
click at [327, 287] on button "Start" at bounding box center [324, 292] width 38 height 20
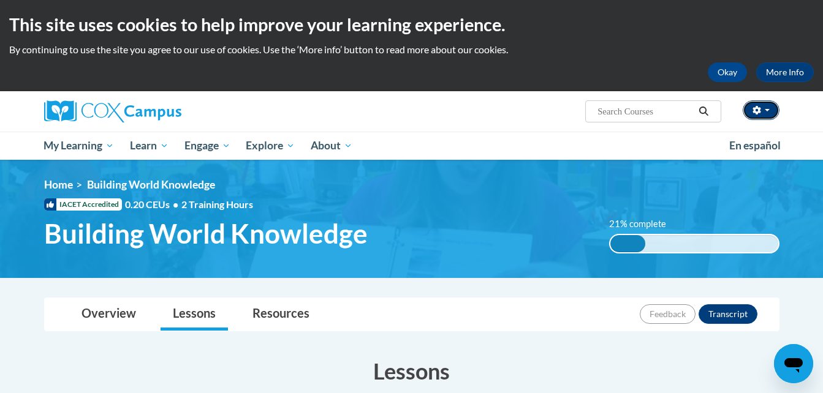
click at [770, 107] on button "button" at bounding box center [761, 111] width 37 height 20
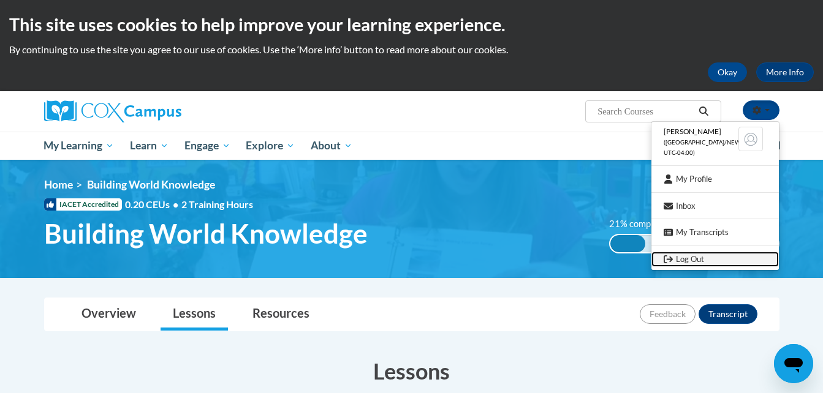
click at [686, 260] on link "Log Out" at bounding box center [715, 259] width 127 height 15
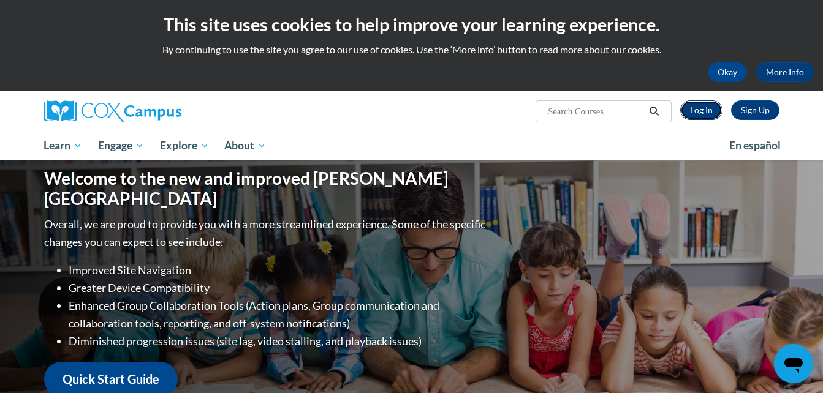
click at [700, 108] on link "Log In" at bounding box center [701, 111] width 42 height 20
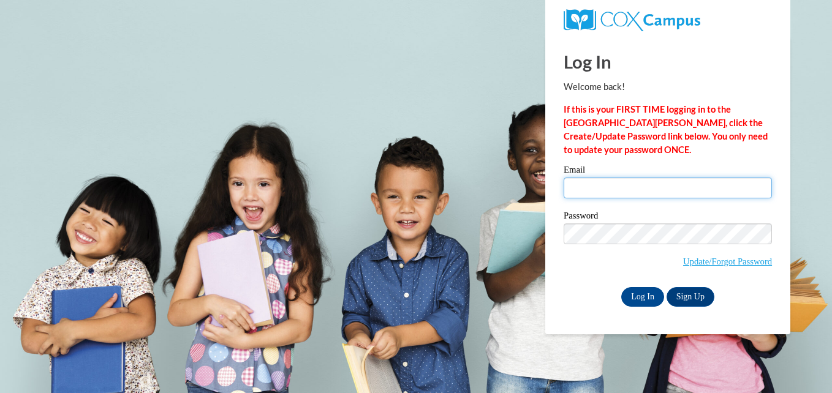
click at [597, 184] on input "Email" at bounding box center [668, 188] width 208 height 21
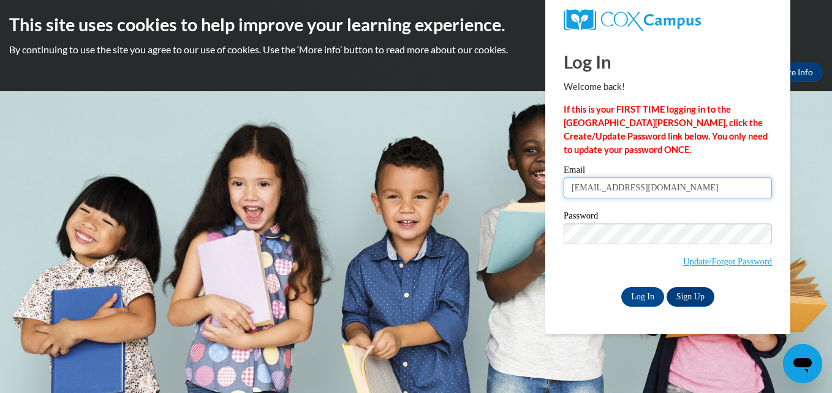
type input "Nataliej1973@gmail.com"
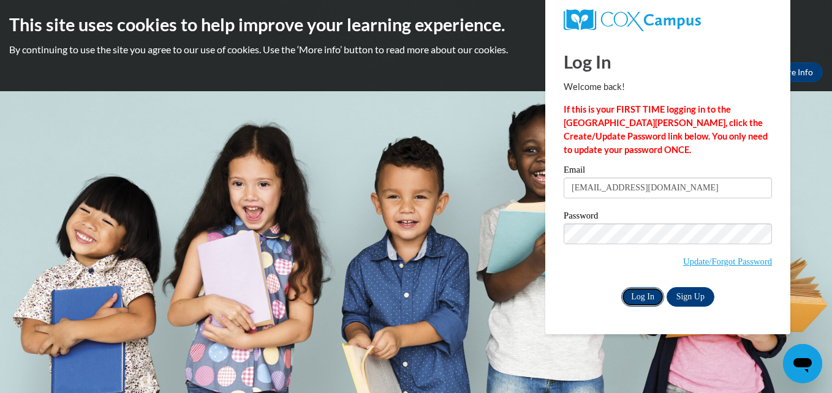
click at [644, 292] on input "Log In" at bounding box center [642, 297] width 43 height 20
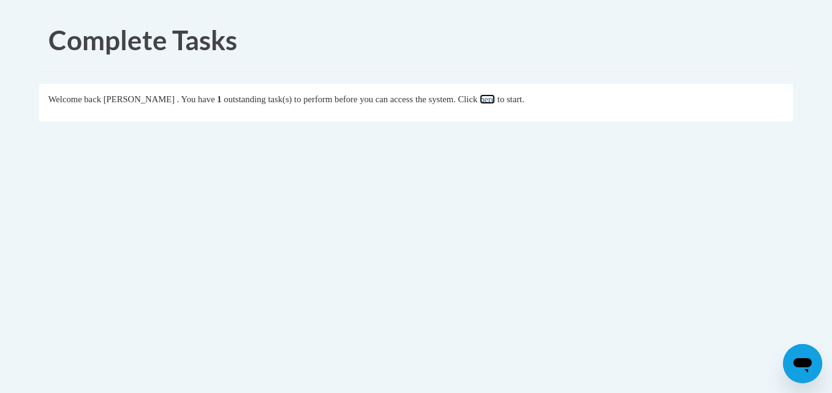
click at [495, 100] on link "here" at bounding box center [487, 99] width 15 height 10
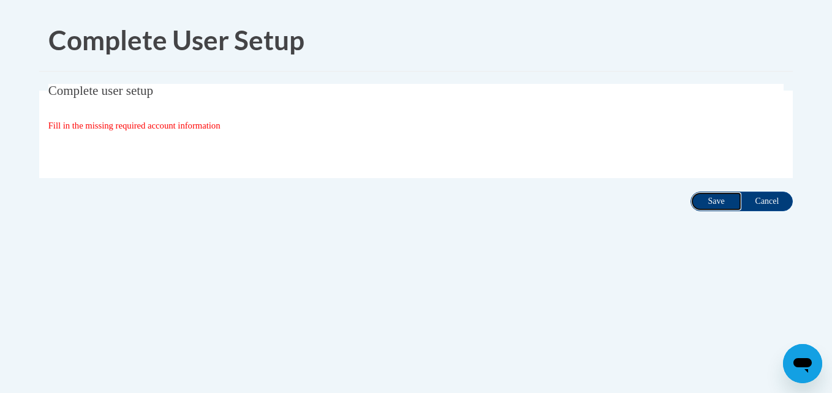
click at [714, 201] on input "Save" at bounding box center [716, 202] width 51 height 20
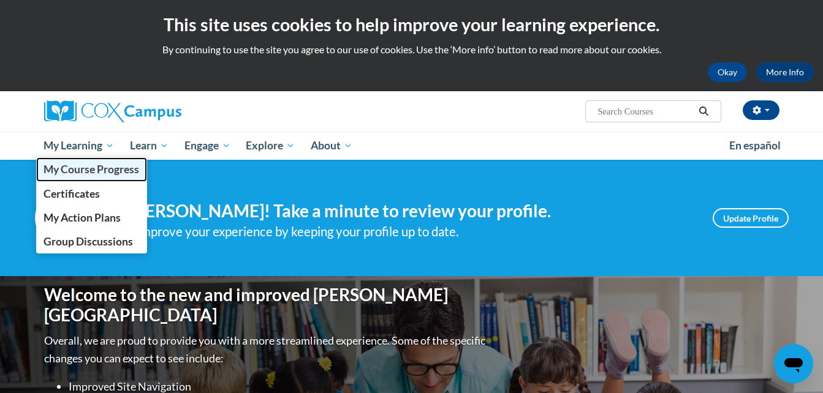
click at [103, 170] on span "My Course Progress" at bounding box center [92, 169] width 96 height 13
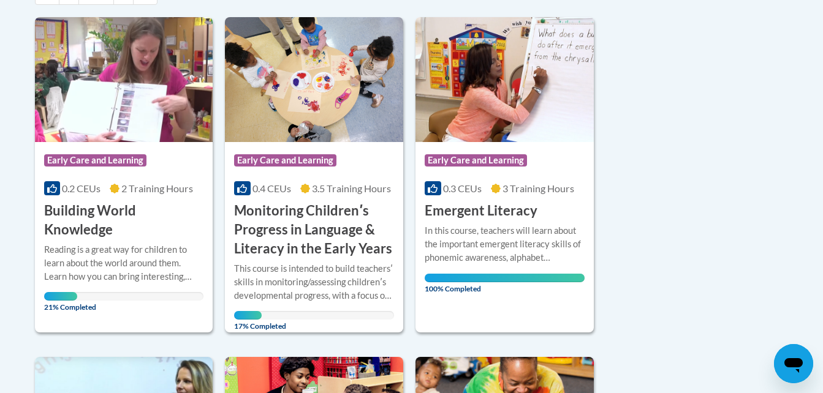
scroll to position [309, 0]
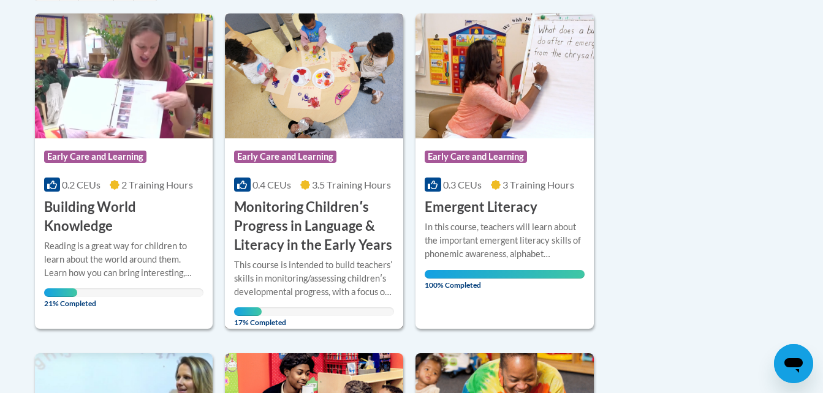
click at [301, 240] on h3 "Monitoring Childrenʹs Progress in Language & Literacy in the Early Years" at bounding box center [314, 226] width 160 height 56
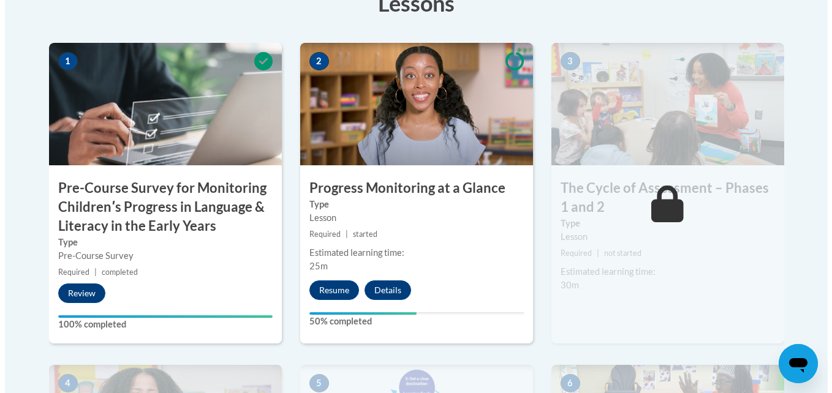
scroll to position [403, 0]
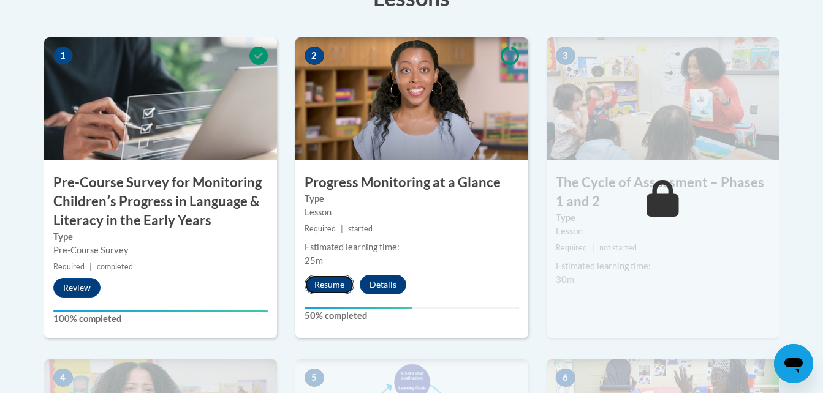
click at [340, 283] on button "Resume" at bounding box center [330, 285] width 50 height 20
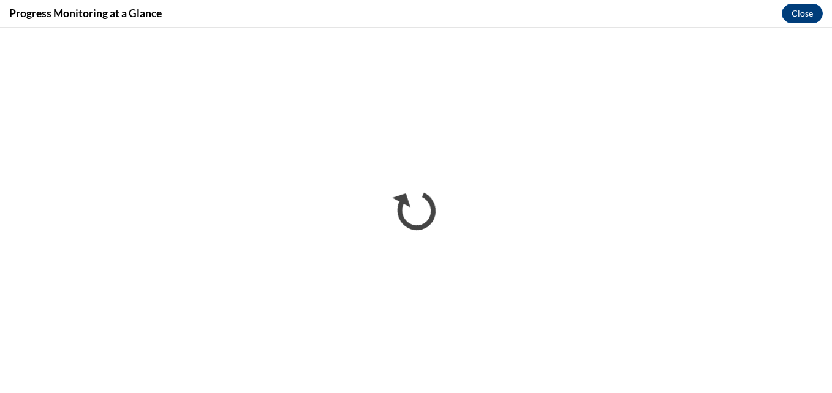
scroll to position [0, 0]
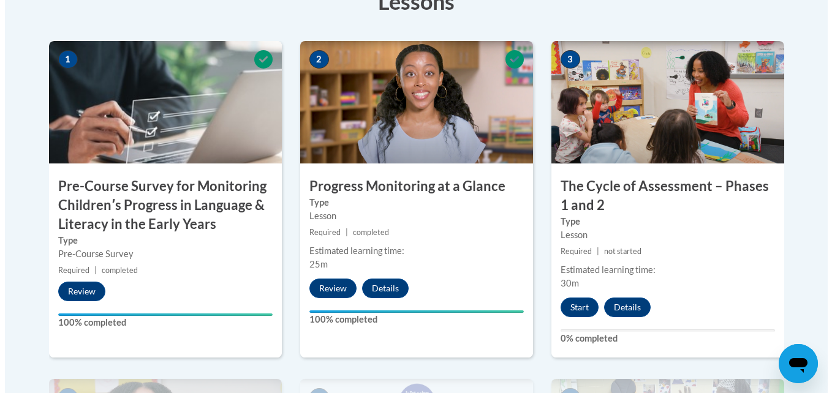
scroll to position [490, 0]
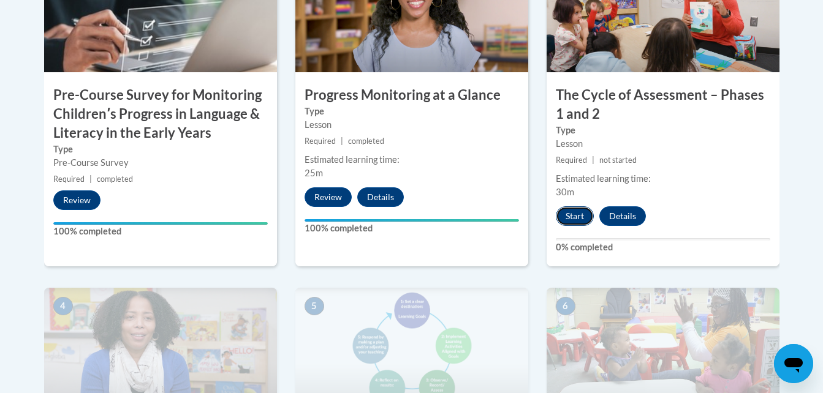
click at [574, 217] on button "Start" at bounding box center [575, 217] width 38 height 20
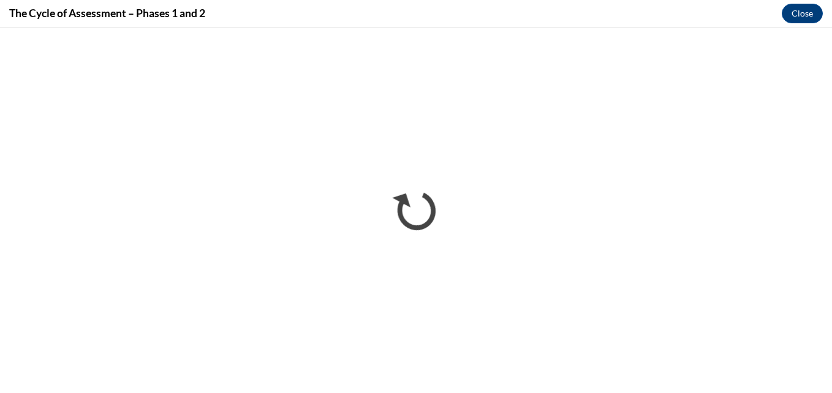
scroll to position [0, 0]
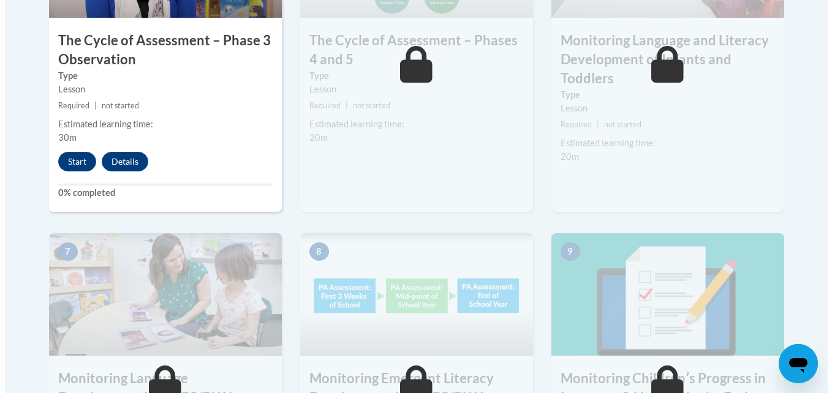
scroll to position [858, 0]
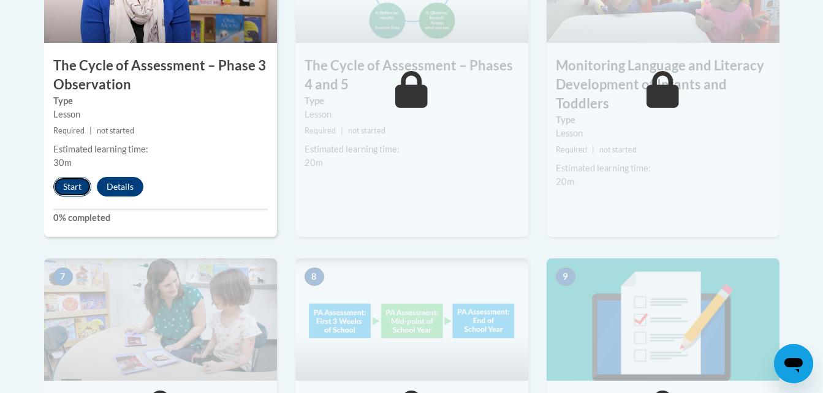
click at [74, 191] on button "Start" at bounding box center [72, 187] width 38 height 20
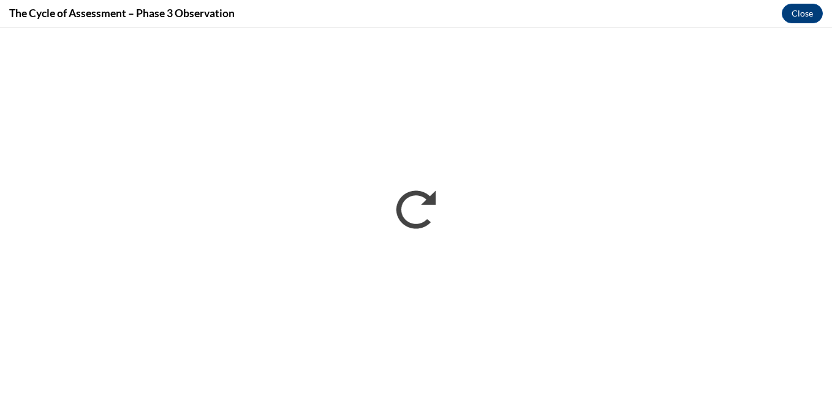
scroll to position [0, 0]
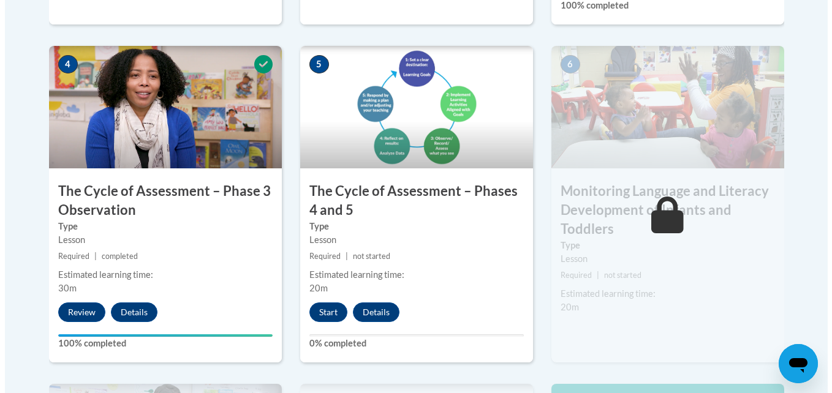
scroll to position [735, 0]
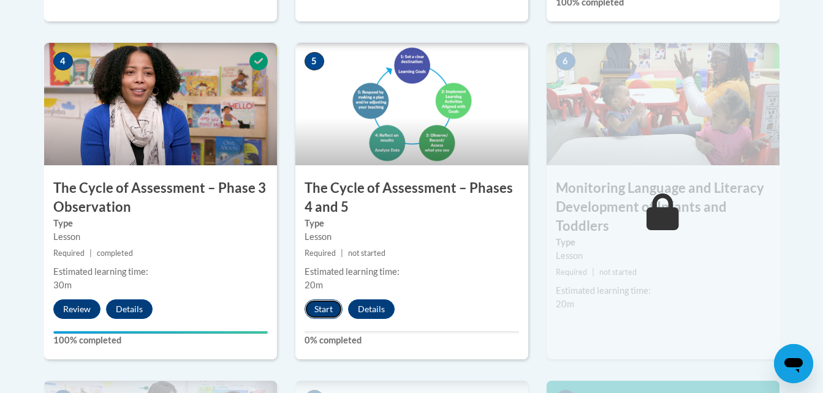
click at [327, 311] on button "Start" at bounding box center [324, 310] width 38 height 20
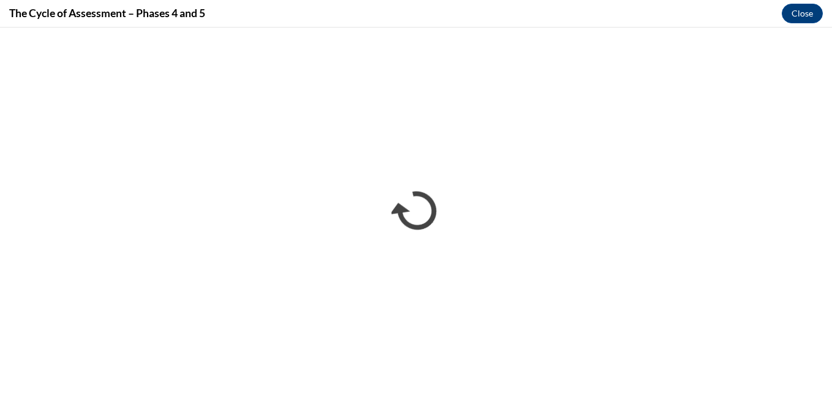
scroll to position [0, 0]
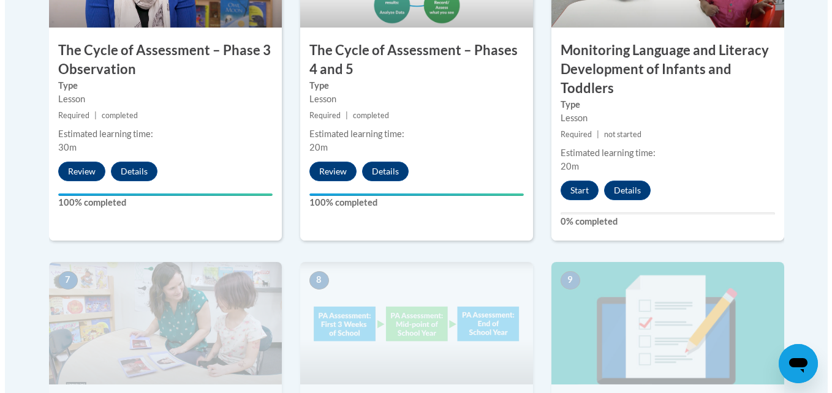
scroll to position [858, 0]
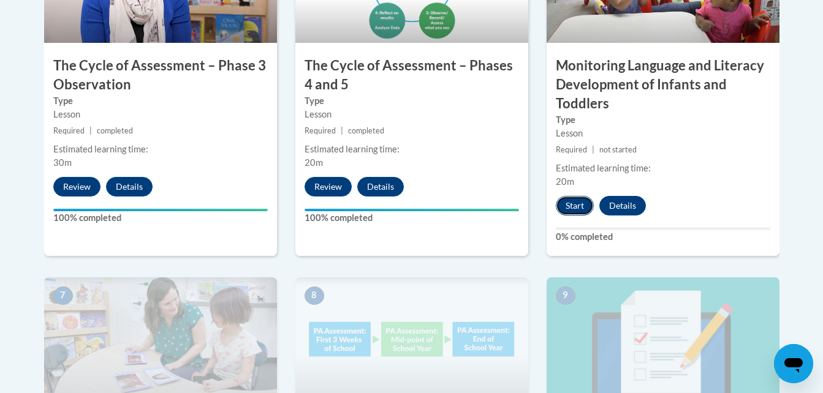
click at [577, 205] on button "Start" at bounding box center [575, 206] width 38 height 20
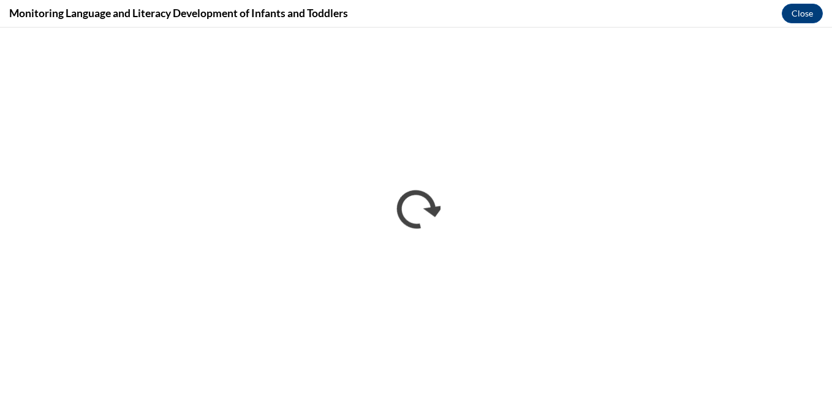
scroll to position [0, 0]
